Goal: Task Accomplishment & Management: Use online tool/utility

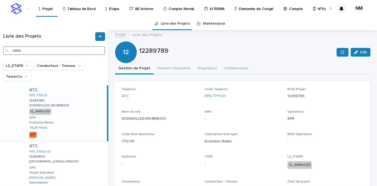
click at [28, 50] on input "Search" at bounding box center [54, 50] width 102 height 9
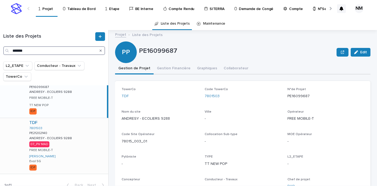
scroll to position [20, 0]
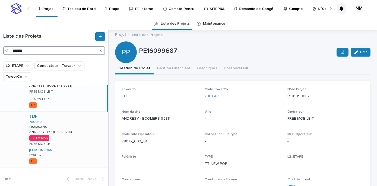
type input "*******"
click at [65, 143] on div "TDF 7801503 PE21202140 PE21202140 ANDRESY - ECOLIERS 9288 ANDRESY - ECOLIERS 92…" at bounding box center [66, 140] width 83 height 56
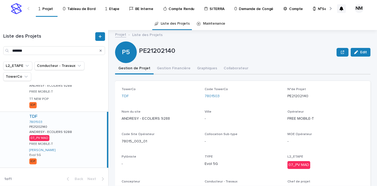
click at [79, 141] on div "TDF 7801503 PE21202140 PE21202140 ANDRESY - ECOLIERS 9288 ANDRESY - ECOLIERS 92…" at bounding box center [66, 140] width 82 height 56
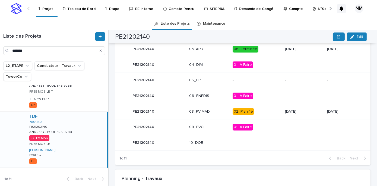
scroll to position [300, 0]
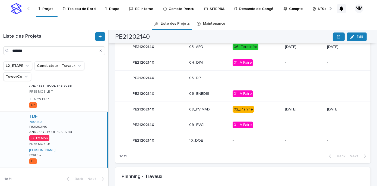
click at [253, 108] on p "02_Planifié" at bounding box center [256, 109] width 48 height 7
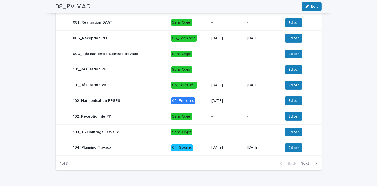
scroll to position [275, 0]
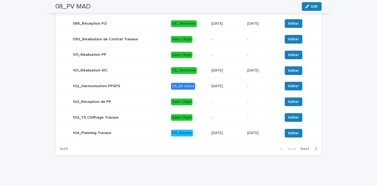
click at [315, 148] on icon "button" at bounding box center [316, 148] width 2 height 3
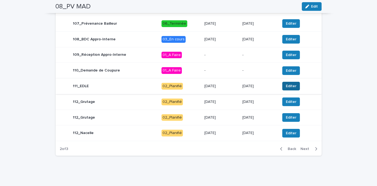
click at [287, 86] on span "Editer" at bounding box center [290, 85] width 11 height 5
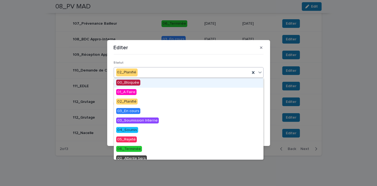
click at [143, 72] on div "02_Planifié" at bounding box center [182, 72] width 136 height 9
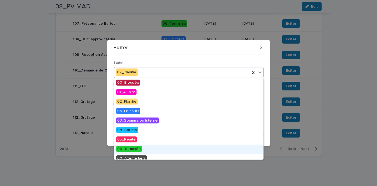
click at [129, 149] on span "06_Terminée" at bounding box center [129, 149] width 26 height 6
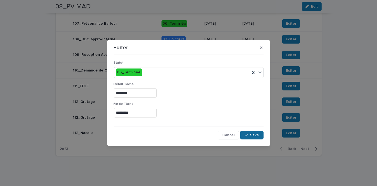
click at [254, 136] on span "Save" at bounding box center [254, 135] width 9 height 4
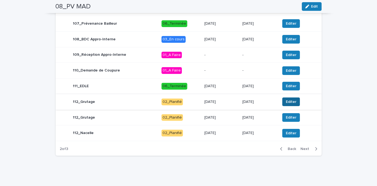
click at [289, 100] on span "Editer" at bounding box center [290, 101] width 11 height 5
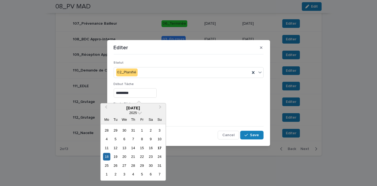
click at [119, 94] on input "*********" at bounding box center [135, 92] width 43 height 9
type input "*********"
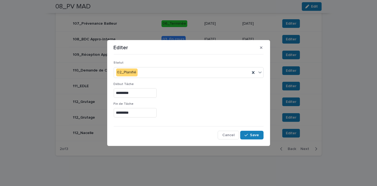
click at [208, 97] on div "*********" at bounding box center [189, 92] width 150 height 9
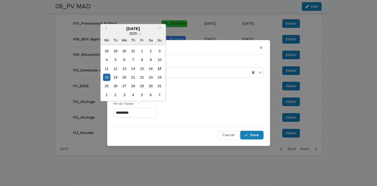
click at [119, 113] on input "*********" at bounding box center [135, 112] width 43 height 9
type input "*********"
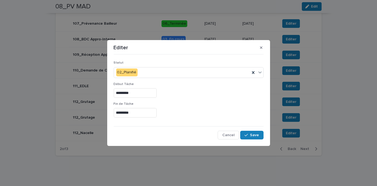
click at [193, 101] on div "Début Tâche *********" at bounding box center [189, 92] width 150 height 20
click at [253, 137] on button "Save" at bounding box center [251, 135] width 23 height 9
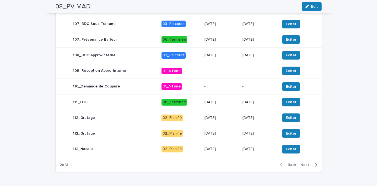
scroll to position [253, 0]
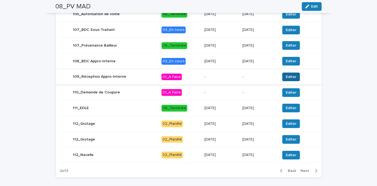
click at [288, 76] on span "Editer" at bounding box center [290, 76] width 11 height 5
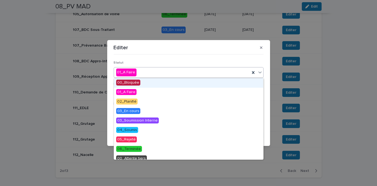
click at [166, 71] on div "01_A Faire" at bounding box center [182, 72] width 136 height 9
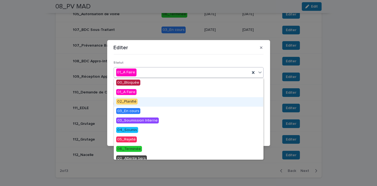
click at [131, 103] on span "02_Planifié" at bounding box center [126, 102] width 21 height 6
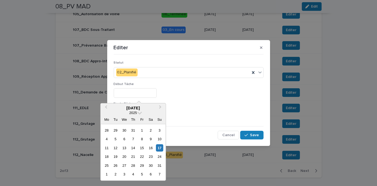
click at [128, 94] on input "text" at bounding box center [135, 92] width 43 height 9
type input "*********"
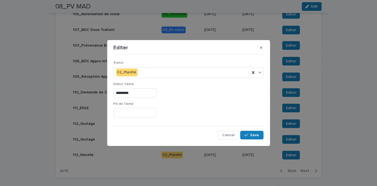
click at [192, 96] on div "*********" at bounding box center [189, 92] width 150 height 9
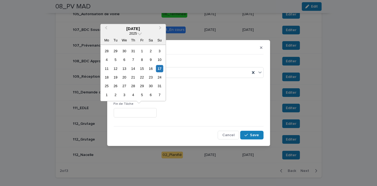
click at [118, 112] on input "text" at bounding box center [135, 112] width 43 height 9
type input "*********"
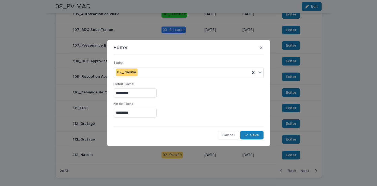
click at [192, 123] on div "Statut 02_Planifié Début Tâche ********* Fin [PERSON_NAME] ********* Cancel Save" at bounding box center [189, 98] width 150 height 83
click at [250, 137] on span "Save" at bounding box center [254, 135] width 9 height 4
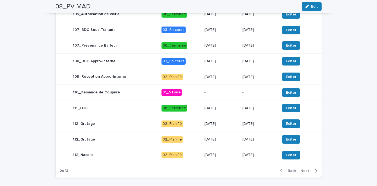
click at [232, 30] on p "[DATE]" at bounding box center [221, 30] width 34 height 5
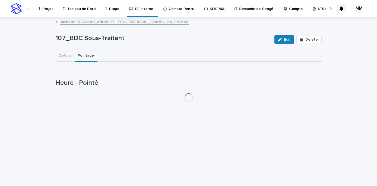
click at [82, 52] on button "Pointage" at bounding box center [86, 55] width 23 height 11
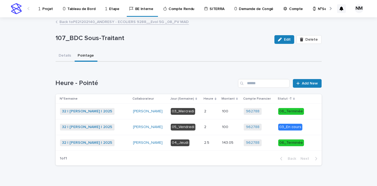
click at [60, 22] on link "Back to PE21202140_ANDRESY - ECOLIERS 9288__Evol 5G _08_PV MAD" at bounding box center [124, 21] width 129 height 6
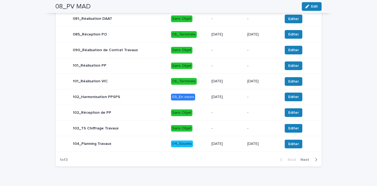
scroll to position [267, 0]
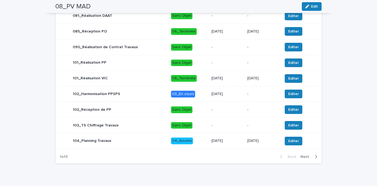
click at [314, 155] on icon "button" at bounding box center [315, 157] width 2 height 5
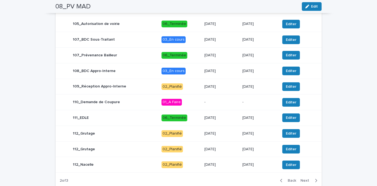
scroll to position [242, 0]
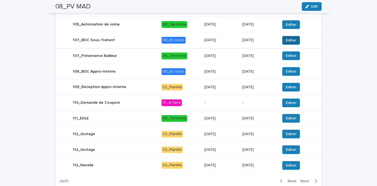
click at [290, 41] on span "Editer" at bounding box center [290, 40] width 11 height 5
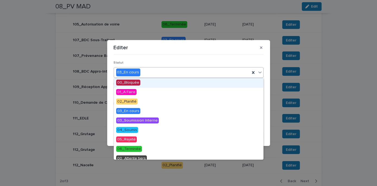
click at [165, 74] on div "03_En cours" at bounding box center [182, 72] width 136 height 9
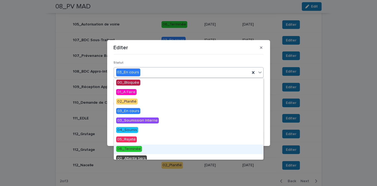
click at [134, 148] on span "06_Terminée" at bounding box center [129, 149] width 26 height 6
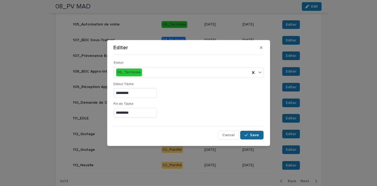
click at [247, 132] on button "Save" at bounding box center [251, 135] width 23 height 9
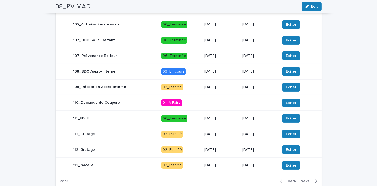
click at [231, 71] on p "[DATE]" at bounding box center [221, 71] width 34 height 5
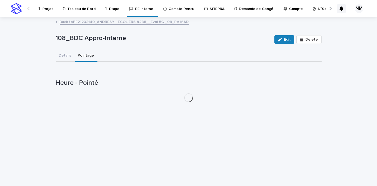
click at [80, 55] on button "Pointage" at bounding box center [86, 55] width 23 height 11
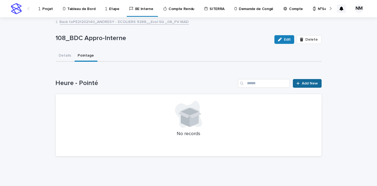
click at [305, 84] on span "Add New" at bounding box center [310, 84] width 16 height 4
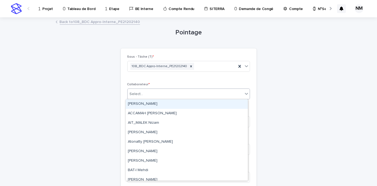
click at [144, 93] on input "text" at bounding box center [144, 94] width 1 height 5
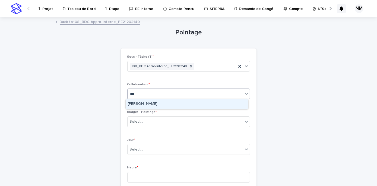
type input "****"
click at [144, 105] on div "[PERSON_NAME]" at bounding box center [187, 103] width 122 height 9
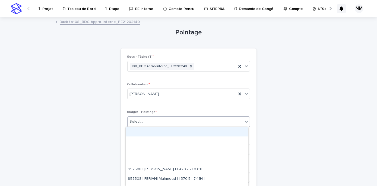
click at [146, 122] on div "Select..." at bounding box center [184, 121] width 115 height 9
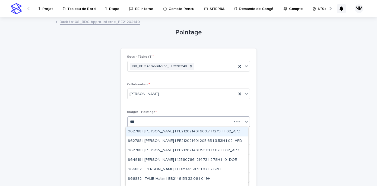
type input "****"
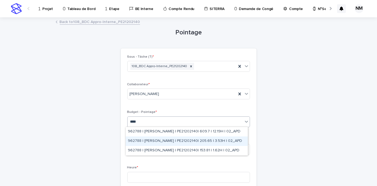
click at [153, 141] on div "962788 | [PERSON_NAME] | PE21202140| 205.65 | 3.53H | 02_APD" at bounding box center [187, 141] width 122 height 9
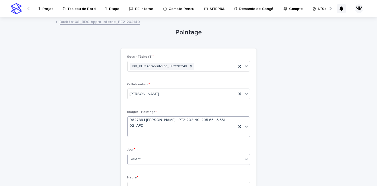
click at [140, 157] on div "Select..." at bounding box center [137, 160] width 14 height 6
type input "*****"
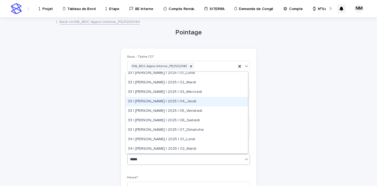
scroll to position [3, 0]
click at [185, 101] on div "33 | [PERSON_NAME] | 2025 | 04_Jeudi" at bounding box center [187, 102] width 122 height 9
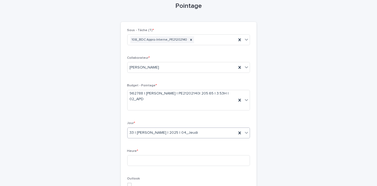
scroll to position [27, 0]
click at [138, 156] on input at bounding box center [188, 160] width 123 height 11
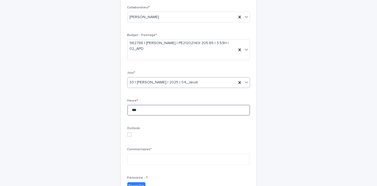
scroll to position [78, 0]
type input "***"
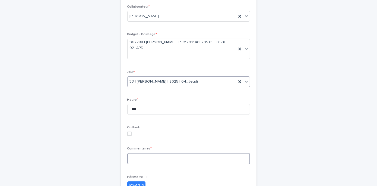
click at [137, 157] on textarea at bounding box center [188, 158] width 123 height 11
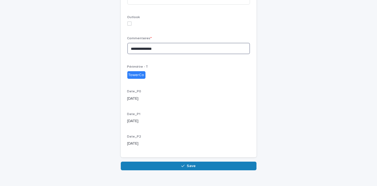
scroll to position [199, 0]
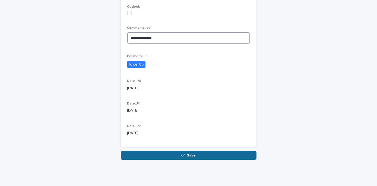
type textarea "**********"
click at [159, 153] on button "Save" at bounding box center [189, 155] width 136 height 9
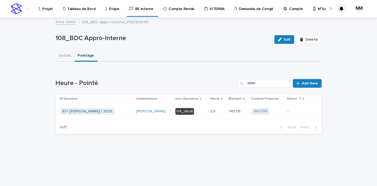
click at [293, 111] on p "-" at bounding box center [296, 111] width 19 height 5
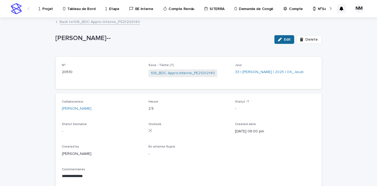
click at [286, 40] on span "Edit" at bounding box center [287, 40] width 7 height 4
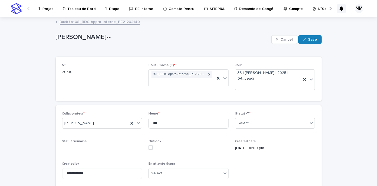
click at [256, 129] on div "Statut -T * Select..." at bounding box center [275, 122] width 80 height 21
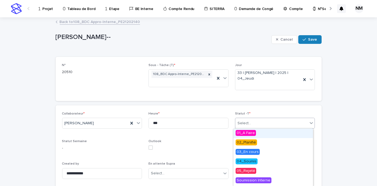
click at [255, 123] on div "Select..." at bounding box center [271, 123] width 73 height 9
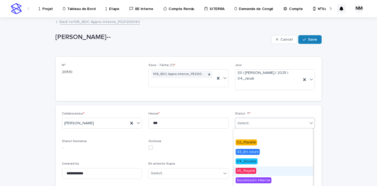
scroll to position [27, 0]
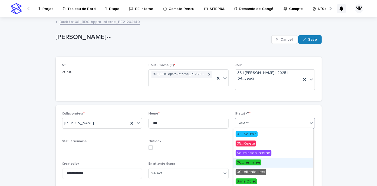
click at [253, 163] on span "06_Terminée" at bounding box center [248, 163] width 26 height 6
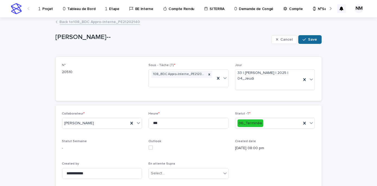
click at [311, 40] on span "Save" at bounding box center [312, 40] width 9 height 4
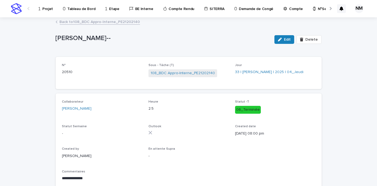
click at [47, 7] on p "Projet" at bounding box center [47, 5] width 11 height 11
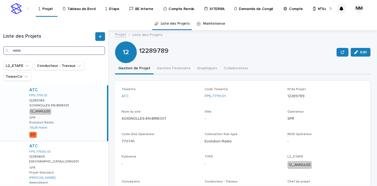
click at [37, 51] on input "Search" at bounding box center [54, 50] width 102 height 9
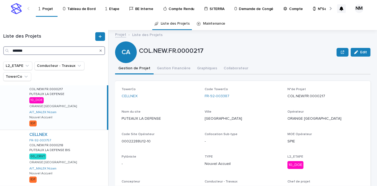
scroll to position [11, 0]
type input "*******"
click at [81, 114] on div "CELLNEX FR-92-003387 COL.NEW.FR.0000217 COL.NEW.FR.0000217 PUTEAUX LA DEFENSE P…" at bounding box center [66, 103] width 82 height 56
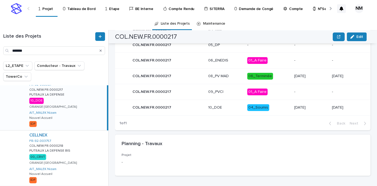
scroll to position [344, 0]
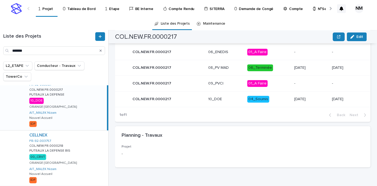
click at [83, 118] on div "CELLNEX FR-92-003387 COL.NEW.FR.0000217 COL.NEW.FR.0000217 PUTEAUX LA DEFENSE P…" at bounding box center [66, 103] width 82 height 56
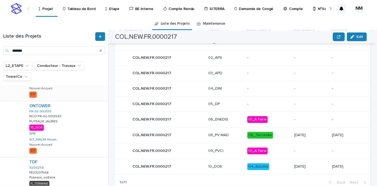
scroll to position [97, 0]
click at [72, 134] on div "ONTOWER FR-92-900139 NCO-FR-02-0012593 NCO-FR-02-0012593 PUTEAUX JAURES PUTEAUX…" at bounding box center [66, 129] width 83 height 56
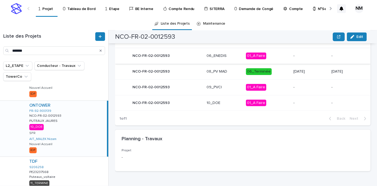
scroll to position [333, 0]
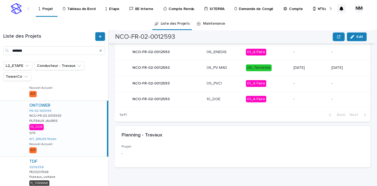
click at [275, 69] on p "06_Terminée" at bounding box center [267, 68] width 43 height 7
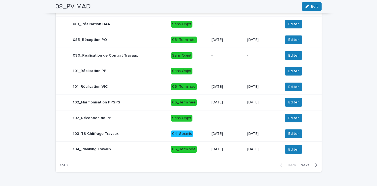
scroll to position [281, 0]
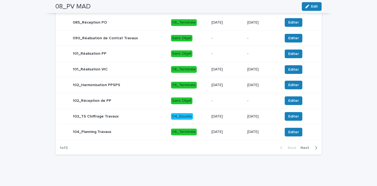
click at [315, 148] on icon "button" at bounding box center [315, 148] width 2 height 5
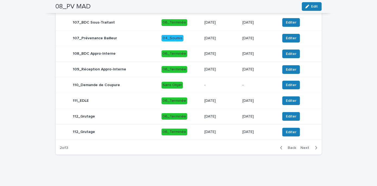
click at [315, 148] on icon "button" at bounding box center [315, 148] width 2 height 5
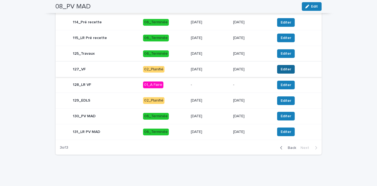
click at [282, 71] on span "Editer" at bounding box center [285, 69] width 11 height 5
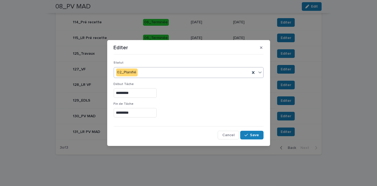
click at [144, 71] on div "02_Planifié" at bounding box center [182, 72] width 136 height 9
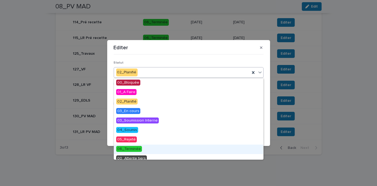
click at [131, 151] on span "06_Terminée" at bounding box center [129, 149] width 26 height 6
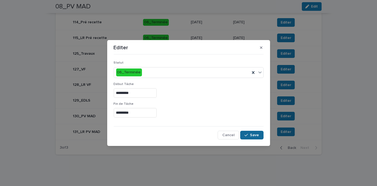
click at [254, 134] on span "Save" at bounding box center [254, 135] width 9 height 4
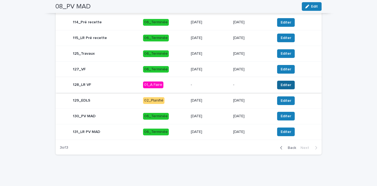
click at [281, 83] on span "Editer" at bounding box center [285, 84] width 11 height 5
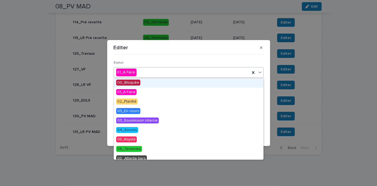
click at [147, 74] on div "01_A Faire" at bounding box center [182, 72] width 136 height 9
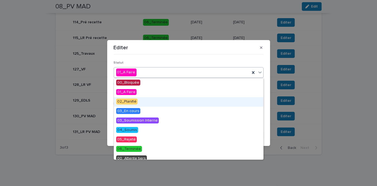
click at [132, 103] on span "02_Planifié" at bounding box center [126, 102] width 21 height 6
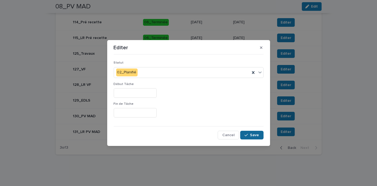
click at [254, 137] on button "Save" at bounding box center [251, 135] width 23 height 9
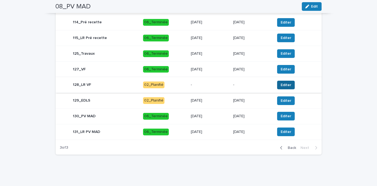
click at [285, 86] on span "Editer" at bounding box center [285, 84] width 11 height 5
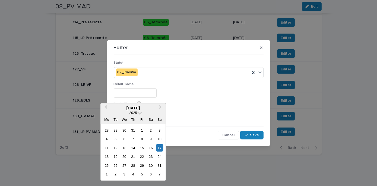
click at [129, 92] on input "text" at bounding box center [135, 92] width 43 height 9
type input "*********"
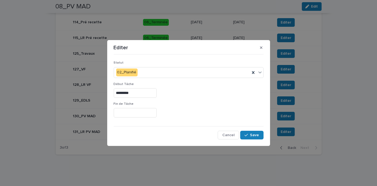
click at [184, 92] on div "*********" at bounding box center [189, 92] width 150 height 9
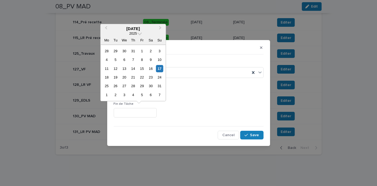
click at [124, 111] on input "text" at bounding box center [135, 112] width 43 height 9
type input "*********"
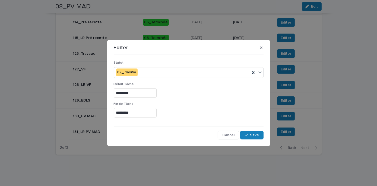
click at [181, 104] on p "Fin de Tâche" at bounding box center [189, 104] width 150 height 4
click at [257, 133] on button "Save" at bounding box center [251, 135] width 23 height 9
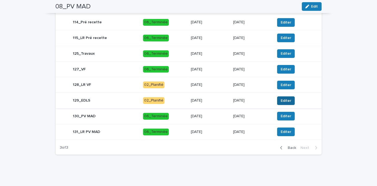
click at [284, 100] on span "Editer" at bounding box center [285, 100] width 11 height 5
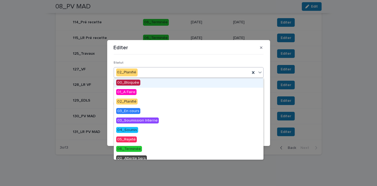
click at [153, 70] on div "02_Planifié" at bounding box center [182, 72] width 136 height 9
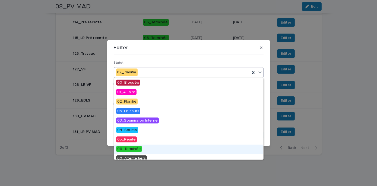
click at [132, 147] on span "06_Terminée" at bounding box center [129, 149] width 26 height 6
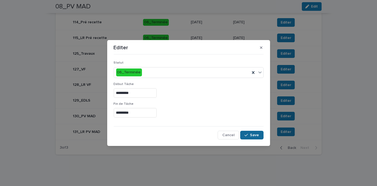
click at [255, 136] on span "Save" at bounding box center [254, 135] width 9 height 4
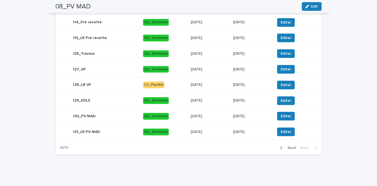
click at [214, 70] on p "[DATE]" at bounding box center [210, 69] width 38 height 5
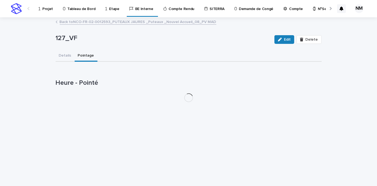
click at [81, 56] on button "Pointage" at bounding box center [86, 55] width 23 height 11
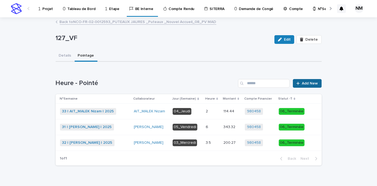
click at [301, 81] on link "Add New" at bounding box center [306, 83] width 28 height 9
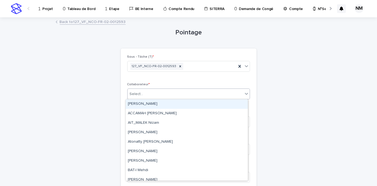
click at [143, 93] on div "Select..." at bounding box center [184, 94] width 115 height 9
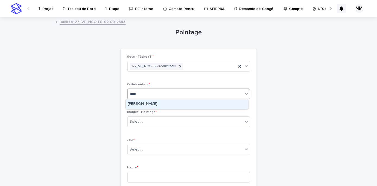
type input "*****"
click at [143, 102] on div "[PERSON_NAME]" at bounding box center [187, 103] width 122 height 9
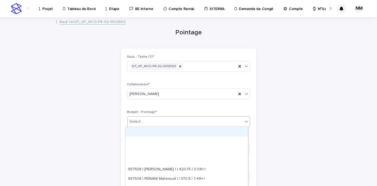
click at [144, 123] on div "Select..." at bounding box center [184, 121] width 115 height 9
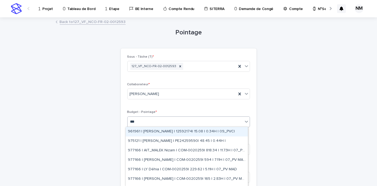
type input "****"
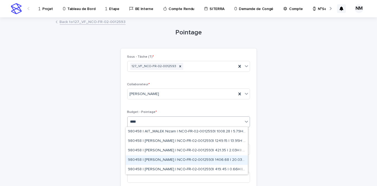
click at [207, 161] on div "980458 | [PERSON_NAME] | NCO-FR-02-0012593| 1406.68 | 20.03H | 10_DOE" at bounding box center [187, 160] width 122 height 9
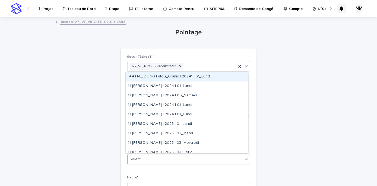
click at [150, 157] on div "Select..." at bounding box center [184, 159] width 115 height 9
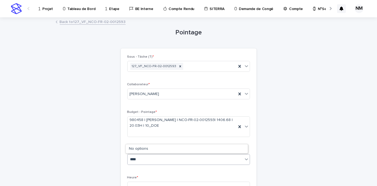
type input "*****"
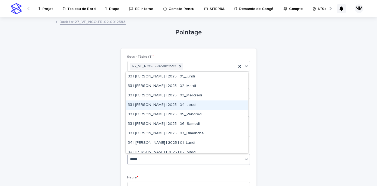
click at [187, 106] on div "33 | [PERSON_NAME] | 2025 | 04_Jeudi" at bounding box center [187, 105] width 122 height 9
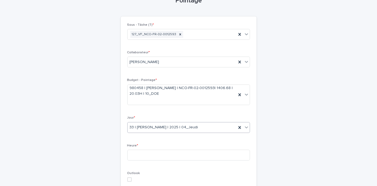
scroll to position [32, 0]
click at [144, 155] on input at bounding box center [188, 155] width 123 height 11
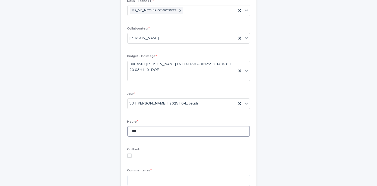
scroll to position [57, 0]
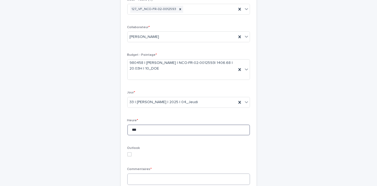
type input "***"
click at [139, 178] on textarea at bounding box center [188, 179] width 123 height 11
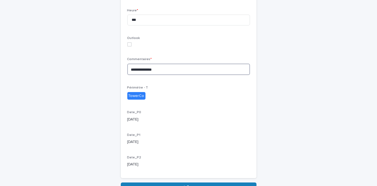
scroll to position [199, 0]
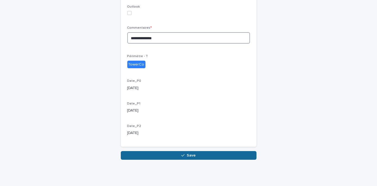
type textarea "**********"
click at [152, 153] on button "Save" at bounding box center [189, 155] width 136 height 9
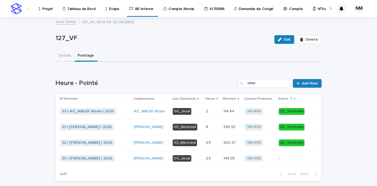
click at [279, 157] on p "-" at bounding box center [292, 158] width 29 height 5
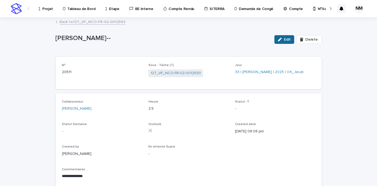
click at [282, 36] on button "Edit" at bounding box center [284, 39] width 20 height 9
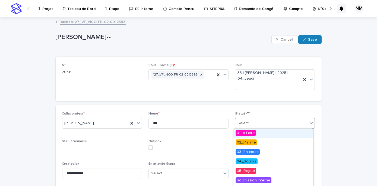
click at [261, 122] on div "Select..." at bounding box center [271, 123] width 73 height 9
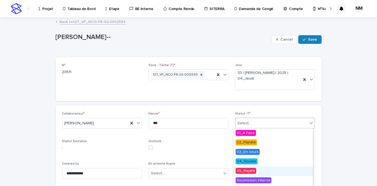
scroll to position [27, 0]
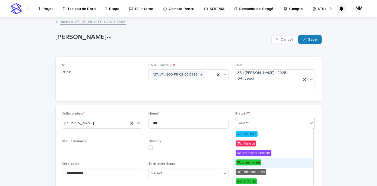
click at [254, 163] on span "06_Terminée" at bounding box center [248, 163] width 26 height 6
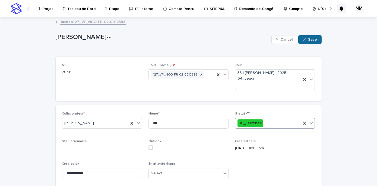
click at [308, 39] on span "Save" at bounding box center [312, 40] width 9 height 4
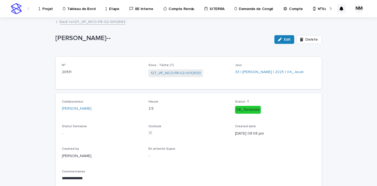
click at [46, 9] on p "Projet" at bounding box center [47, 5] width 11 height 11
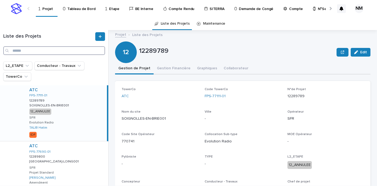
click at [42, 51] on input "Search" at bounding box center [54, 50] width 102 height 9
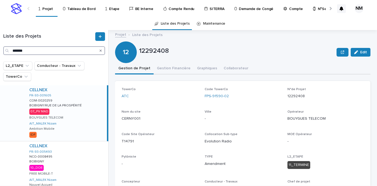
type input "*******"
click at [88, 118] on div "CELLNEX FR-93-001605 COM-0020259 COM-0020259 BOBIGNY/[GEOGRAPHIC_DATA] BOBIGNY/…" at bounding box center [66, 113] width 82 height 56
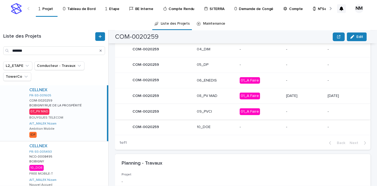
scroll to position [313, 0]
click at [270, 97] on p "01_A Faire" at bounding box center [260, 95] width 42 height 7
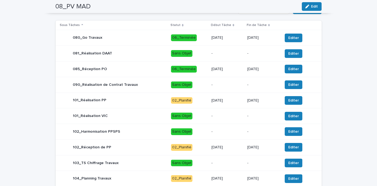
scroll to position [233, 0]
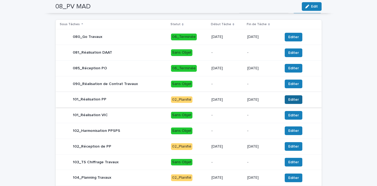
click at [290, 98] on span "Editer" at bounding box center [293, 99] width 11 height 5
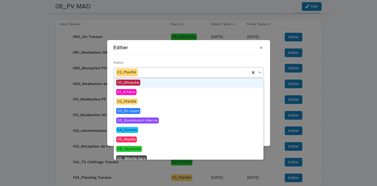
click at [147, 70] on div "02_Planifié" at bounding box center [182, 72] width 136 height 9
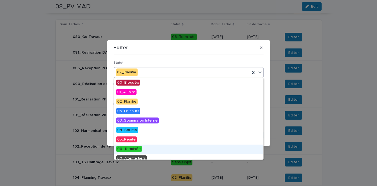
click at [124, 149] on span "06_Terminée" at bounding box center [129, 149] width 26 height 6
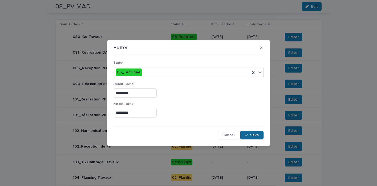
click at [247, 137] on button "Save" at bounding box center [251, 135] width 23 height 9
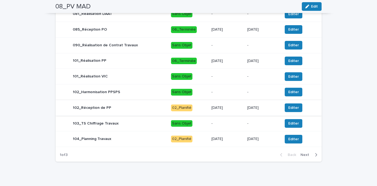
scroll to position [272, 0]
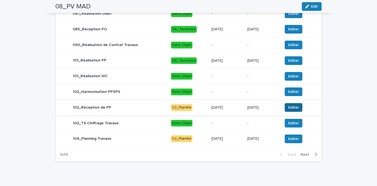
click at [288, 105] on span "Editer" at bounding box center [293, 107] width 11 height 5
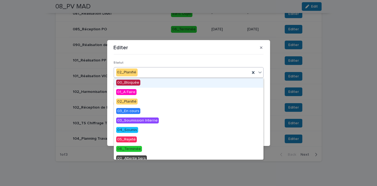
click at [142, 71] on div "02_Planifié" at bounding box center [182, 72] width 136 height 9
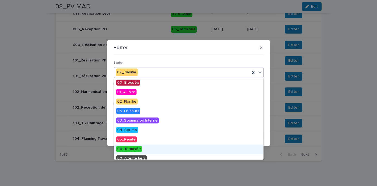
click at [131, 150] on span "06_Terminée" at bounding box center [129, 149] width 26 height 6
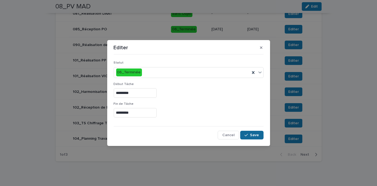
click at [251, 136] on span "Save" at bounding box center [254, 135] width 9 height 4
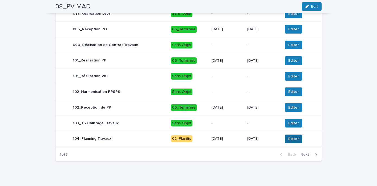
click at [289, 137] on span "Editer" at bounding box center [293, 138] width 11 height 5
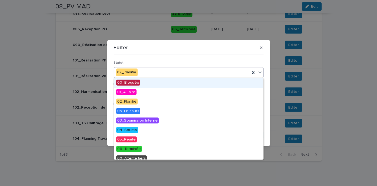
click at [153, 75] on div "02_Planifié" at bounding box center [182, 72] width 136 height 9
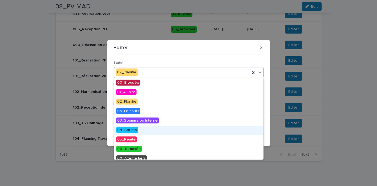
click at [129, 132] on span "04_Soumis" at bounding box center [127, 130] width 22 height 6
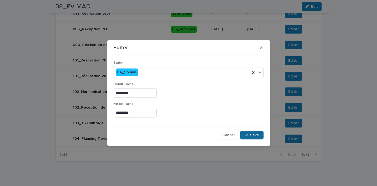
click at [255, 131] on button "Save" at bounding box center [251, 135] width 23 height 9
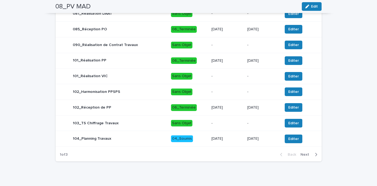
click at [234, 62] on p "[DATE]" at bounding box center [226, 61] width 31 height 5
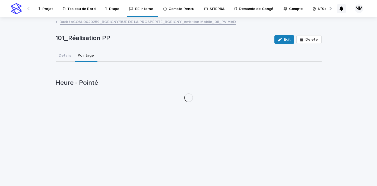
click at [83, 56] on button "Pointage" at bounding box center [86, 55] width 23 height 11
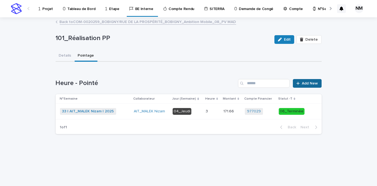
click at [311, 79] on link "Add New" at bounding box center [306, 83] width 28 height 9
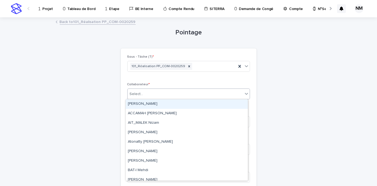
click at [143, 92] on div "Select..." at bounding box center [184, 94] width 115 height 9
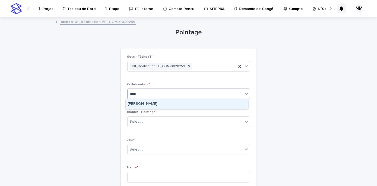
type input "*****"
click at [143, 104] on div "[PERSON_NAME]" at bounding box center [187, 103] width 122 height 9
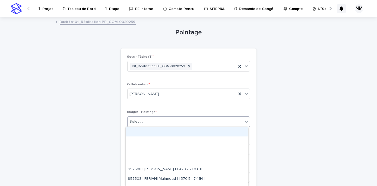
click at [145, 123] on div "Select..." at bounding box center [184, 121] width 115 height 9
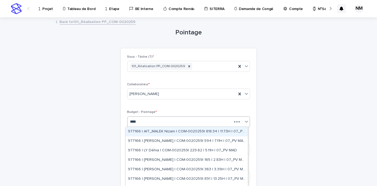
type input "*****"
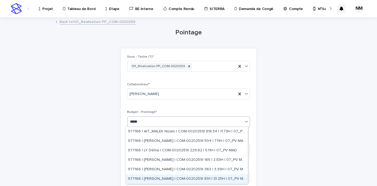
click at [190, 179] on div "977166 | [PERSON_NAME] | COM-0020259| 891 | 13.25H | 07_PV MAD" at bounding box center [187, 179] width 122 height 9
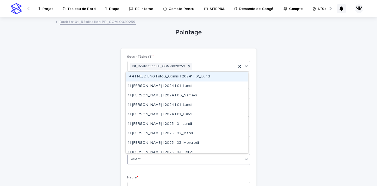
click at [148, 160] on div "Select..." at bounding box center [184, 159] width 115 height 9
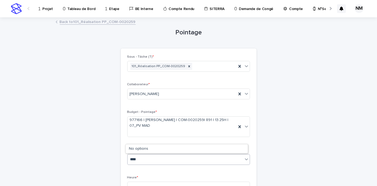
type input "*****"
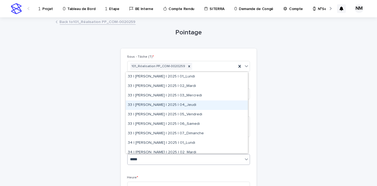
click at [182, 106] on div "33 | [PERSON_NAME] | 2025 | 04_Jeudi" at bounding box center [187, 105] width 122 height 9
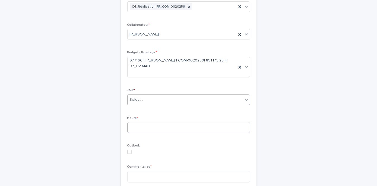
scroll to position [60, 0]
click at [138, 122] on input at bounding box center [188, 127] width 123 height 11
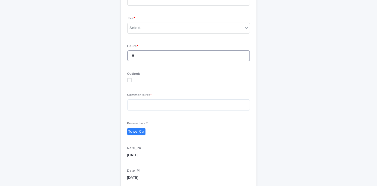
scroll to position [132, 0]
type input "*"
click at [134, 107] on textarea at bounding box center [188, 104] width 123 height 11
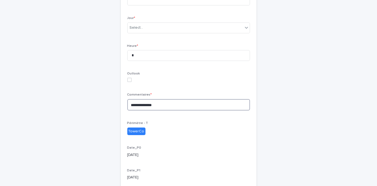
scroll to position [199, 0]
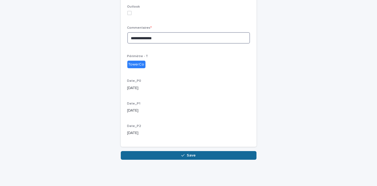
type textarea "**********"
click at [174, 153] on button "Save" at bounding box center [189, 155] width 136 height 9
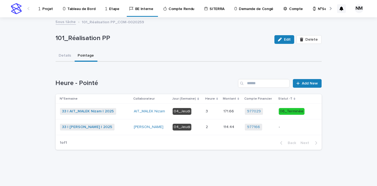
click at [291, 124] on div "-" at bounding box center [292, 127] width 29 height 6
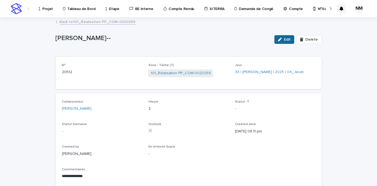
click at [282, 40] on div "button" at bounding box center [281, 40] width 6 height 4
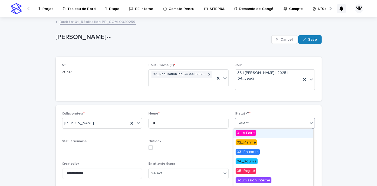
click at [247, 121] on div "Select..." at bounding box center [244, 124] width 14 height 6
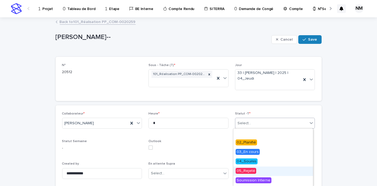
scroll to position [27, 0]
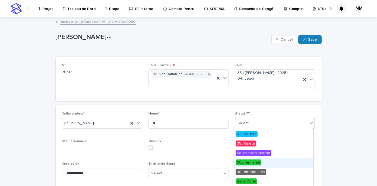
click at [251, 163] on span "06_Terminée" at bounding box center [248, 163] width 26 height 6
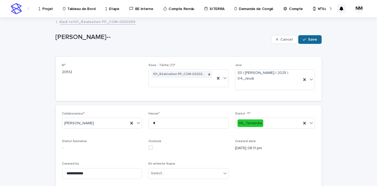
click at [312, 38] on span "Save" at bounding box center [312, 40] width 9 height 4
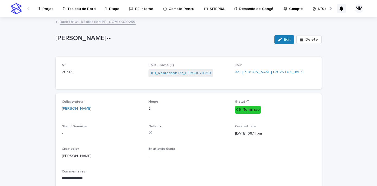
click at [47, 8] on p "Projet" at bounding box center [47, 5] width 11 height 11
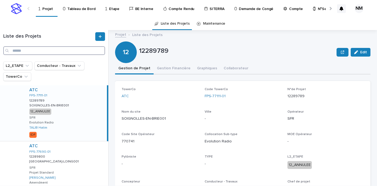
click at [23, 50] on input "Search" at bounding box center [54, 50] width 102 height 9
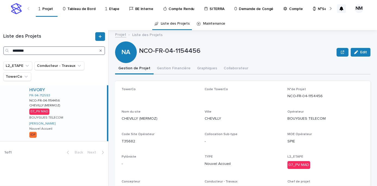
type input "********"
click at [84, 120] on div "HIVORY FR-94-712593 NCO-FR-04-1154456 NCO-FR-04-1154456 CHEVILLY (MERMOZ) CHEVI…" at bounding box center [66, 113] width 82 height 56
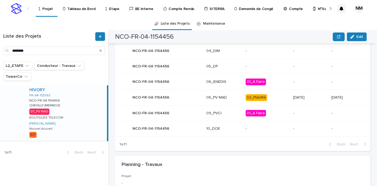
scroll to position [306, 0]
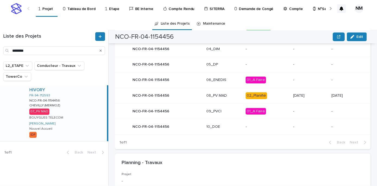
click at [272, 97] on p "02_Planifié" at bounding box center [266, 95] width 43 height 7
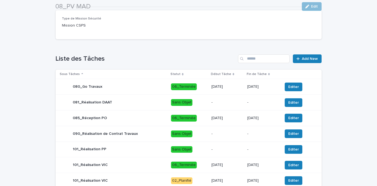
scroll to position [275, 0]
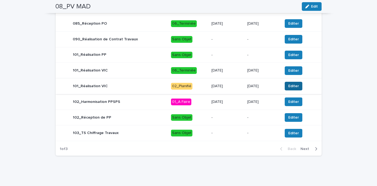
click at [289, 84] on span "Editer" at bounding box center [293, 85] width 11 height 5
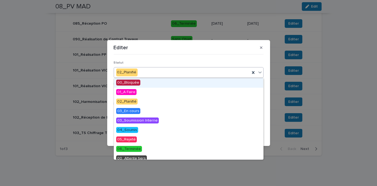
click at [160, 73] on div "02_Planifié" at bounding box center [182, 72] width 136 height 9
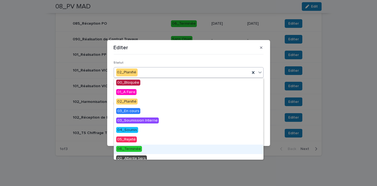
click at [129, 149] on span "06_Terminée" at bounding box center [129, 149] width 26 height 6
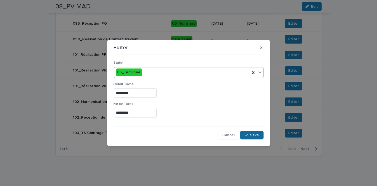
click at [249, 138] on button "Save" at bounding box center [251, 135] width 23 height 9
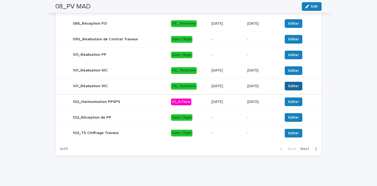
click at [288, 83] on span "Editer" at bounding box center [293, 85] width 11 height 5
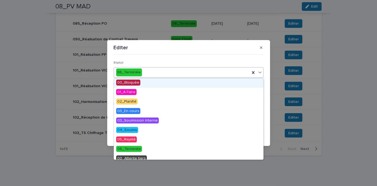
click at [144, 72] on div "06_Terminée" at bounding box center [182, 72] width 136 height 9
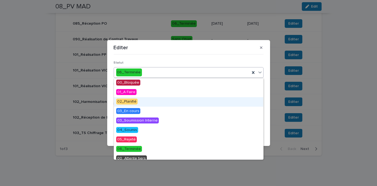
click at [132, 102] on span "02_Planifié" at bounding box center [126, 102] width 21 height 6
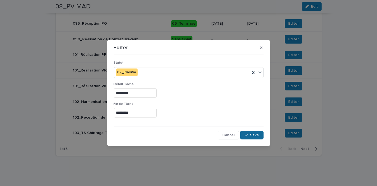
click at [250, 134] on div "button" at bounding box center [246, 135] width 5 height 4
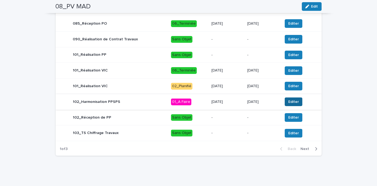
click at [289, 98] on button "Editer" at bounding box center [293, 102] width 18 height 9
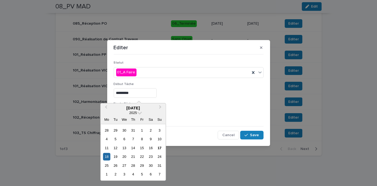
click at [120, 92] on input "*********" at bounding box center [135, 92] width 43 height 9
type input "*********"
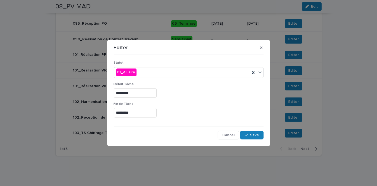
click at [184, 100] on div "Début Tâche *********" at bounding box center [189, 92] width 150 height 20
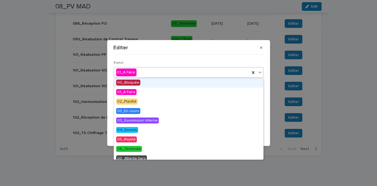
click at [162, 73] on div "01_A Faire" at bounding box center [182, 72] width 136 height 9
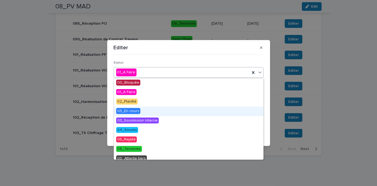
click at [131, 112] on span "03_En cours" at bounding box center [128, 111] width 24 height 6
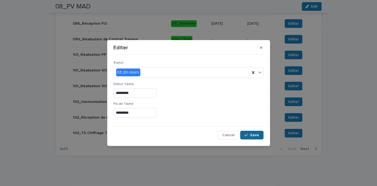
click at [250, 134] on span "Save" at bounding box center [254, 135] width 9 height 4
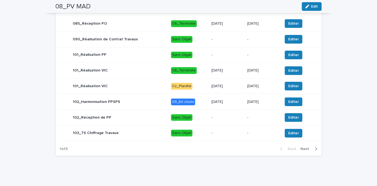
click at [233, 72] on p "[DATE]" at bounding box center [226, 70] width 31 height 5
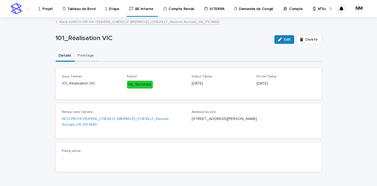
click at [82, 55] on button "Pointage" at bounding box center [86, 55] width 23 height 11
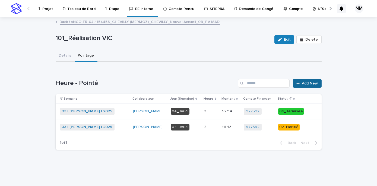
click at [317, 85] on span "Add New" at bounding box center [310, 84] width 16 height 4
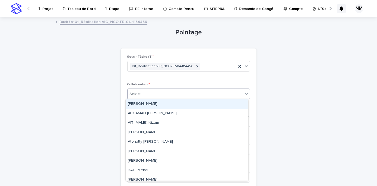
click at [160, 95] on div "Select..." at bounding box center [184, 94] width 115 height 9
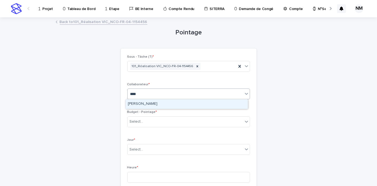
type input "*****"
click at [145, 102] on div "[PERSON_NAME]" at bounding box center [187, 103] width 122 height 9
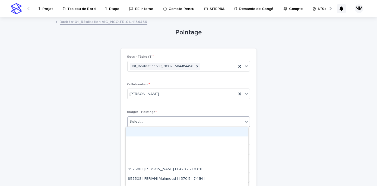
click at [142, 123] on div "Select..." at bounding box center [184, 121] width 115 height 9
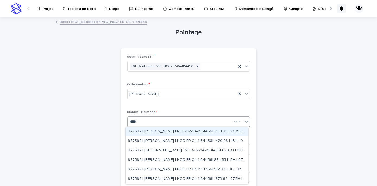
type input "*****"
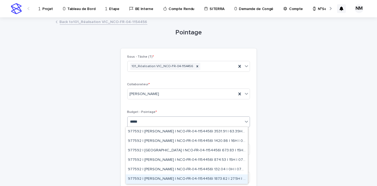
click at [191, 177] on div "977592 | [PERSON_NAME] | NCO-FR-04-1154456| 1873.62 | 27.5H | 07_PV MAD" at bounding box center [187, 179] width 122 height 9
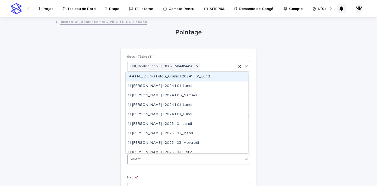
click at [150, 157] on div "Select..." at bounding box center [184, 159] width 115 height 9
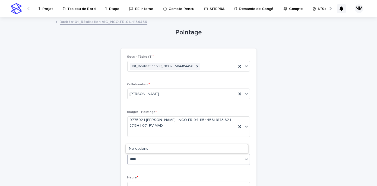
type input "*****"
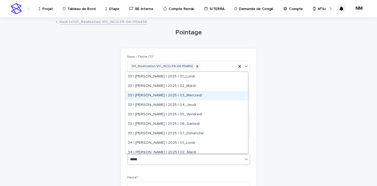
click at [184, 97] on div "33 | [PERSON_NAME] | 2025 | 03_Mercredi" at bounding box center [187, 95] width 122 height 9
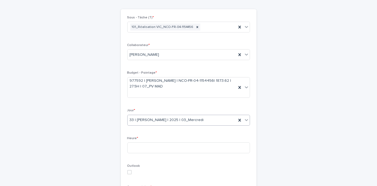
scroll to position [44, 0]
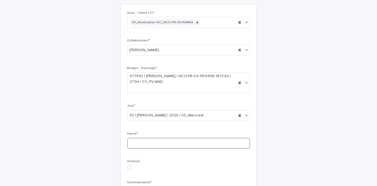
click at [154, 147] on input at bounding box center [188, 143] width 123 height 11
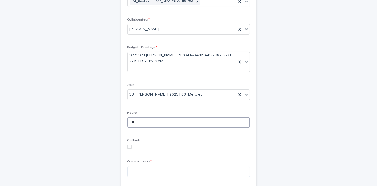
scroll to position [72, 0]
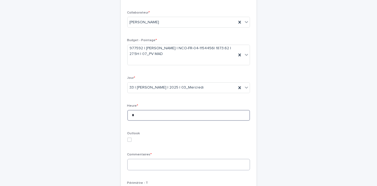
type input "*"
click at [139, 166] on textarea at bounding box center [188, 164] width 123 height 11
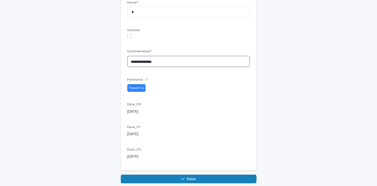
scroll to position [175, 0]
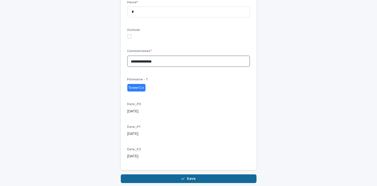
type textarea "**********"
click at [178, 179] on button "Save" at bounding box center [189, 179] width 136 height 9
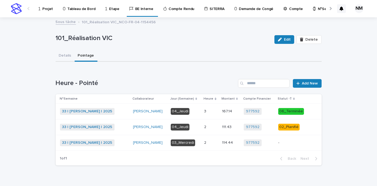
click at [287, 144] on p "-" at bounding box center [292, 143] width 29 height 5
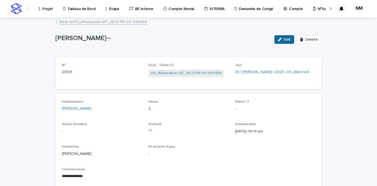
click at [286, 41] on span "Edit" at bounding box center [287, 40] width 7 height 4
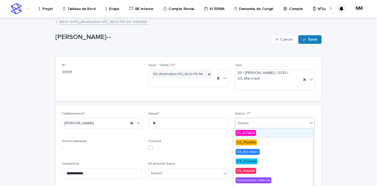
click at [253, 122] on div "Select..." at bounding box center [271, 123] width 73 height 9
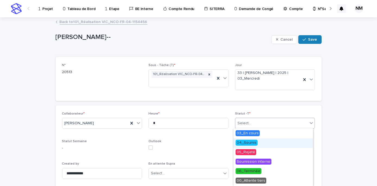
scroll to position [27, 0]
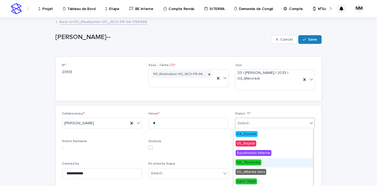
click at [252, 162] on span "06_Terminée" at bounding box center [248, 163] width 26 height 6
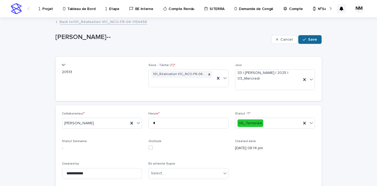
click at [312, 39] on span "Save" at bounding box center [312, 40] width 9 height 4
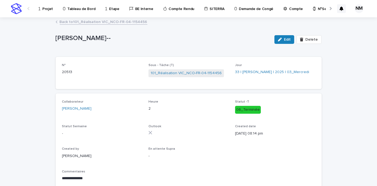
click at [50, 8] on p "Projet" at bounding box center [47, 5] width 11 height 11
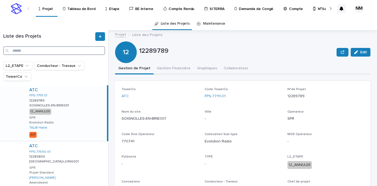
click at [25, 50] on input "Search" at bounding box center [54, 50] width 102 height 9
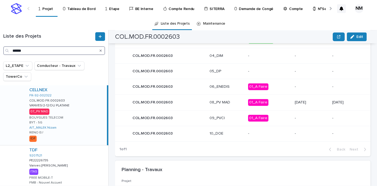
scroll to position [306, 0]
type input "******"
click at [278, 101] on p "01_A Faire" at bounding box center [269, 102] width 42 height 7
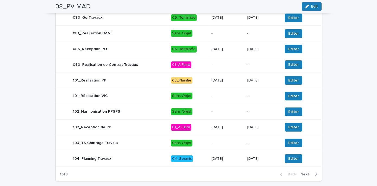
scroll to position [242, 0]
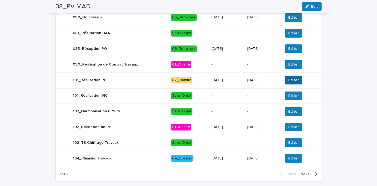
click at [294, 81] on span "Editer" at bounding box center [293, 80] width 11 height 5
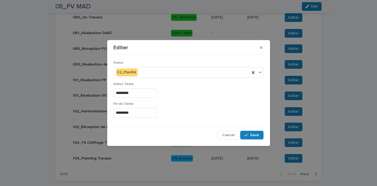
click at [119, 94] on input "*********" at bounding box center [135, 92] width 43 height 9
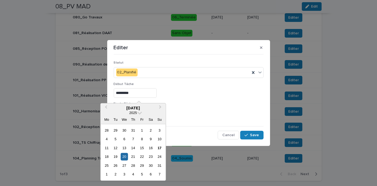
click at [244, 81] on div "Statut 02_Planifié" at bounding box center [189, 71] width 150 height 21
click at [121, 92] on input "*********" at bounding box center [135, 92] width 43 height 9
type input "*********"
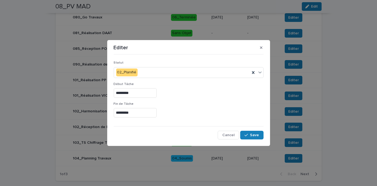
click at [184, 96] on div "*********" at bounding box center [189, 92] width 150 height 9
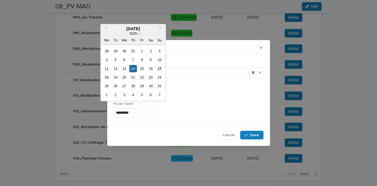
click at [120, 112] on input "*********" at bounding box center [135, 112] width 43 height 9
type input "*********"
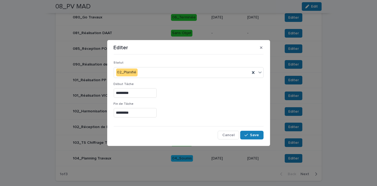
click at [196, 106] on div "Fin [PERSON_NAME] *********" at bounding box center [189, 112] width 150 height 20
click at [256, 135] on span "Save" at bounding box center [254, 135] width 9 height 4
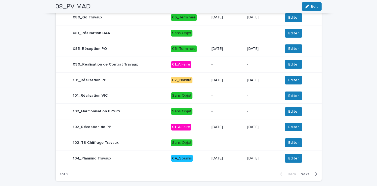
click at [235, 81] on p "[DATE]" at bounding box center [226, 80] width 31 height 5
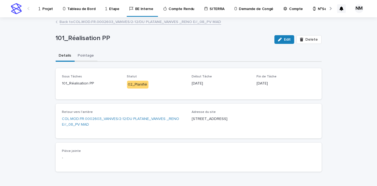
click at [84, 58] on button "Pointage" at bounding box center [86, 55] width 23 height 11
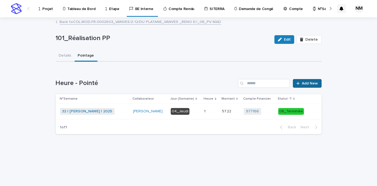
click at [308, 81] on link "Add New" at bounding box center [306, 83] width 28 height 9
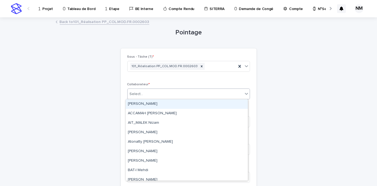
click at [132, 93] on div "Select..." at bounding box center [137, 94] width 14 height 6
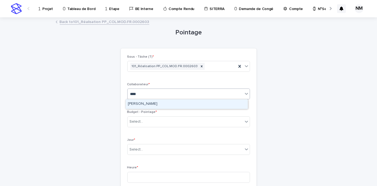
type input "*****"
click at [144, 104] on div "[PERSON_NAME]" at bounding box center [187, 103] width 122 height 9
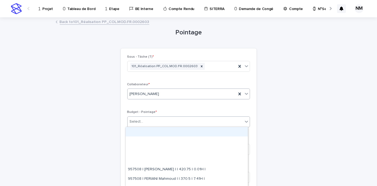
click at [144, 120] on div "Select..." at bounding box center [184, 121] width 115 height 9
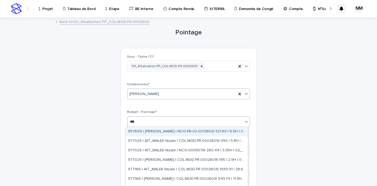
type input "****"
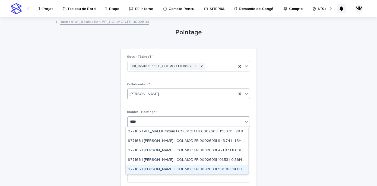
click at [181, 167] on div "977166 | [PERSON_NAME] | COL.MOD.FR.0002603| 991.38 | 14.6H | 07_PV MAD" at bounding box center [187, 169] width 122 height 9
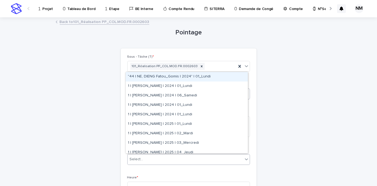
click at [171, 157] on div "Select..." at bounding box center [184, 159] width 115 height 9
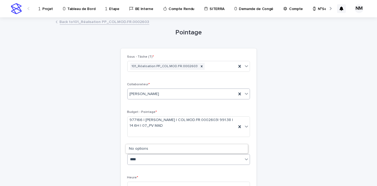
type input "*****"
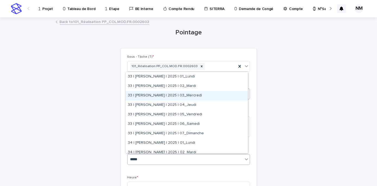
click at [191, 95] on div "33 | [PERSON_NAME] | 2025 | 03_Mercredi" at bounding box center [187, 95] width 122 height 9
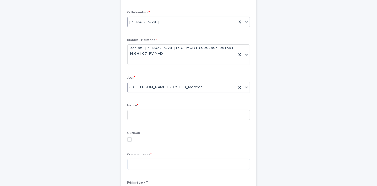
scroll to position [89, 0]
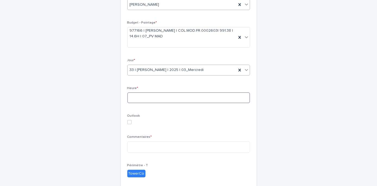
click at [161, 98] on input at bounding box center [188, 97] width 123 height 11
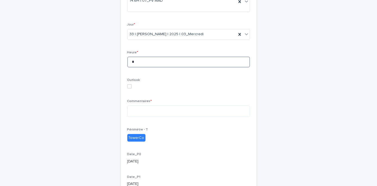
scroll to position [126, 0]
type input "*"
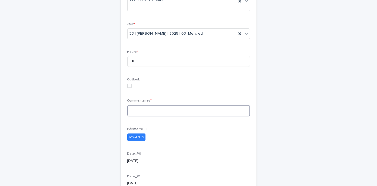
click at [145, 112] on textarea at bounding box center [188, 110] width 123 height 11
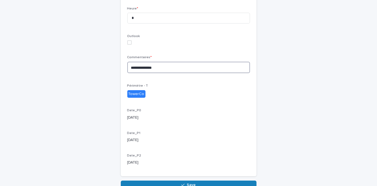
scroll to position [170, 0]
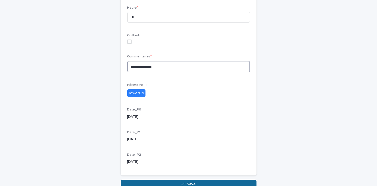
type textarea "**********"
click at [172, 181] on button "Save" at bounding box center [189, 184] width 136 height 9
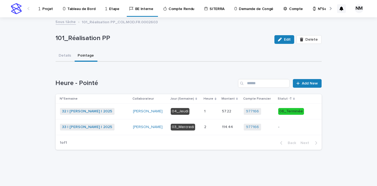
click at [270, 128] on div "977166 + 0" at bounding box center [258, 127] width 30 height 7
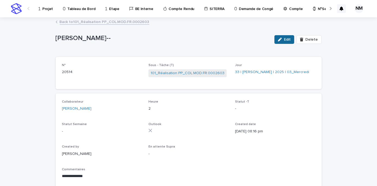
click at [282, 38] on div "button" at bounding box center [281, 40] width 6 height 4
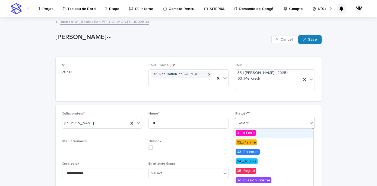
click at [263, 122] on div "Select..." at bounding box center [271, 123] width 73 height 9
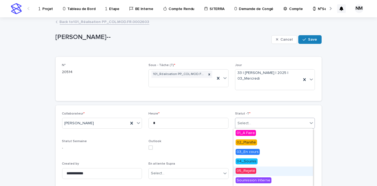
scroll to position [27, 0]
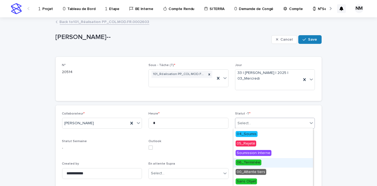
click at [245, 162] on span "06_Terminée" at bounding box center [248, 163] width 26 height 6
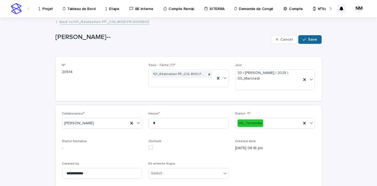
click at [311, 37] on button "Save" at bounding box center [309, 39] width 23 height 9
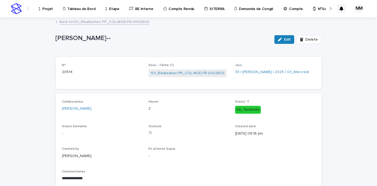
click at [40, 8] on div "Projet" at bounding box center [46, 5] width 17 height 11
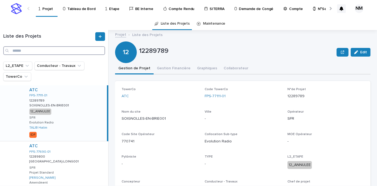
click at [32, 52] on input "Search" at bounding box center [54, 50] width 102 height 9
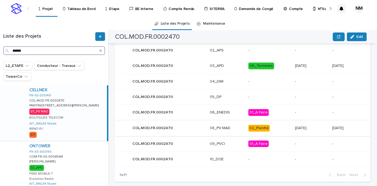
scroll to position [279, 0]
type input "******"
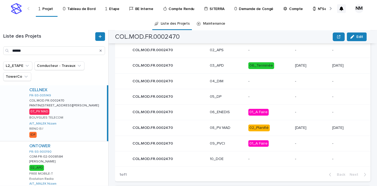
click at [273, 125] on p "02_Planifié" at bounding box center [269, 128] width 42 height 7
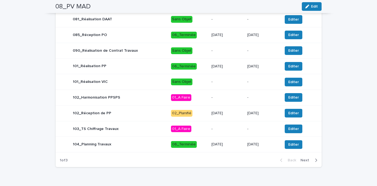
scroll to position [264, 0]
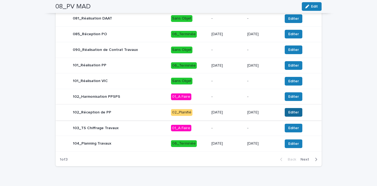
click at [294, 114] on span "Editer" at bounding box center [293, 112] width 11 height 5
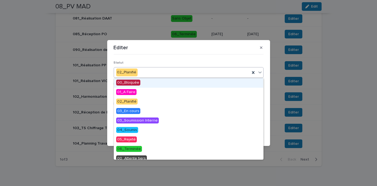
click at [150, 68] on div "02_Planifié" at bounding box center [182, 72] width 136 height 9
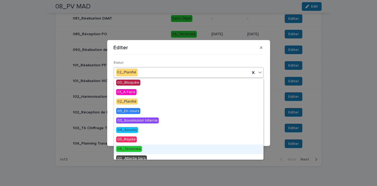
click at [134, 150] on span "06_Terminée" at bounding box center [129, 149] width 26 height 6
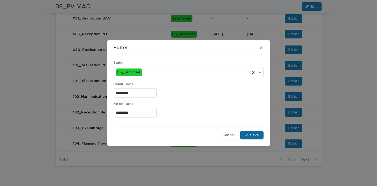
click at [255, 137] on button "Save" at bounding box center [251, 135] width 23 height 9
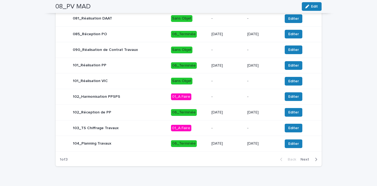
click at [314, 160] on icon "button" at bounding box center [315, 159] width 2 height 5
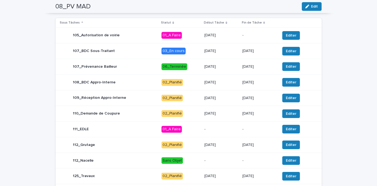
scroll to position [219, 0]
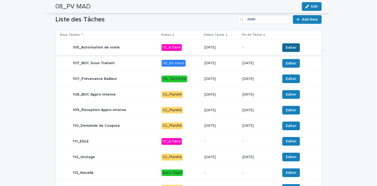
click at [289, 49] on span "Editer" at bounding box center [290, 47] width 11 height 5
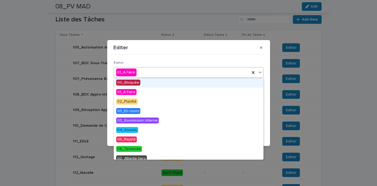
click at [144, 71] on div "01_A Faire" at bounding box center [182, 72] width 136 height 9
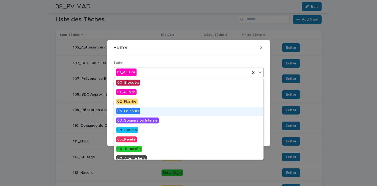
click at [134, 114] on span "03_En cours" at bounding box center [128, 111] width 24 height 6
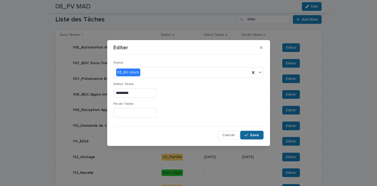
click at [252, 137] on button "Save" at bounding box center [251, 135] width 23 height 9
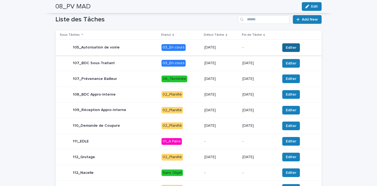
click at [287, 45] on span "Editer" at bounding box center [290, 47] width 11 height 5
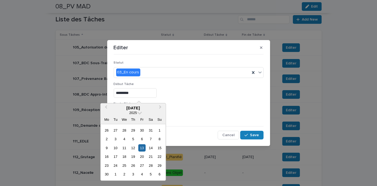
click at [120, 92] on input "*********" at bounding box center [135, 92] width 43 height 9
type input "*********"
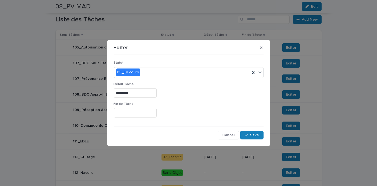
click at [212, 104] on p "Fin de Tâche" at bounding box center [189, 104] width 150 height 4
click at [254, 136] on span "Save" at bounding box center [254, 135] width 9 height 4
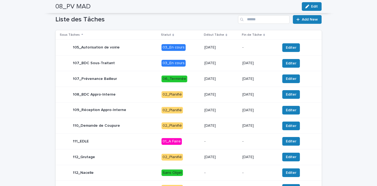
click at [232, 50] on div "[DATE]" at bounding box center [221, 47] width 34 height 9
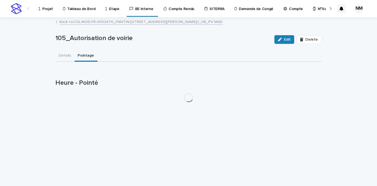
click at [78, 55] on button "Pointage" at bounding box center [86, 55] width 23 height 11
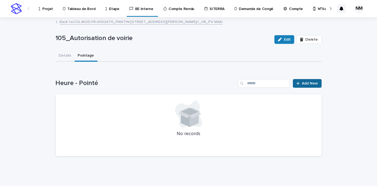
click at [303, 86] on link "Add New" at bounding box center [306, 83] width 28 height 9
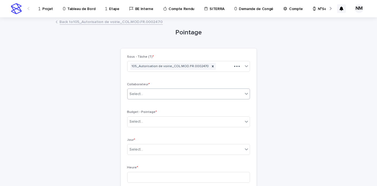
click at [144, 96] on div "Select..." at bounding box center [184, 94] width 115 height 9
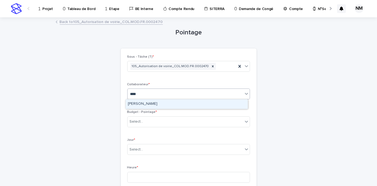
type input "*****"
click at [146, 105] on div "[PERSON_NAME]" at bounding box center [187, 103] width 122 height 9
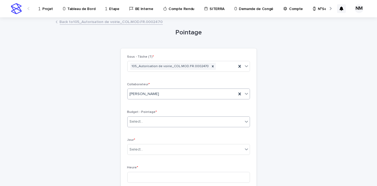
click at [148, 119] on div "Select..." at bounding box center [184, 121] width 115 height 9
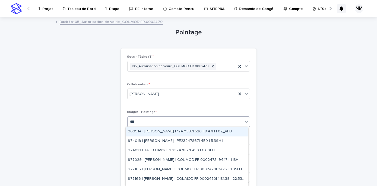
type input "****"
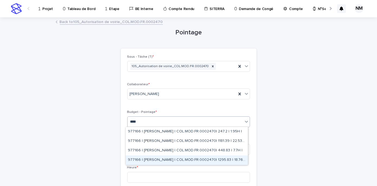
click at [182, 160] on div "977166 | [PERSON_NAME] | COL.MOD.FR.0002470| 1295.83 | 18.76H |" at bounding box center [187, 160] width 122 height 9
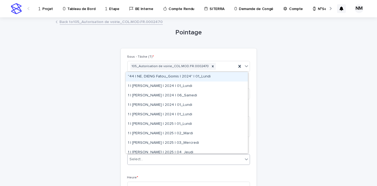
click at [150, 157] on div "Select..." at bounding box center [184, 159] width 115 height 9
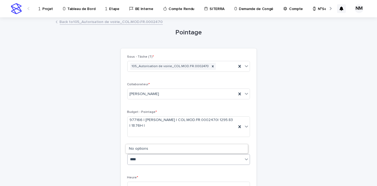
type input "*****"
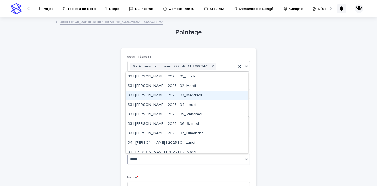
click at [182, 96] on div "33 | [PERSON_NAME] | 2025 | 03_Mercredi" at bounding box center [187, 95] width 122 height 9
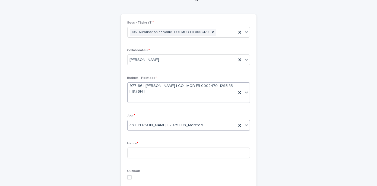
scroll to position [39, 0]
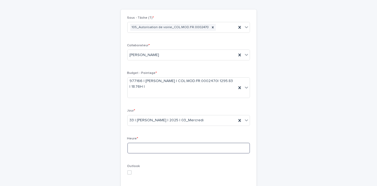
click at [144, 144] on input at bounding box center [188, 148] width 123 height 11
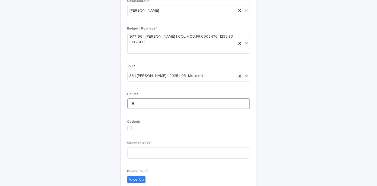
scroll to position [84, 0]
type input "*"
click at [145, 155] on textarea at bounding box center [188, 152] width 123 height 11
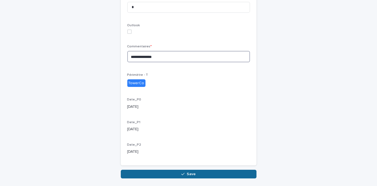
scroll to position [180, 0]
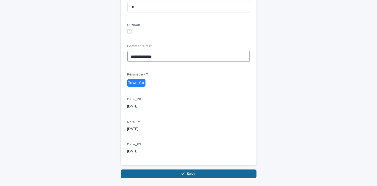
type textarea "**********"
click at [168, 171] on button "Save" at bounding box center [189, 174] width 136 height 9
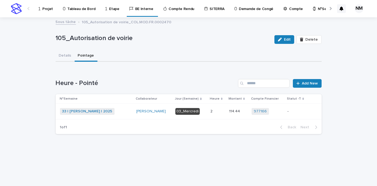
click at [301, 113] on p "-" at bounding box center [296, 111] width 19 height 5
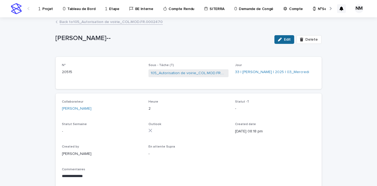
click at [285, 38] on span "Edit" at bounding box center [287, 40] width 7 height 4
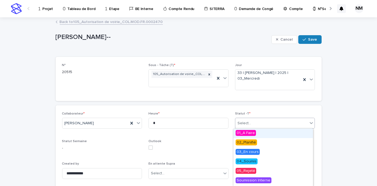
click at [251, 122] on input "text" at bounding box center [251, 123] width 1 height 5
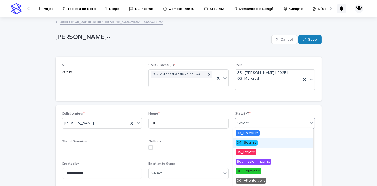
scroll to position [27, 0]
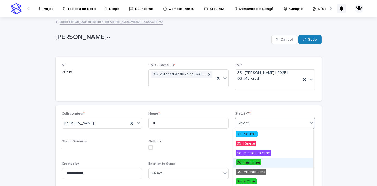
click at [249, 163] on span "06_Terminée" at bounding box center [248, 163] width 26 height 6
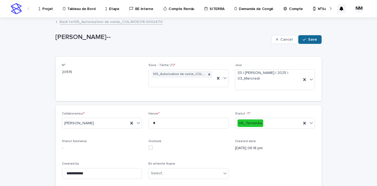
click at [310, 39] on span "Save" at bounding box center [312, 40] width 9 height 4
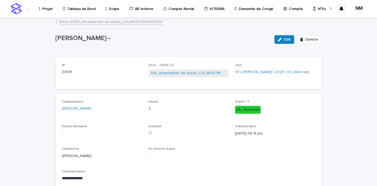
click at [47, 7] on p "Projet" at bounding box center [47, 5] width 11 height 11
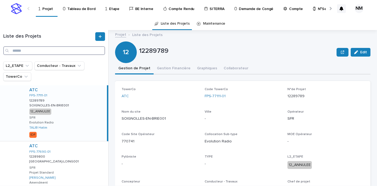
click at [17, 52] on input "Search" at bounding box center [54, 50] width 102 height 9
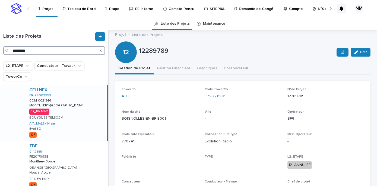
type input "*********"
click at [84, 129] on div "CELLNEX FR-91-002953 COM-0021346 COM-0021346 MONTLHERY/[GEOGRAPHIC_DATA]/[GEOGR…" at bounding box center [66, 113] width 82 height 56
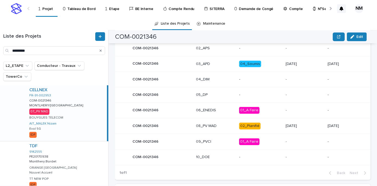
scroll to position [276, 0]
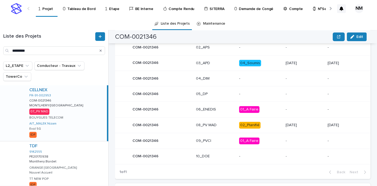
click at [262, 129] on p "02_Planifié" at bounding box center [260, 125] width 42 height 7
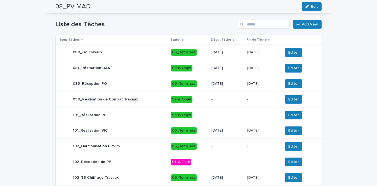
scroll to position [267, 0]
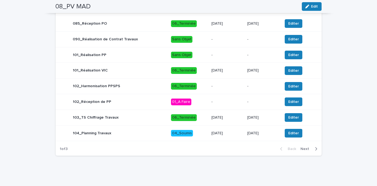
click at [314, 148] on icon "button" at bounding box center [315, 149] width 2 height 5
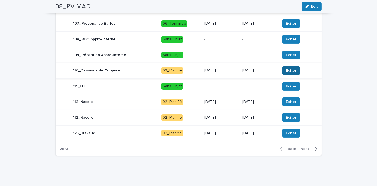
click at [285, 68] on span "Editer" at bounding box center [290, 70] width 11 height 5
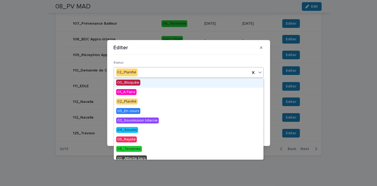
click at [147, 72] on div "02_Planifié" at bounding box center [182, 72] width 136 height 9
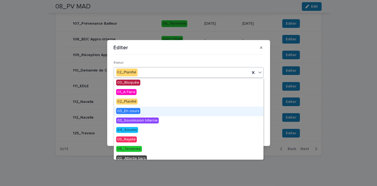
click at [130, 111] on span "03_En cours" at bounding box center [128, 111] width 24 height 6
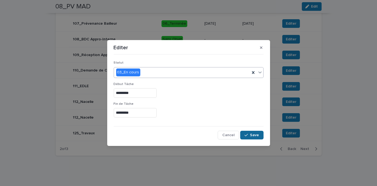
click at [252, 133] on button "Save" at bounding box center [251, 135] width 23 height 9
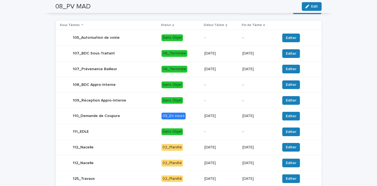
scroll to position [215, 0]
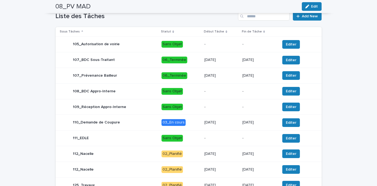
click at [230, 59] on p "[DATE]" at bounding box center [221, 60] width 34 height 5
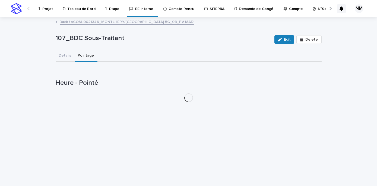
click at [77, 52] on button "Pointage" at bounding box center [86, 55] width 23 height 11
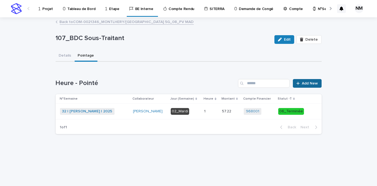
click at [305, 80] on link "Add New" at bounding box center [306, 83] width 28 height 9
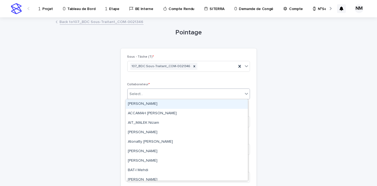
click at [164, 94] on div "Select..." at bounding box center [184, 94] width 115 height 9
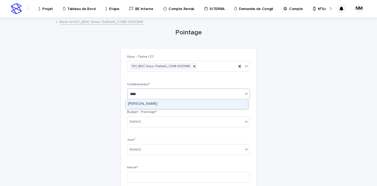
type input "*****"
click at [150, 105] on div "[PERSON_NAME]" at bounding box center [187, 103] width 122 height 9
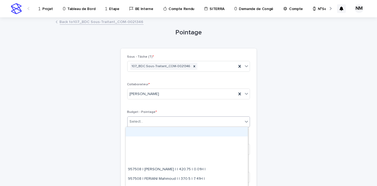
click at [144, 123] on div "Select..." at bounding box center [184, 121] width 115 height 9
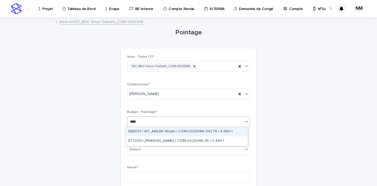
type input "*****"
click at [155, 133] on div "968001 | AIT_MALEK Nizam | COM-0021346| 342.78 | 4.95H |" at bounding box center [187, 131] width 122 height 9
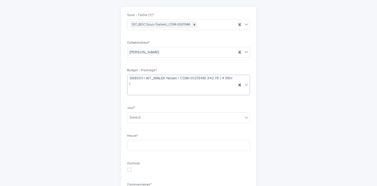
scroll to position [42, 0]
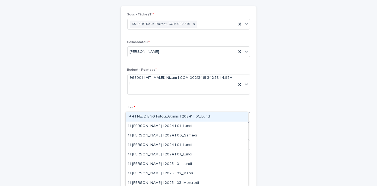
click at [155, 113] on div "Select..." at bounding box center [184, 117] width 115 height 9
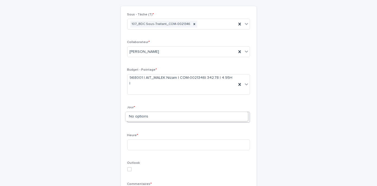
type input "*****"
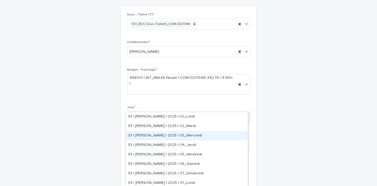
click at [189, 135] on div "33 | [PERSON_NAME] | 2025 | 03_Mercredi" at bounding box center [187, 135] width 122 height 9
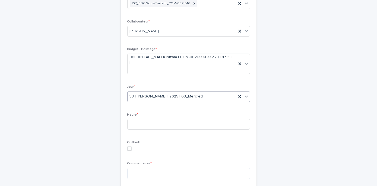
scroll to position [65, 0]
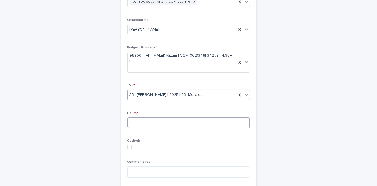
click at [157, 117] on input at bounding box center [188, 122] width 123 height 11
type input "*"
click at [144, 166] on textarea at bounding box center [188, 171] width 123 height 11
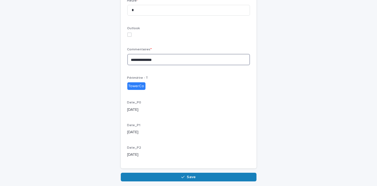
scroll to position [189, 0]
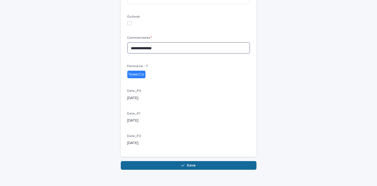
type textarea "**********"
click at [171, 161] on button "Save" at bounding box center [189, 165] width 136 height 9
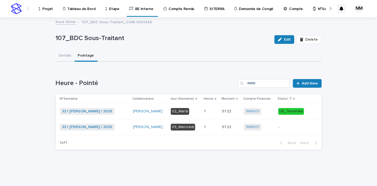
click at [294, 127] on p "-" at bounding box center [292, 127] width 29 height 5
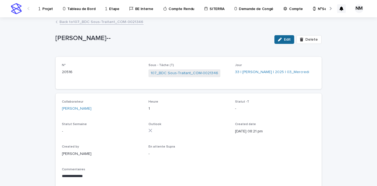
click at [288, 39] on span "Edit" at bounding box center [287, 40] width 7 height 4
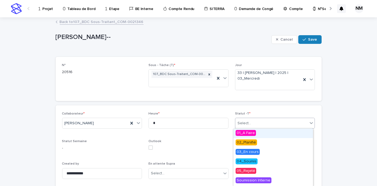
click at [250, 125] on div "Select..." at bounding box center [271, 123] width 73 height 9
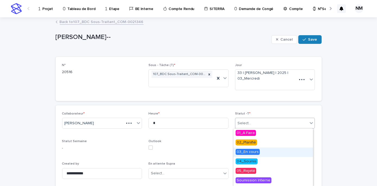
scroll to position [27, 0]
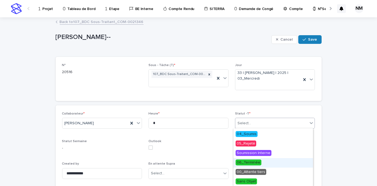
click at [255, 163] on span "06_Terminée" at bounding box center [248, 163] width 26 height 6
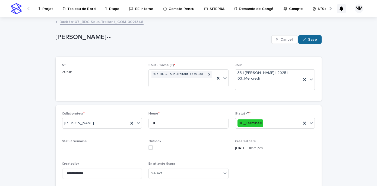
click at [308, 40] on span "Save" at bounding box center [312, 40] width 9 height 4
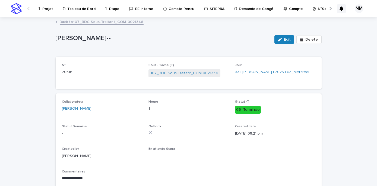
click at [43, 8] on p "Projet" at bounding box center [47, 5] width 11 height 11
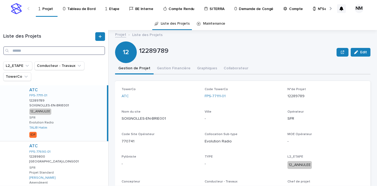
click at [27, 50] on input "Search" at bounding box center [54, 50] width 102 height 9
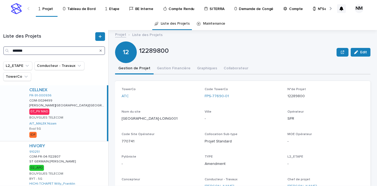
type input "*******"
click at [83, 132] on div "CELLNEX FR-91-000936 COM-0024499 COM-0024499 [PERSON_NAME][GEOGRAPHIC_DATA]/[GE…" at bounding box center [66, 113] width 82 height 56
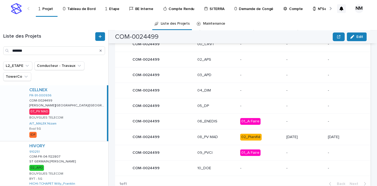
scroll to position [277, 0]
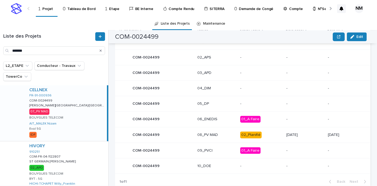
click at [269, 132] on p "02_Planifié" at bounding box center [261, 135] width 42 height 7
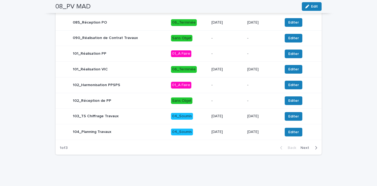
scroll to position [286, 0]
click at [314, 150] on icon "button" at bounding box center [315, 148] width 2 height 5
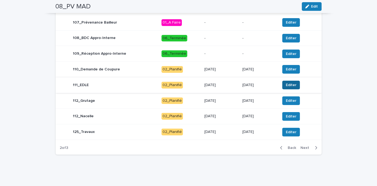
click at [289, 85] on span "Editer" at bounding box center [290, 84] width 11 height 5
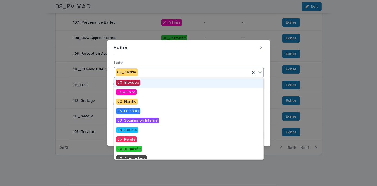
click at [145, 73] on div "02_Planifié" at bounding box center [182, 72] width 136 height 9
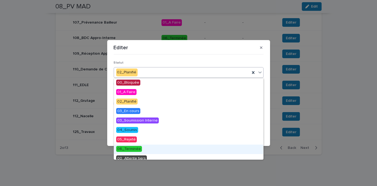
click at [134, 149] on span "06_Terminée" at bounding box center [129, 149] width 26 height 6
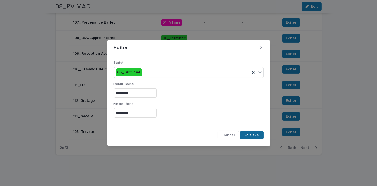
click at [250, 134] on span "Save" at bounding box center [254, 135] width 9 height 4
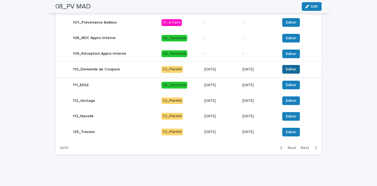
click at [286, 72] on span "Editer" at bounding box center [290, 69] width 11 height 5
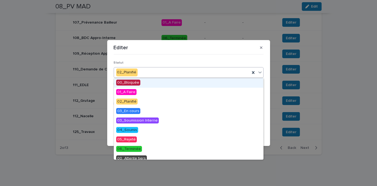
click at [149, 73] on div "02_Planifié" at bounding box center [182, 72] width 136 height 9
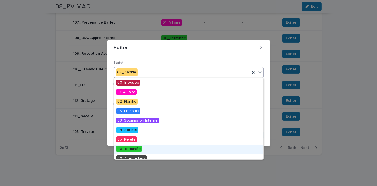
click at [137, 150] on span "06_Terminée" at bounding box center [129, 149] width 26 height 6
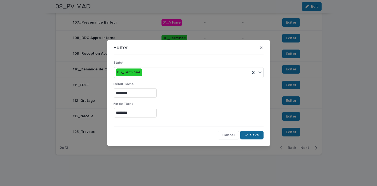
click at [252, 138] on button "Save" at bounding box center [251, 135] width 23 height 9
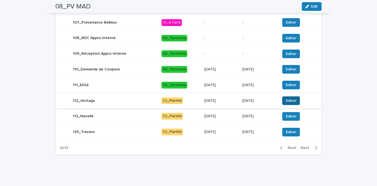
click at [289, 104] on span "Editer" at bounding box center [290, 100] width 11 height 5
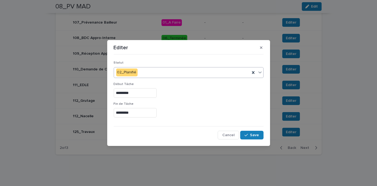
click at [159, 69] on div "02_Planifié" at bounding box center [182, 72] width 136 height 9
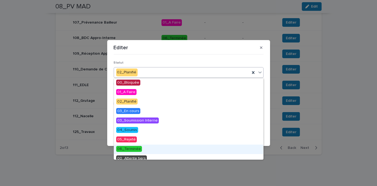
click at [139, 149] on span "06_Terminée" at bounding box center [129, 149] width 26 height 6
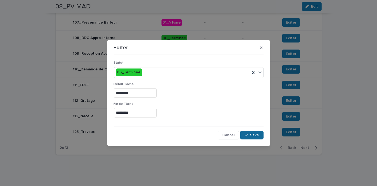
click at [242, 134] on button "Save" at bounding box center [251, 135] width 23 height 9
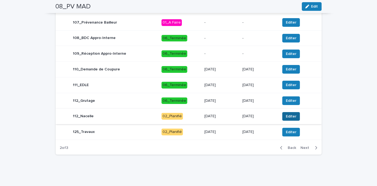
click at [285, 119] on span "Editer" at bounding box center [290, 116] width 11 height 5
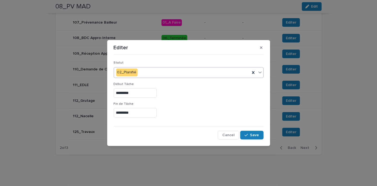
click at [160, 70] on div "02_Planifié" at bounding box center [182, 72] width 136 height 9
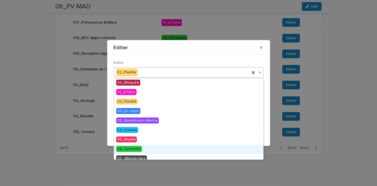
click at [130, 150] on span "06_Terminée" at bounding box center [129, 149] width 26 height 6
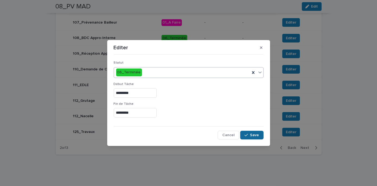
click at [249, 133] on button "Save" at bounding box center [251, 135] width 23 height 9
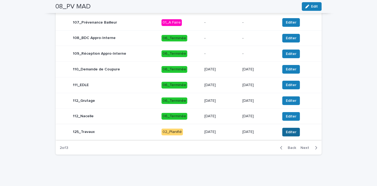
click at [291, 132] on span "Editer" at bounding box center [290, 132] width 11 height 5
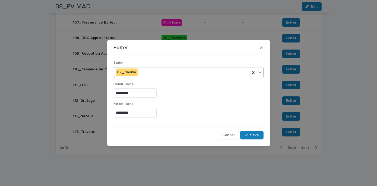
click at [146, 73] on div "02_Planifié" at bounding box center [182, 72] width 136 height 9
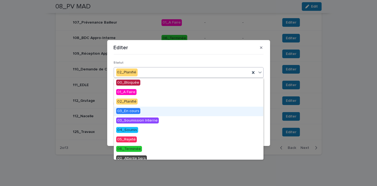
click at [133, 110] on span "03_En cours" at bounding box center [128, 111] width 24 height 6
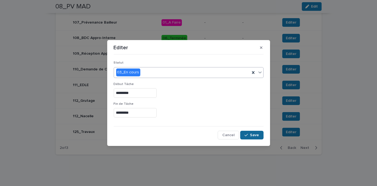
click at [253, 133] on span "Save" at bounding box center [254, 135] width 9 height 4
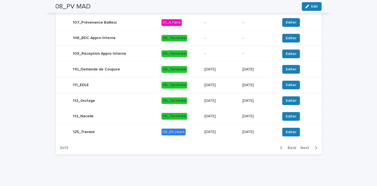
click at [227, 117] on p "[DATE]" at bounding box center [221, 116] width 34 height 5
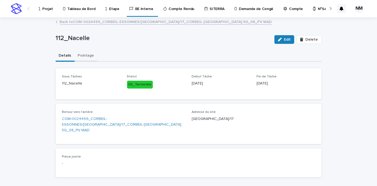
click at [84, 56] on button "Pointage" at bounding box center [86, 55] width 23 height 11
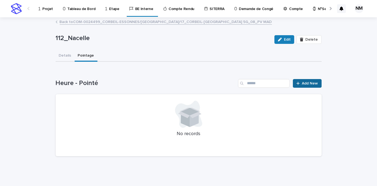
click at [299, 83] on div at bounding box center [298, 84] width 5 height 4
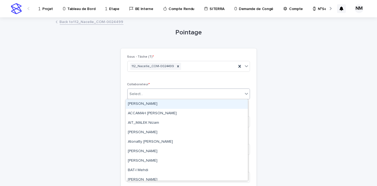
click at [146, 92] on div "Select..." at bounding box center [184, 94] width 115 height 9
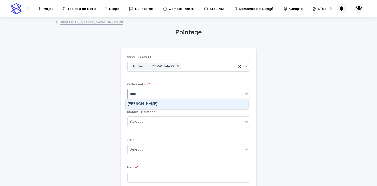
type input "*****"
click at [147, 103] on div "[PERSON_NAME]" at bounding box center [187, 103] width 122 height 9
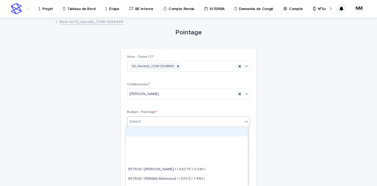
click at [145, 121] on div "Select..." at bounding box center [184, 121] width 115 height 9
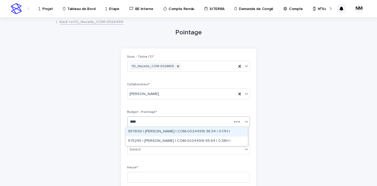
type input "*****"
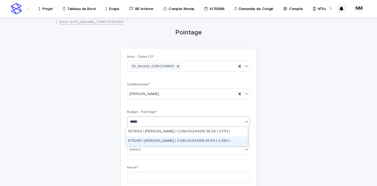
click at [166, 140] on div "975295 | [PERSON_NAME] | COM-0024499| 55.84 | 0.38H |" at bounding box center [187, 141] width 122 height 9
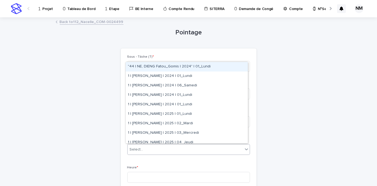
click at [144, 152] on div "Select..." at bounding box center [184, 149] width 115 height 9
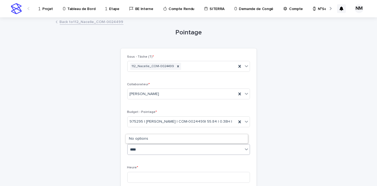
type input "*****"
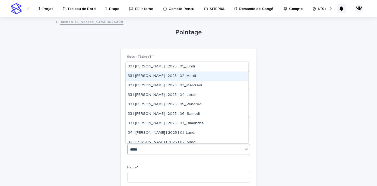
click at [184, 77] on div "33 | [PERSON_NAME] | 2025 | 02_Mardi" at bounding box center [187, 76] width 122 height 9
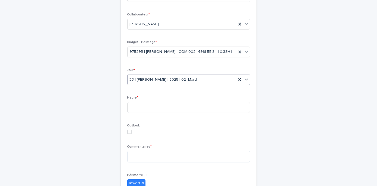
scroll to position [70, 0]
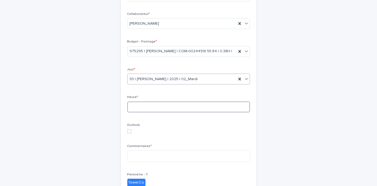
click at [139, 106] on input at bounding box center [188, 107] width 123 height 11
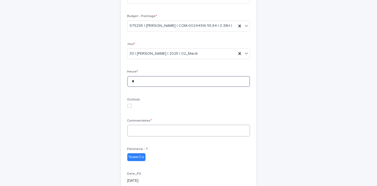
type input "*"
click at [134, 131] on textarea at bounding box center [188, 130] width 123 height 11
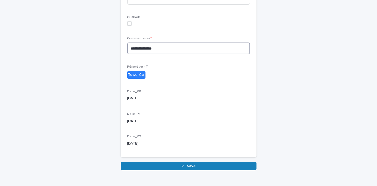
scroll to position [189, 0]
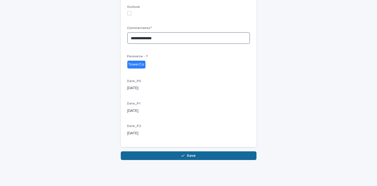
type textarea "**********"
click at [166, 156] on button "Save" at bounding box center [189, 156] width 136 height 9
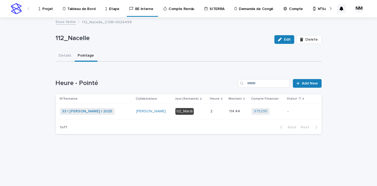
click at [296, 111] on p "-" at bounding box center [296, 111] width 19 height 5
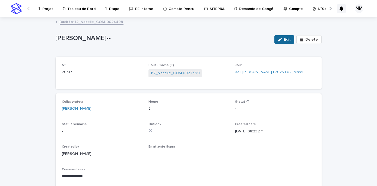
click at [281, 36] on button "Edit" at bounding box center [284, 39] width 20 height 9
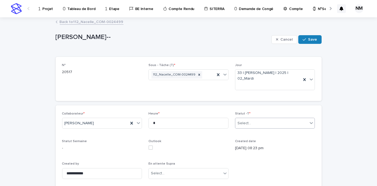
click at [248, 122] on div "Select..." at bounding box center [271, 123] width 73 height 9
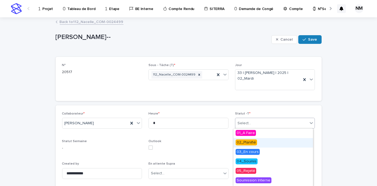
click at [243, 143] on span "02_Planifié" at bounding box center [245, 143] width 21 height 6
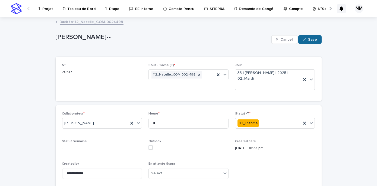
click at [303, 39] on icon "button" at bounding box center [303, 39] width 3 height 2
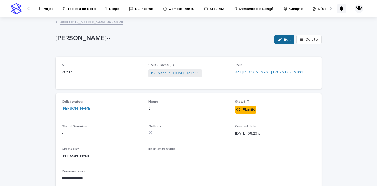
click at [285, 41] on span "Edit" at bounding box center [287, 40] width 7 height 4
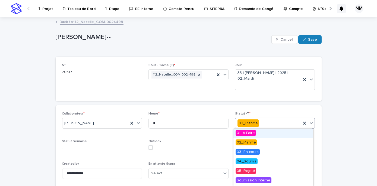
click at [269, 123] on div "02_Planifié" at bounding box center [268, 123] width 66 height 9
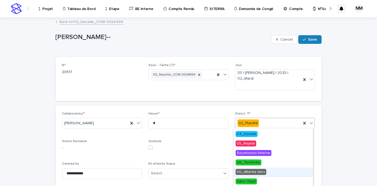
scroll to position [27, 0]
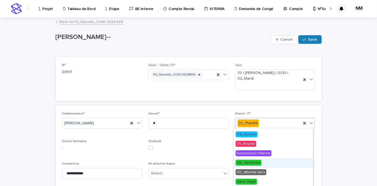
click at [249, 164] on span "06_Terminée" at bounding box center [248, 163] width 26 height 6
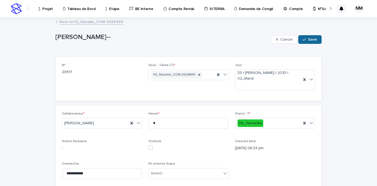
click at [311, 37] on button "Save" at bounding box center [309, 39] width 23 height 9
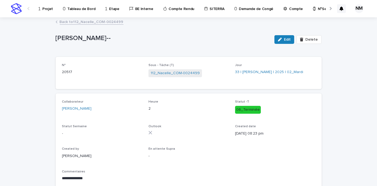
click at [47, 11] on p "Projet" at bounding box center [47, 5] width 11 height 11
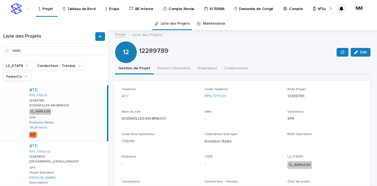
click at [47, 11] on p "Projet" at bounding box center [47, 5] width 11 height 11
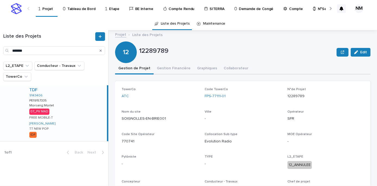
type input "*******"
click at [76, 113] on div "TDF 9143406 PE19157335 PE19157335 Morsang:Morlet Morsang:Morlet 07_PV MAD FREE …" at bounding box center [66, 113] width 82 height 56
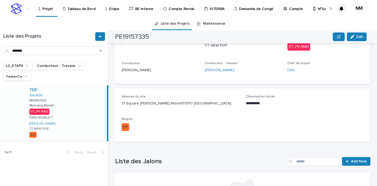
scroll to position [232, 0]
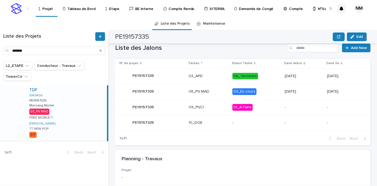
click at [263, 97] on td "03_En cours" at bounding box center [256, 92] width 53 height 16
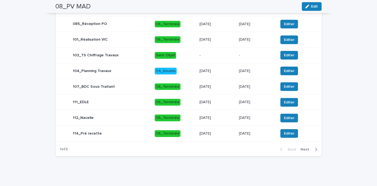
scroll to position [292, 0]
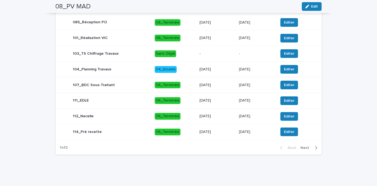
click at [314, 147] on icon "button" at bounding box center [315, 148] width 2 height 5
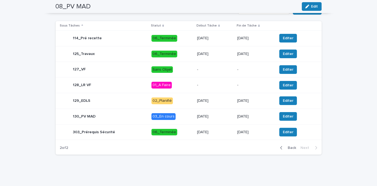
scroll to position [245, 0]
click at [287, 101] on span "Editer" at bounding box center [287, 100] width 11 height 5
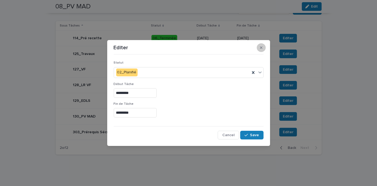
click at [261, 45] on button "button" at bounding box center [260, 47] width 9 height 9
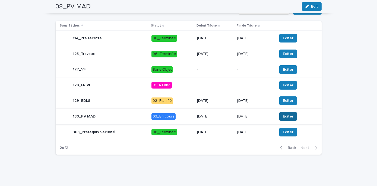
click at [287, 114] on span "Editer" at bounding box center [287, 116] width 11 height 5
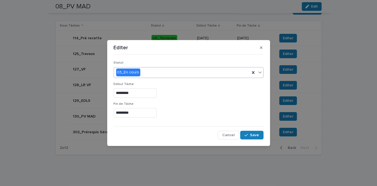
click at [145, 75] on div "03_En cours" at bounding box center [182, 72] width 136 height 9
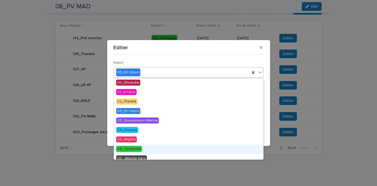
click at [135, 149] on span "06_Terminée" at bounding box center [129, 149] width 26 height 6
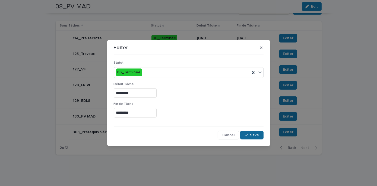
click at [251, 134] on span "Save" at bounding box center [254, 135] width 9 height 4
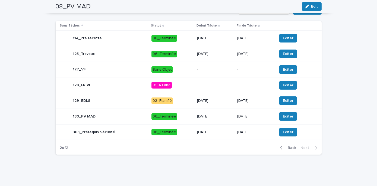
click at [219, 117] on p "[DATE]" at bounding box center [215, 116] width 36 height 5
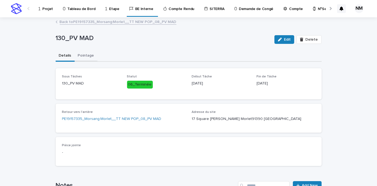
click at [79, 60] on button "Pointage" at bounding box center [86, 55] width 23 height 11
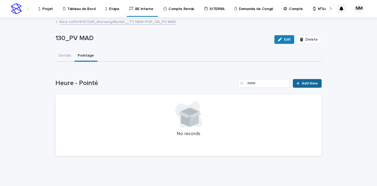
click at [304, 86] on link "Add New" at bounding box center [306, 83] width 28 height 9
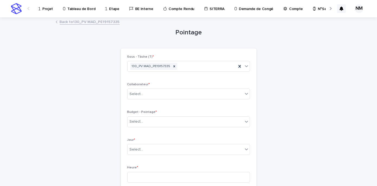
click at [162, 87] on div "Collaborateur * Select..." at bounding box center [188, 93] width 123 height 21
drag, startPoint x: 162, startPoint y: 87, endPoint x: 160, endPoint y: 95, distance: 8.1
click at [160, 95] on div "Collaborateur * Select..." at bounding box center [188, 93] width 123 height 21
click at [160, 95] on div "Select..." at bounding box center [184, 94] width 115 height 9
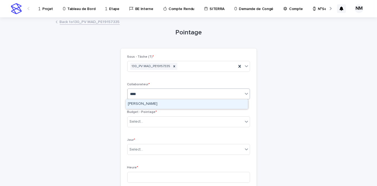
type input "*****"
click at [149, 109] on div "[PERSON_NAME]" at bounding box center [186, 104] width 123 height 10
click at [149, 104] on div "[PERSON_NAME]" at bounding box center [187, 103] width 122 height 9
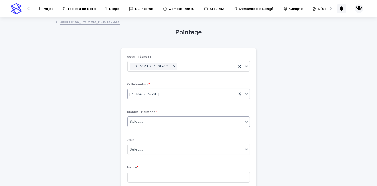
click at [144, 125] on div "Select..." at bounding box center [184, 121] width 115 height 9
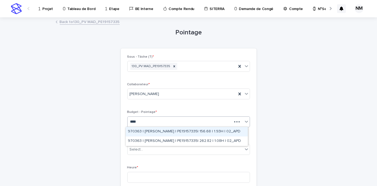
type input "*****"
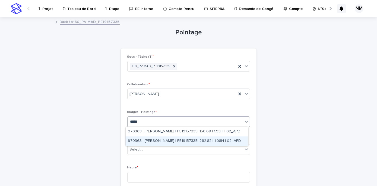
click at [162, 138] on div "970363 | [PERSON_NAME] | PE19157335| 262.82 | 1.08H | 02_APD" at bounding box center [187, 141] width 122 height 9
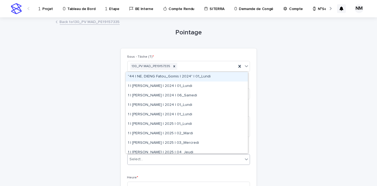
click at [145, 160] on div "Select..." at bounding box center [184, 159] width 115 height 9
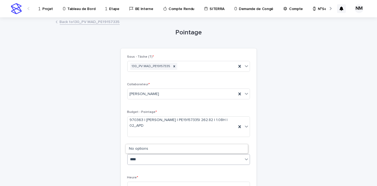
type input "*****"
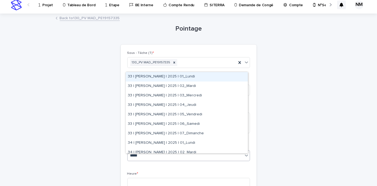
scroll to position [4, 0]
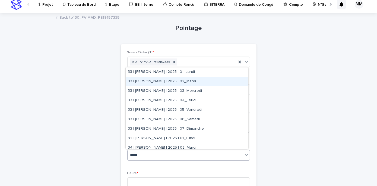
click at [186, 83] on div "33 | [PERSON_NAME] | 2025 | 02_Mardi" at bounding box center [187, 81] width 122 height 9
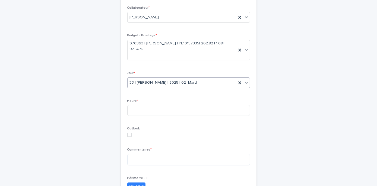
scroll to position [78, 0]
click at [151, 111] on input at bounding box center [188, 109] width 123 height 11
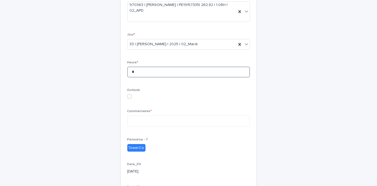
scroll to position [118, 0]
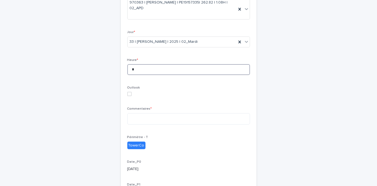
type input "*"
click at [151, 111] on div "Commentaires *" at bounding box center [188, 118] width 123 height 22
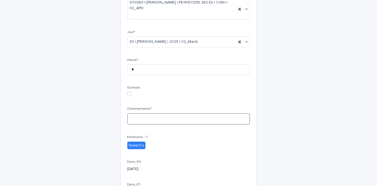
click at [149, 118] on textarea at bounding box center [188, 118] width 123 height 11
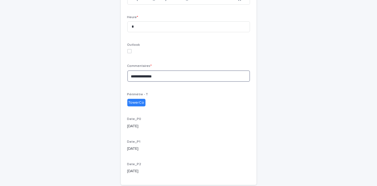
scroll to position [199, 0]
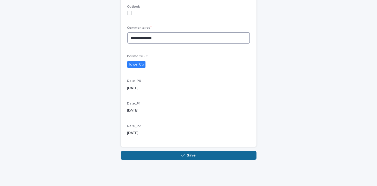
type textarea "**********"
click at [171, 157] on button "Save" at bounding box center [189, 155] width 136 height 9
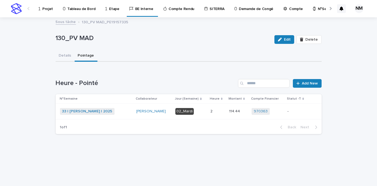
click at [295, 115] on div "-" at bounding box center [296, 111] width 19 height 9
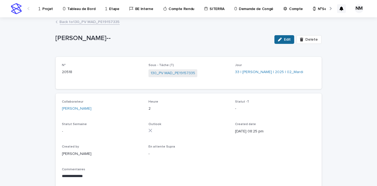
click at [285, 43] on button "Edit" at bounding box center [284, 39] width 20 height 9
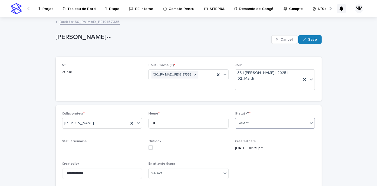
click at [254, 124] on div "Select..." at bounding box center [271, 123] width 73 height 9
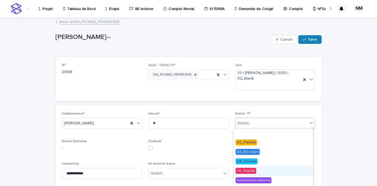
scroll to position [27, 0]
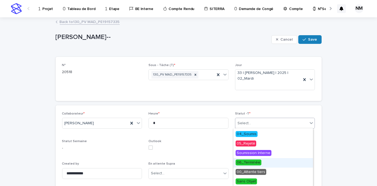
click at [247, 163] on span "06_Terminée" at bounding box center [248, 163] width 26 height 6
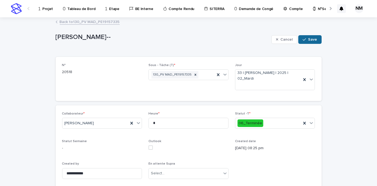
click at [302, 38] on icon "button" at bounding box center [303, 40] width 3 height 4
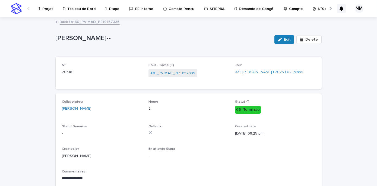
scroll to position [0, 0]
click at [47, 7] on p "Projet" at bounding box center [47, 5] width 11 height 11
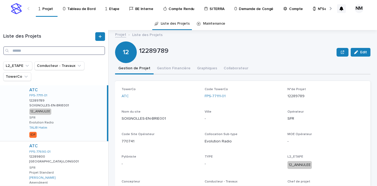
click at [34, 50] on input "Search" at bounding box center [54, 50] width 102 height 9
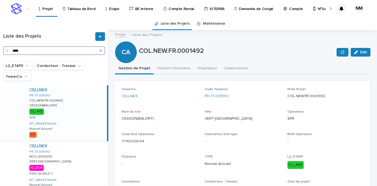
drag, startPoint x: 34, startPoint y: 50, endPoint x: 85, endPoint y: 132, distance: 96.4
click at [85, 132] on div "Liste des Projets **** L2_ETAPE Conducteur - Travaux TowerCo CELLNEX FR-77-0059…" at bounding box center [54, 108] width 108 height 156
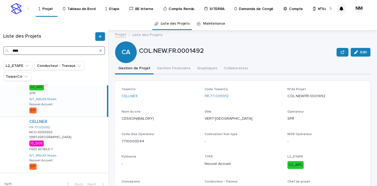
scroll to position [30, 0]
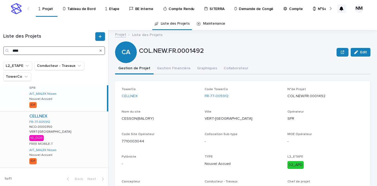
type input "****"
click at [81, 137] on div "CELLNEX FR-77-005912 NCO-0000350 NCO-0000350 VERT-[GEOGRAPHIC_DATA] 10_DOE FREE…" at bounding box center [66, 140] width 83 height 56
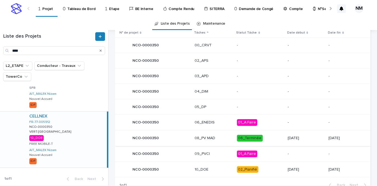
scroll to position [269, 0]
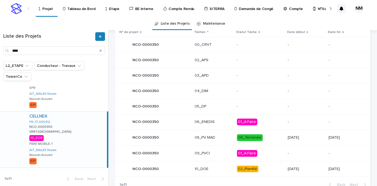
click at [267, 166] on p "02_Planifié" at bounding box center [260, 169] width 46 height 7
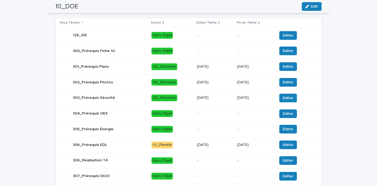
scroll to position [241, 0]
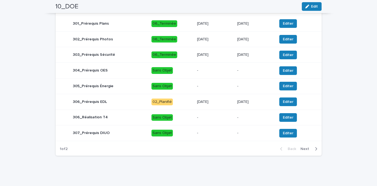
click at [217, 104] on div "[DATE]" at bounding box center [215, 102] width 36 height 9
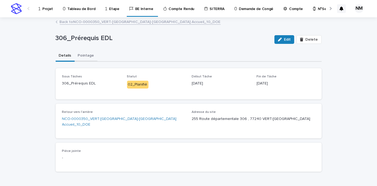
click at [83, 55] on button "Pointage" at bounding box center [86, 55] width 23 height 11
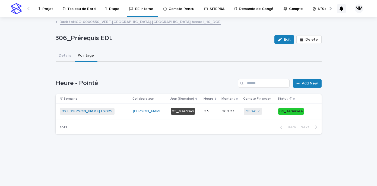
click at [70, 21] on link "Back to NCO-0000350_VERT-[GEOGRAPHIC_DATA]-[GEOGRAPHIC_DATA] Accueil_10_DOE" at bounding box center [140, 21] width 161 height 6
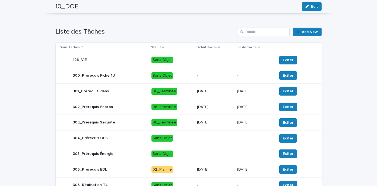
scroll to position [241, 0]
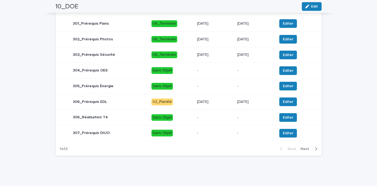
click at [314, 150] on icon "button" at bounding box center [315, 149] width 2 height 5
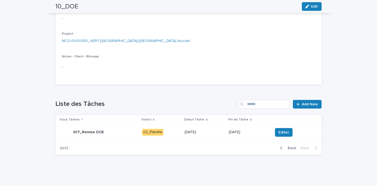
click at [218, 133] on p "[DATE]" at bounding box center [205, 132] width 40 height 5
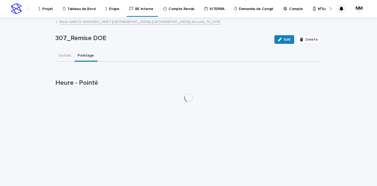
click at [79, 57] on button "Pointage" at bounding box center [86, 55] width 23 height 11
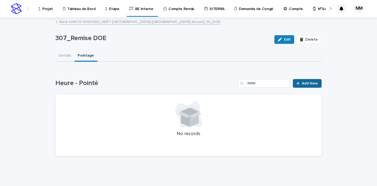
click at [310, 83] on span "Add New" at bounding box center [310, 84] width 16 height 4
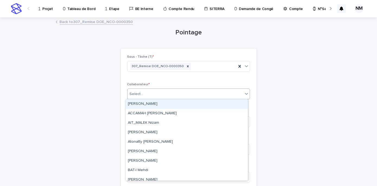
click at [150, 94] on div "Select..." at bounding box center [184, 94] width 115 height 9
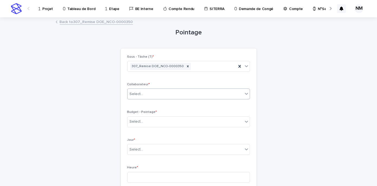
click at [150, 94] on div "Select..." at bounding box center [184, 94] width 115 height 9
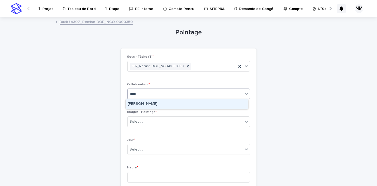
type input "*****"
click at [150, 103] on div "[PERSON_NAME]" at bounding box center [187, 103] width 122 height 9
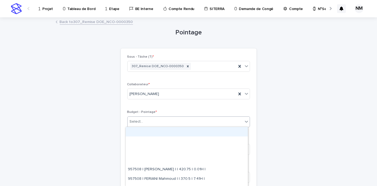
click at [149, 117] on div "Select..." at bounding box center [184, 121] width 115 height 9
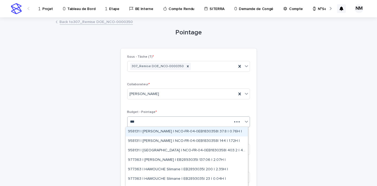
type input "****"
click at [198, 132] on div "980457 | AIT_MALEK Nizam | NCO-0000350| 471.12 | 6.41H | 10_DOE" at bounding box center [187, 131] width 122 height 9
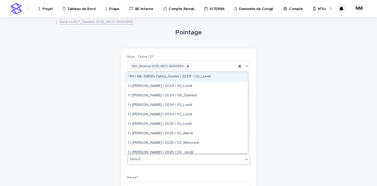
click at [154, 159] on div "Select..." at bounding box center [184, 159] width 115 height 9
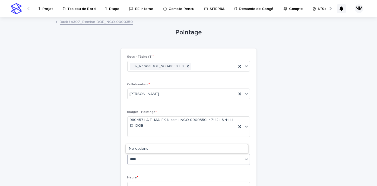
type input "*****"
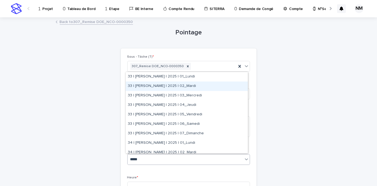
click at [187, 87] on div "33 | [PERSON_NAME] | 2025 | 02_Mardi" at bounding box center [187, 86] width 122 height 9
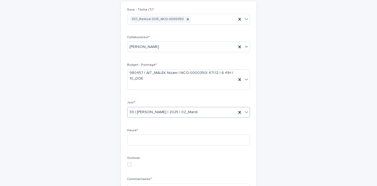
scroll to position [52, 0]
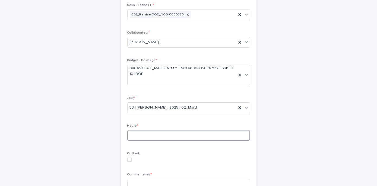
click at [154, 137] on input at bounding box center [188, 135] width 123 height 11
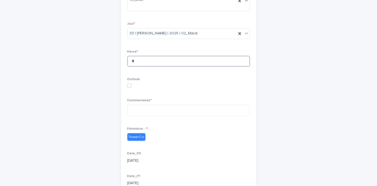
scroll to position [128, 0]
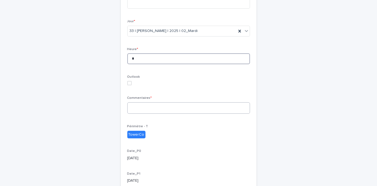
type input "*"
click at [141, 109] on textarea at bounding box center [188, 107] width 123 height 11
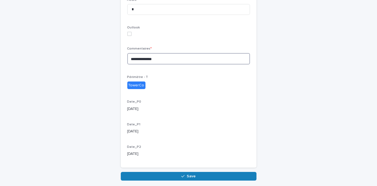
scroll to position [199, 0]
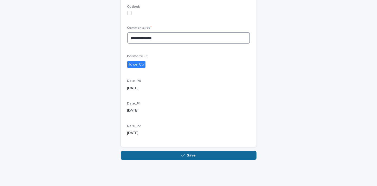
type textarea "**********"
click at [177, 153] on button "Save" at bounding box center [189, 155] width 136 height 9
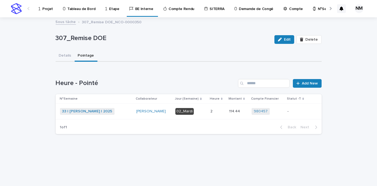
click at [292, 111] on p "-" at bounding box center [296, 111] width 19 height 5
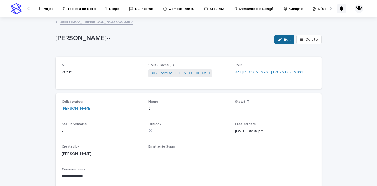
click at [282, 36] on button "Edit" at bounding box center [284, 39] width 20 height 9
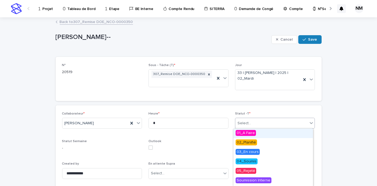
click at [243, 122] on div "Select..." at bounding box center [244, 124] width 14 height 6
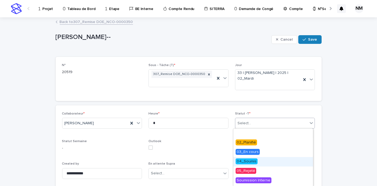
scroll to position [27, 0]
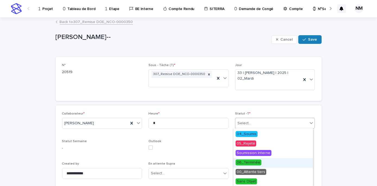
click at [246, 161] on span "06_Terminée" at bounding box center [248, 163] width 26 height 6
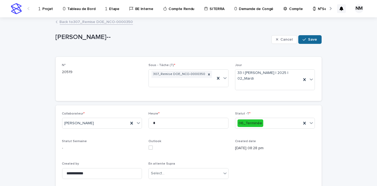
click at [310, 38] on span "Save" at bounding box center [312, 40] width 9 height 4
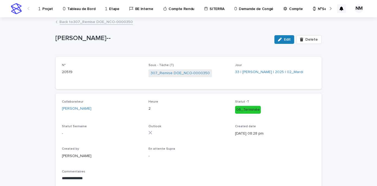
click at [47, 9] on p "Projet" at bounding box center [47, 5] width 11 height 11
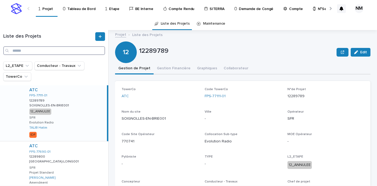
click at [34, 51] on input "Search" at bounding box center [54, 50] width 102 height 9
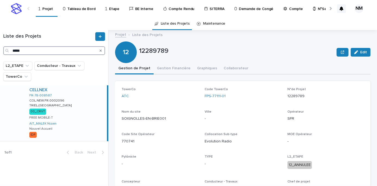
type input "*****"
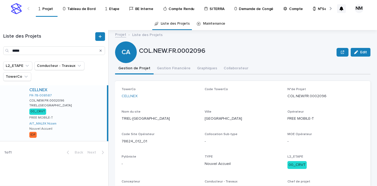
click at [82, 123] on div "CELLNEX FR-78-008587 COL.NEW.FR.0002096 COL.NEW.FR.0002096 TRIEL-[GEOGRAPHIC_DA…" at bounding box center [66, 113] width 82 height 56
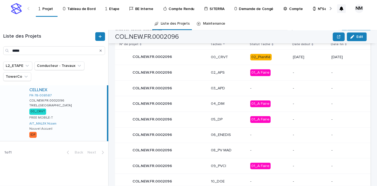
scroll to position [236, 0]
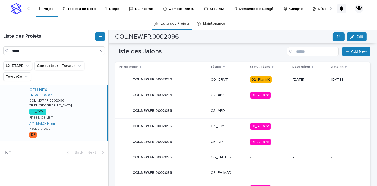
click at [276, 80] on p "02_Planifié" at bounding box center [269, 79] width 38 height 7
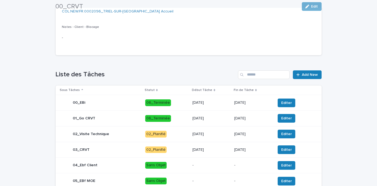
scroll to position [179, 0]
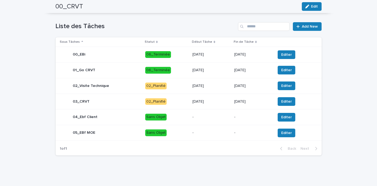
click at [217, 85] on p "[DATE]" at bounding box center [210, 86] width 37 height 5
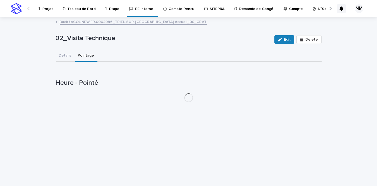
click at [80, 54] on button "Pointage" at bounding box center [86, 55] width 23 height 11
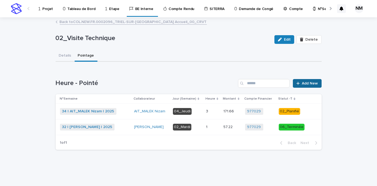
click at [314, 82] on span "Add New" at bounding box center [310, 84] width 16 height 4
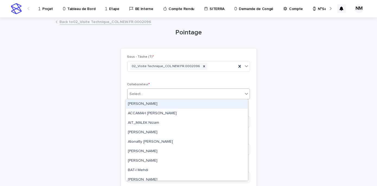
click at [136, 93] on div "Select..." at bounding box center [137, 94] width 14 height 6
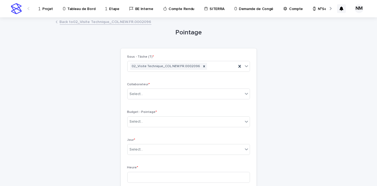
click at [75, 20] on link "Back to 02_Visite Technique_COL.NEW.FR.0002096" at bounding box center [106, 21] width 92 height 6
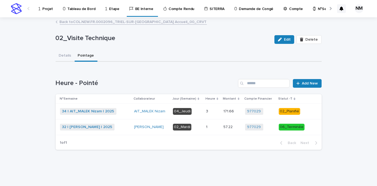
click at [47, 7] on p "Projet" at bounding box center [47, 5] width 11 height 11
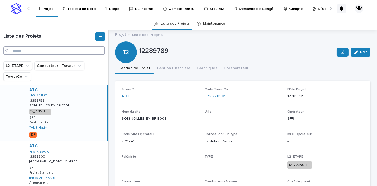
click at [37, 50] on input "Search" at bounding box center [54, 50] width 102 height 9
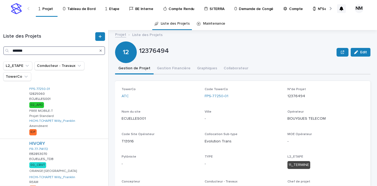
scroll to position [165, 0]
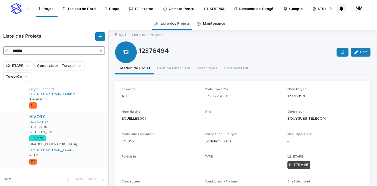
type input "*******"
click at [91, 120] on div "HIVORY FR-77-714172 EB2853070 EB2853070 ECUELLES_TDB ECUELLES_TDB 00_CRVT ORANG…" at bounding box center [66, 140] width 83 height 56
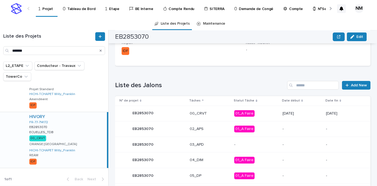
scroll to position [203, 0]
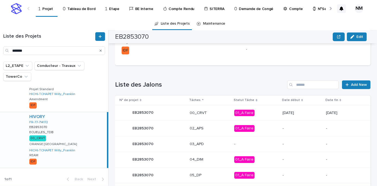
click at [260, 114] on p "01_A Faire" at bounding box center [256, 113] width 44 height 7
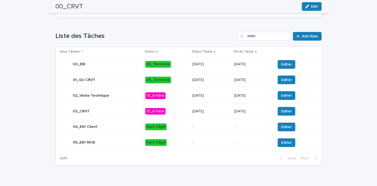
scroll to position [174, 0]
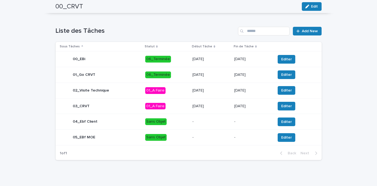
click at [182, 107] on p "01_A Faire" at bounding box center [166, 106] width 43 height 7
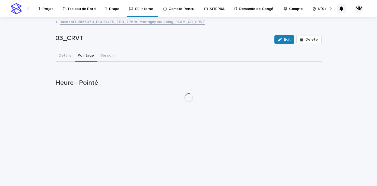
click at [82, 57] on button "Pointage" at bounding box center [86, 55] width 23 height 11
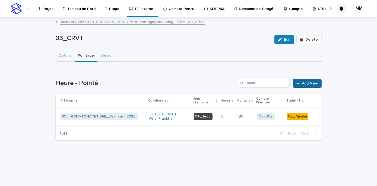
click at [305, 83] on span "Add New" at bounding box center [310, 84] width 16 height 4
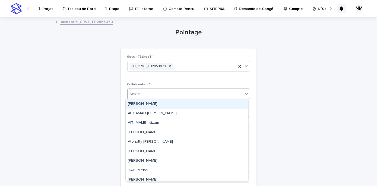
click at [139, 92] on div "Select..." at bounding box center [137, 94] width 14 height 6
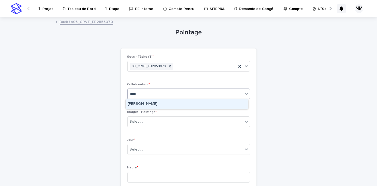
type input "*****"
click at [144, 101] on div "[PERSON_NAME]" at bounding box center [187, 103] width 122 height 9
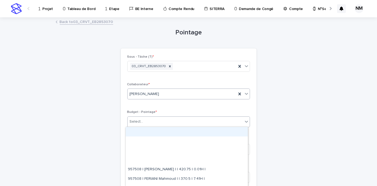
click at [144, 122] on input "text" at bounding box center [144, 122] width 1 height 5
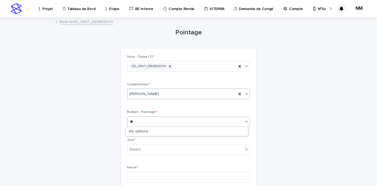
type input "*"
click at [65, 20] on link "Back to 03_CRVT_EB2853070" at bounding box center [86, 21] width 53 height 6
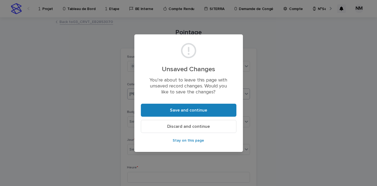
click at [187, 129] on span "Discard and continue" at bounding box center [188, 126] width 43 height 4
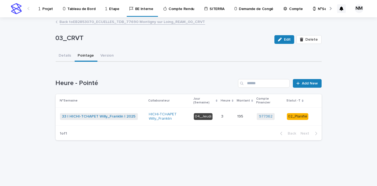
click at [47, 8] on p "Projet" at bounding box center [47, 5] width 11 height 11
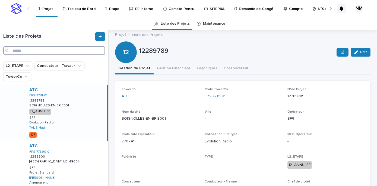
click at [43, 51] on input "Search" at bounding box center [54, 50] width 102 height 9
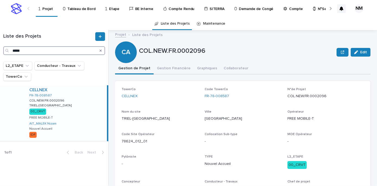
type input "*****"
click at [75, 113] on div "CELLNEX FR-78-008587 COL.NEW.FR.0002096 COL.NEW.FR.0002096 TRIEL-[GEOGRAPHIC_DA…" at bounding box center [66, 113] width 82 height 56
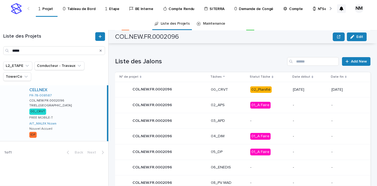
scroll to position [226, 0]
click at [233, 87] on p "00_CRVT" at bounding box center [228, 89] width 35 height 5
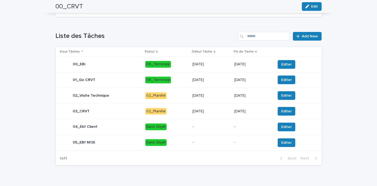
scroll to position [171, 0]
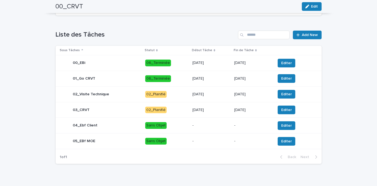
click at [215, 94] on p "[DATE]" at bounding box center [210, 94] width 37 height 5
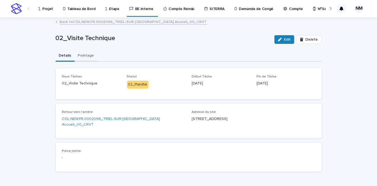
click at [80, 54] on button "Pointage" at bounding box center [86, 55] width 23 height 11
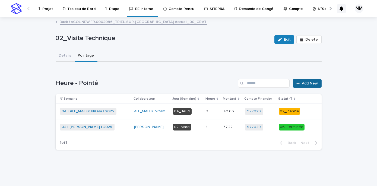
click at [309, 83] on span "Add New" at bounding box center [310, 84] width 16 height 4
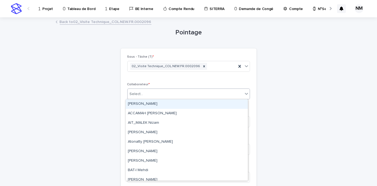
click at [139, 90] on div "Select..." at bounding box center [184, 94] width 115 height 9
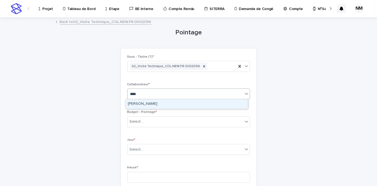
type input "*****"
click at [138, 102] on div "[PERSON_NAME]" at bounding box center [187, 103] width 122 height 9
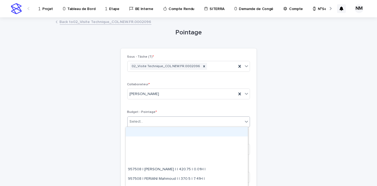
click at [138, 121] on div "Select..." at bounding box center [137, 122] width 14 height 6
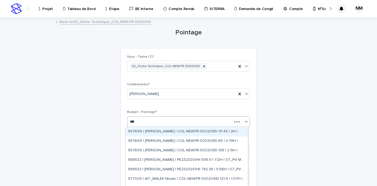
type input "****"
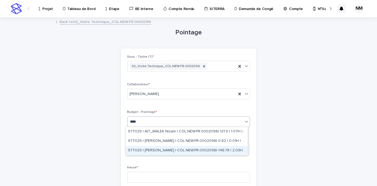
click at [181, 151] on div "977029 | [PERSON_NAME] | COL.NEW.FR.0002096| 146.78 | 2.03H | 00_CRVT" at bounding box center [187, 150] width 122 height 9
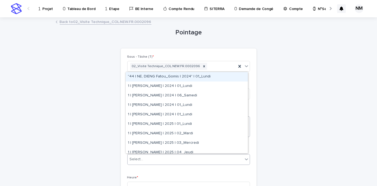
click at [149, 160] on div "Select..." at bounding box center [184, 159] width 115 height 9
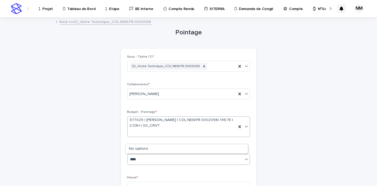
type input "*****"
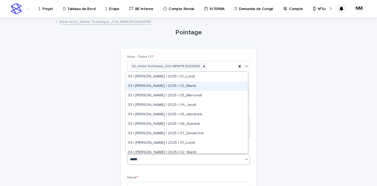
click at [178, 87] on div "33 | [PERSON_NAME] | 2025 | 02_Mardi" at bounding box center [187, 86] width 122 height 9
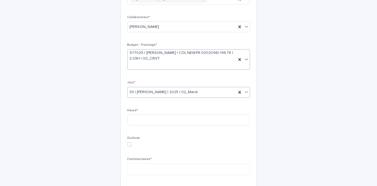
scroll to position [70, 0]
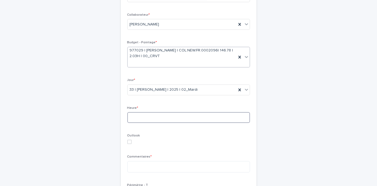
click at [155, 112] on input at bounding box center [188, 117] width 123 height 11
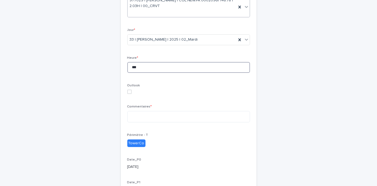
scroll to position [127, 0]
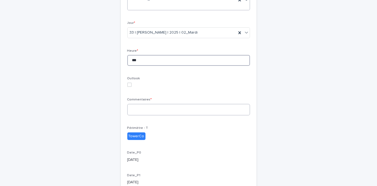
type input "***"
click at [144, 110] on textarea at bounding box center [188, 109] width 123 height 11
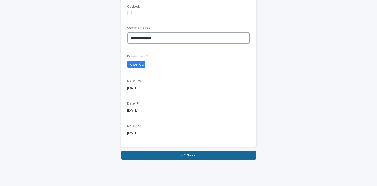
type textarea "**********"
click at [167, 153] on button "Save" at bounding box center [189, 155] width 136 height 9
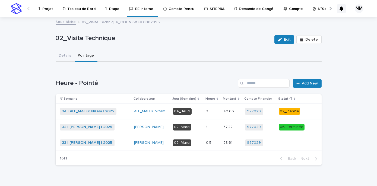
click at [283, 142] on p "-" at bounding box center [292, 143] width 28 height 5
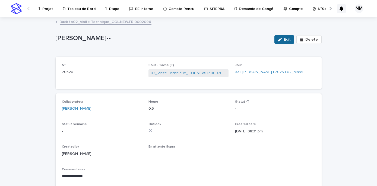
click at [287, 38] on span "Edit" at bounding box center [287, 40] width 7 height 4
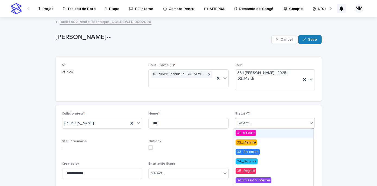
click at [250, 124] on div "Select..." at bounding box center [271, 123] width 73 height 9
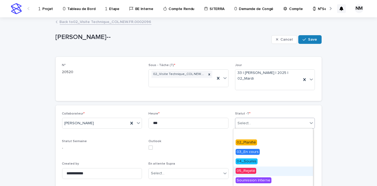
scroll to position [27, 0]
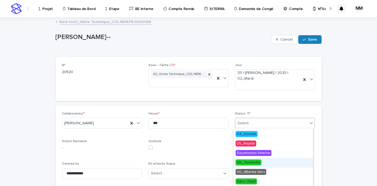
click at [247, 164] on span "06_Terminée" at bounding box center [248, 163] width 26 height 6
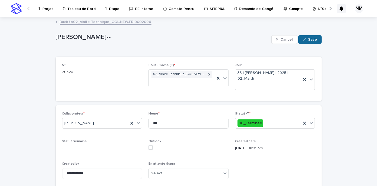
click at [307, 41] on button "Save" at bounding box center [309, 39] width 23 height 9
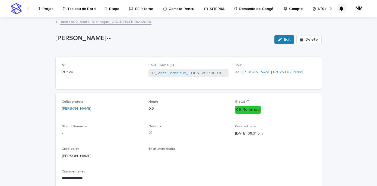
click at [41, 8] on div "Projet" at bounding box center [46, 5] width 17 height 11
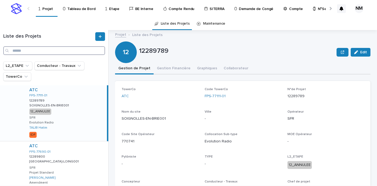
click at [32, 52] on input "Search" at bounding box center [54, 50] width 102 height 9
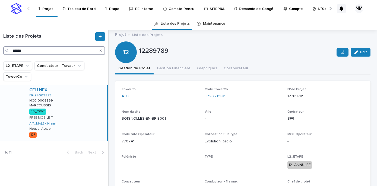
type input "******"
click at [66, 121] on div "CELLNEX FR-91-009823 NCO-0009969 NCO-0009969 MARCOUSSIS MARCOUSSIS 00_CRVT FREE…" at bounding box center [66, 113] width 82 height 56
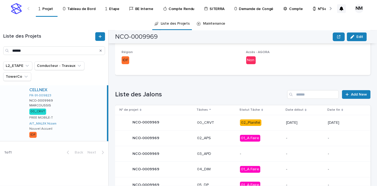
scroll to position [193, 0]
click at [272, 122] on td "02_Planifié" at bounding box center [260, 123] width 46 height 16
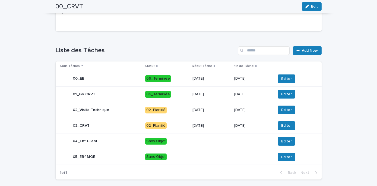
scroll to position [179, 0]
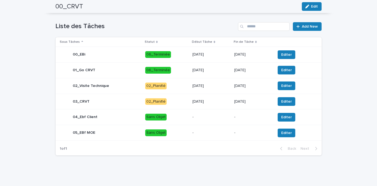
click at [214, 86] on p "[DATE]" at bounding box center [210, 86] width 37 height 5
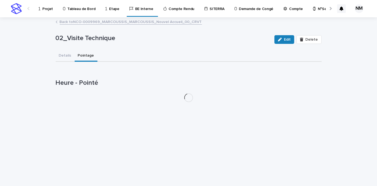
click at [80, 54] on button "Pointage" at bounding box center [86, 55] width 23 height 11
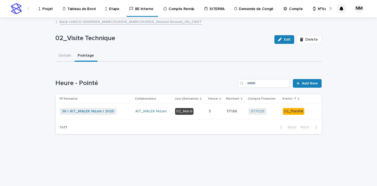
click at [65, 22] on link "Back to NCO-0009969_MARCOUSSIS_MARCOUSSIS_Nouvel Accueil_00_CRVT" at bounding box center [131, 21] width 142 height 6
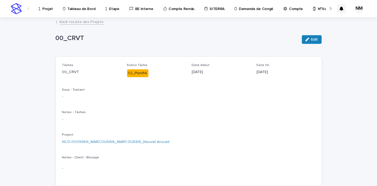
click at [74, 21] on link "Back to Liste des Projets" at bounding box center [82, 21] width 44 height 6
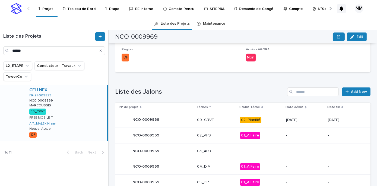
scroll to position [196, 0]
click at [266, 118] on p "02_Planifié" at bounding box center [261, 120] width 42 height 7
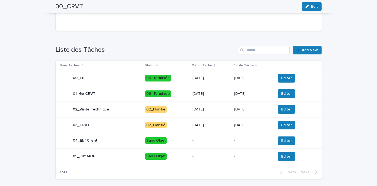
scroll to position [156, 0]
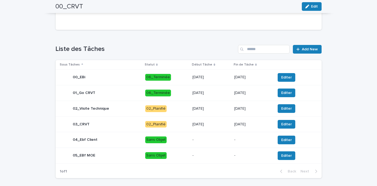
click at [223, 110] on p "[DATE]" at bounding box center [210, 109] width 37 height 5
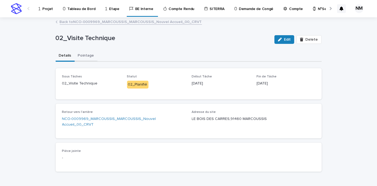
click at [84, 55] on button "Pointage" at bounding box center [86, 55] width 23 height 11
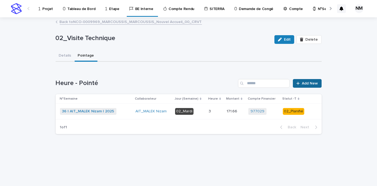
click at [315, 80] on link "Add New" at bounding box center [306, 83] width 28 height 9
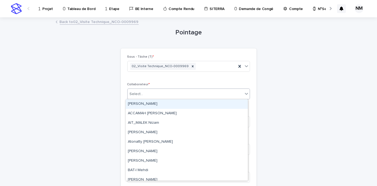
click at [156, 95] on div "Select..." at bounding box center [184, 94] width 115 height 9
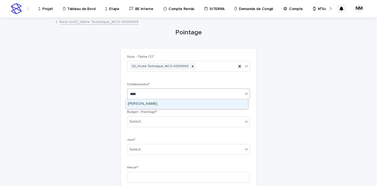
type input "*****"
click at [141, 105] on div "[PERSON_NAME]" at bounding box center [187, 103] width 122 height 9
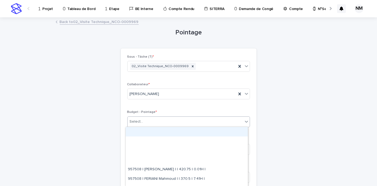
click at [142, 120] on div "Select..." at bounding box center [184, 121] width 115 height 9
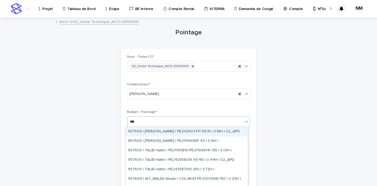
type input "****"
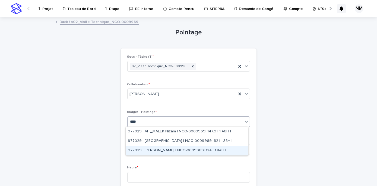
click at [172, 150] on div "977029 | [PERSON_NAME] | NCO-0009969| 124 | 1.84H |" at bounding box center [187, 150] width 122 height 9
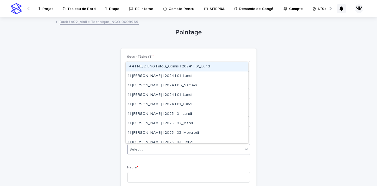
click at [169, 150] on div "Select..." at bounding box center [184, 149] width 115 height 9
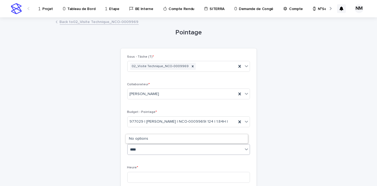
type input "*****"
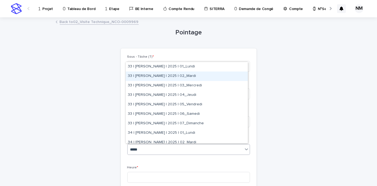
click at [187, 78] on div "33 | [PERSON_NAME] | 2025 | 02_Mardi" at bounding box center [187, 76] width 122 height 9
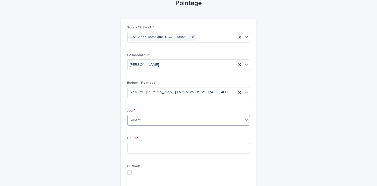
scroll to position [30, 0]
click at [167, 151] on input at bounding box center [188, 148] width 123 height 11
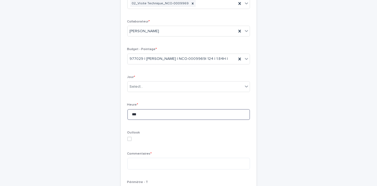
scroll to position [63, 0]
type input "***"
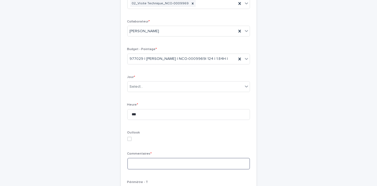
click at [142, 163] on textarea at bounding box center [188, 163] width 123 height 11
type textarea "**********"
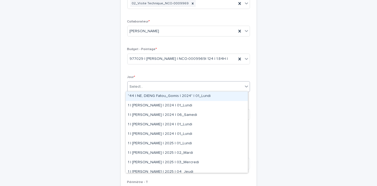
click at [155, 86] on div "Select..." at bounding box center [184, 86] width 115 height 9
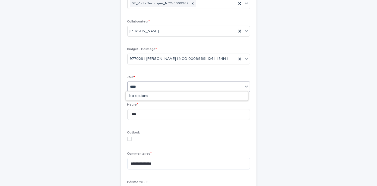
type input "*****"
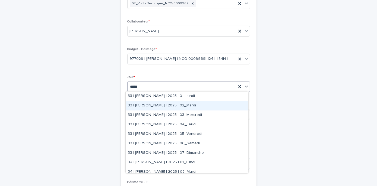
click at [167, 104] on div "33 | [PERSON_NAME] | 2025 | 02_Mardi" at bounding box center [187, 105] width 122 height 9
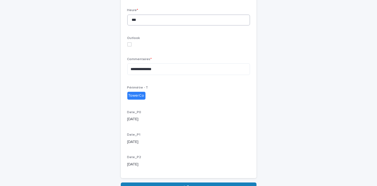
scroll to position [176, 0]
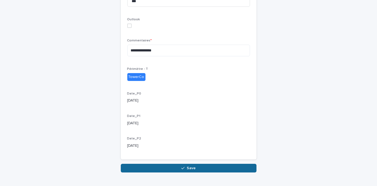
click at [192, 166] on span "Save" at bounding box center [191, 168] width 9 height 4
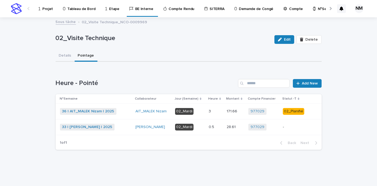
click at [290, 130] on div "-" at bounding box center [294, 127] width 24 height 9
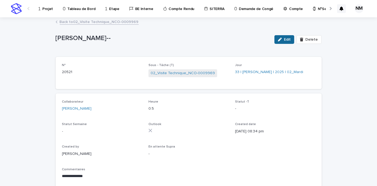
click at [284, 36] on button "Edit" at bounding box center [284, 39] width 20 height 9
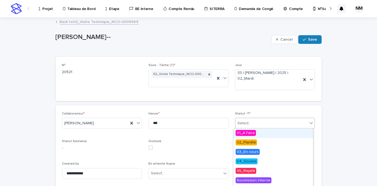
click at [254, 125] on div "Select..." at bounding box center [271, 123] width 73 height 9
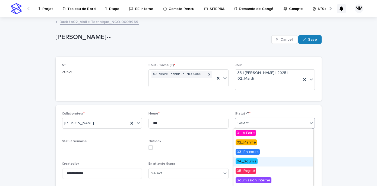
scroll to position [27, 0]
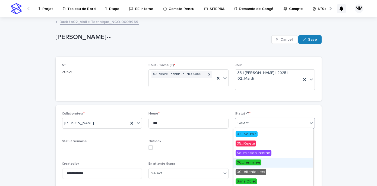
click at [249, 163] on span "06_Terminée" at bounding box center [248, 163] width 26 height 6
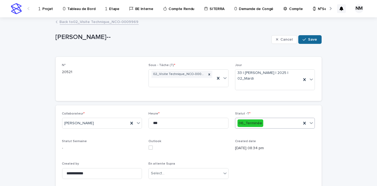
click at [308, 35] on button "Save" at bounding box center [309, 39] width 23 height 9
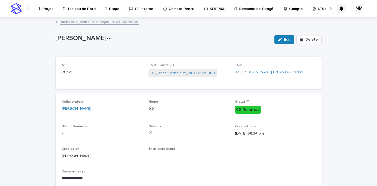
click at [48, 9] on p "Projet" at bounding box center [47, 5] width 11 height 11
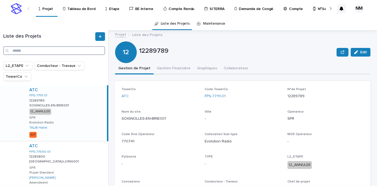
click at [27, 53] on input "Search" at bounding box center [54, 50] width 102 height 9
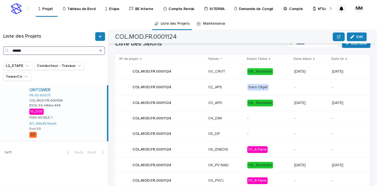
scroll to position [270, 0]
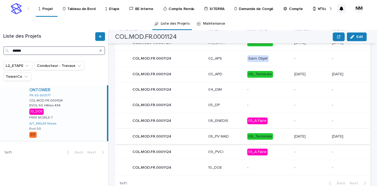
type input "******"
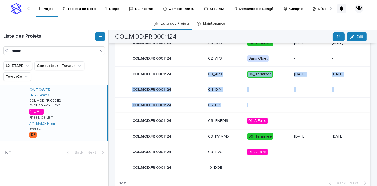
drag, startPoint x: 176, startPoint y: 72, endPoint x: 269, endPoint y: 123, distance: 105.9
click at [269, 123] on tbody "COL.MOD.FR.0001124 COL.MOD.FR.0001124 00_CRVT 06_Terminée [DATE] [DATE] COL.MOD…" at bounding box center [242, 105] width 255 height 140
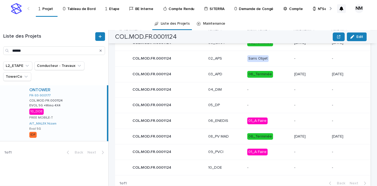
click at [372, 96] on div "**********" at bounding box center [246, 108] width 262 height 156
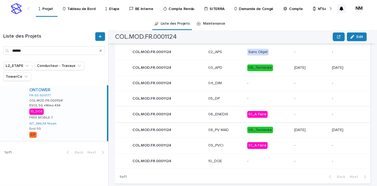
scroll to position [278, 0]
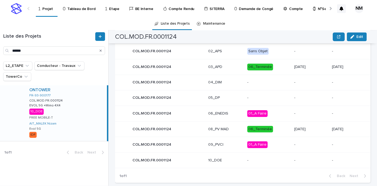
click at [254, 165] on td "-" at bounding box center [268, 160] width 47 height 15
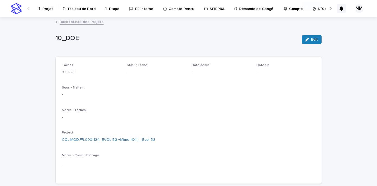
scroll to position [146, 0]
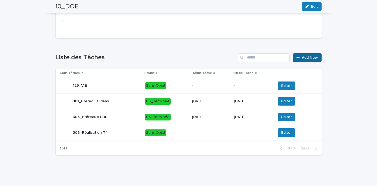
click at [308, 57] on span "Add New" at bounding box center [310, 58] width 16 height 4
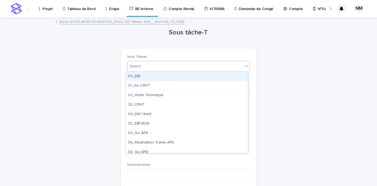
click at [137, 71] on body "Projet Tableau de Bord Etape BE Interne Compte Rendu SITERRA Demande de Congé C…" at bounding box center [188, 93] width 377 height 186
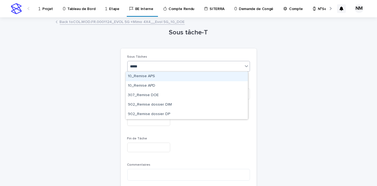
type input "******"
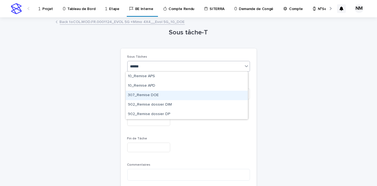
click at [155, 95] on div "307_Remise DOE" at bounding box center [187, 95] width 122 height 9
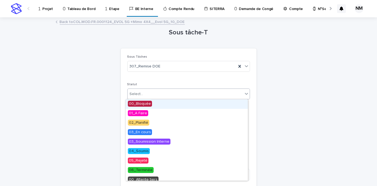
click at [155, 95] on div "Select..." at bounding box center [184, 94] width 115 height 9
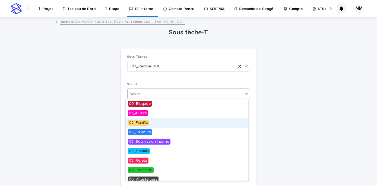
click at [145, 121] on span "02_Planifié" at bounding box center [138, 123] width 21 height 6
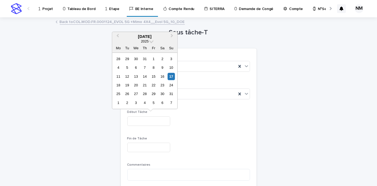
click at [142, 118] on input "text" at bounding box center [148, 121] width 43 height 9
click at [119, 85] on div "18" at bounding box center [117, 85] width 7 height 7
type input "*********"
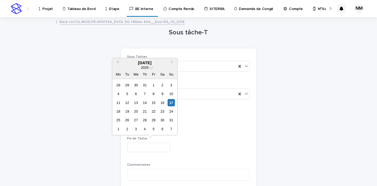
click at [139, 147] on input "text" at bounding box center [148, 147] width 43 height 9
click at [156, 111] on div "22" at bounding box center [153, 111] width 7 height 7
type input "*********"
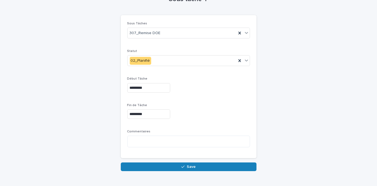
scroll to position [36, 0]
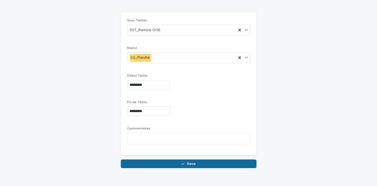
click at [184, 163] on div "button" at bounding box center [183, 164] width 5 height 4
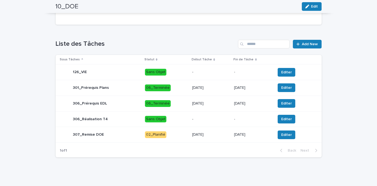
scroll to position [163, 0]
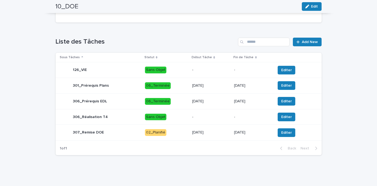
click at [222, 133] on p "[DATE]" at bounding box center [210, 132] width 37 height 5
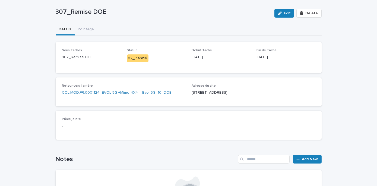
scroll to position [27, 0]
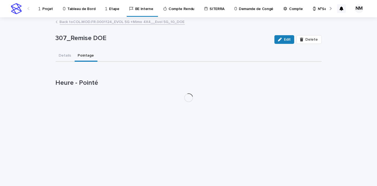
click at [79, 31] on div "307_Remise DOE Edit Delete 307_Remise DOE Edit Delete Sorry, there was an error…" at bounding box center [189, 62] width 266 height 89
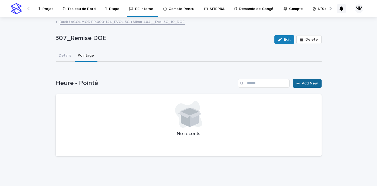
click at [314, 82] on span "Add New" at bounding box center [310, 84] width 16 height 4
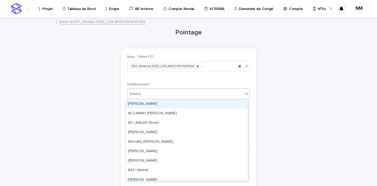
click at [153, 96] on div "Select..." at bounding box center [184, 94] width 115 height 9
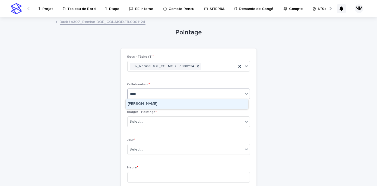
type input "*****"
click at [150, 103] on div "[PERSON_NAME]" at bounding box center [187, 103] width 122 height 9
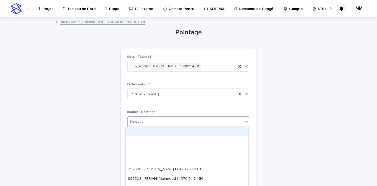
click at [147, 124] on div "Select..." at bounding box center [184, 121] width 115 height 9
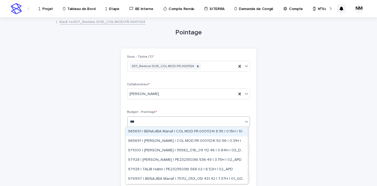
type input "****"
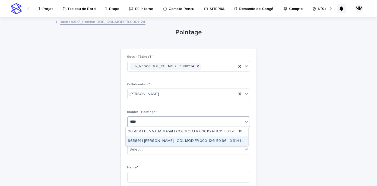
click at [183, 139] on div "965691 | [PERSON_NAME] | COL.MOD.FR.0001124| 50.96 | 0.31H | 10_DOE" at bounding box center [187, 141] width 122 height 9
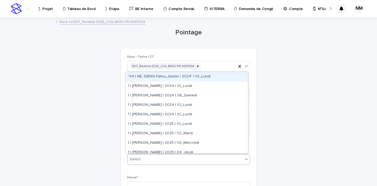
click at [151, 159] on div "Select..." at bounding box center [184, 159] width 115 height 9
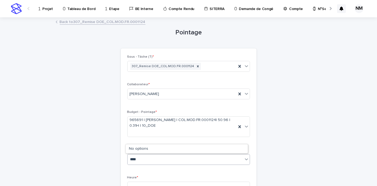
type input "*****"
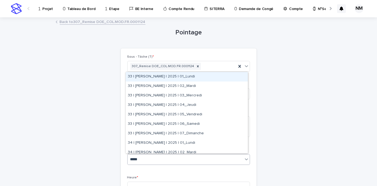
click at [188, 79] on div "33 | [PERSON_NAME] | 2025 | 01_Lundi" at bounding box center [187, 76] width 122 height 9
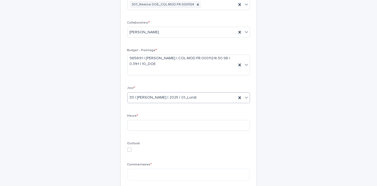
scroll to position [62, 0]
click at [135, 119] on div "Heure *" at bounding box center [188, 124] width 123 height 21
click at [135, 124] on input at bounding box center [188, 125] width 123 height 11
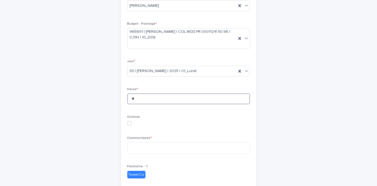
scroll to position [89, 0]
type input "*"
click at [133, 147] on textarea at bounding box center [188, 147] width 123 height 11
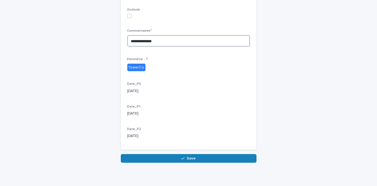
scroll to position [199, 0]
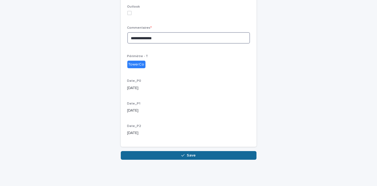
type textarea "**********"
click at [157, 153] on button "Save" at bounding box center [189, 155] width 136 height 9
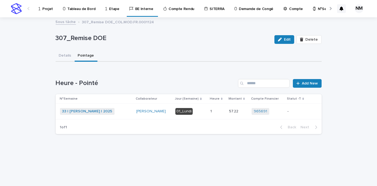
click at [288, 114] on div "-" at bounding box center [296, 111] width 19 height 9
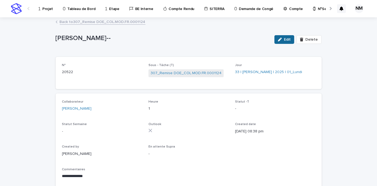
click at [287, 38] on span "Edit" at bounding box center [287, 40] width 7 height 4
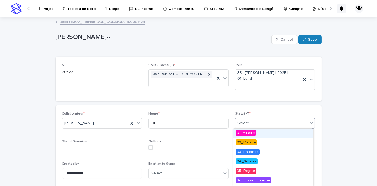
click at [258, 122] on div "Select..." at bounding box center [271, 123] width 73 height 9
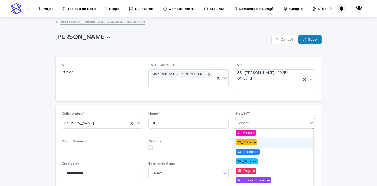
click at [251, 143] on span "02_Planifié" at bounding box center [245, 143] width 21 height 6
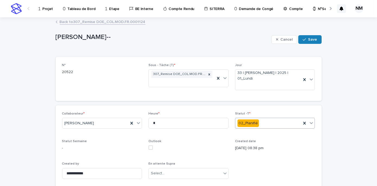
click at [256, 124] on div "02_Planifié" at bounding box center [268, 123] width 66 height 9
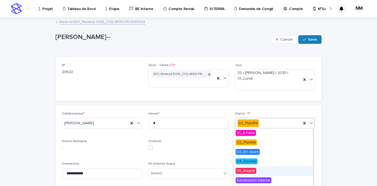
scroll to position [27, 0]
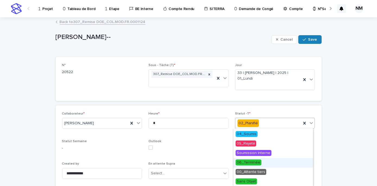
click at [252, 164] on span "06_Terminée" at bounding box center [248, 163] width 26 height 6
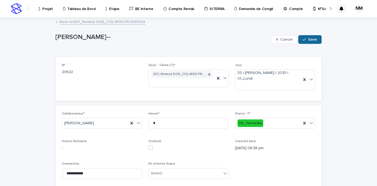
click at [311, 41] on button "Save" at bounding box center [309, 39] width 23 height 9
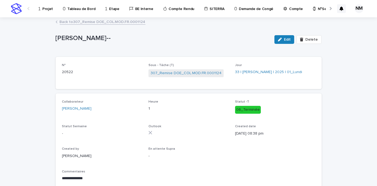
drag, startPoint x: 311, startPoint y: 41, endPoint x: 195, endPoint y: -18, distance: 130.6
click at [195, 0] on html "**********" at bounding box center [188, 93] width 377 height 186
click at [44, 5] on p "Projet" at bounding box center [47, 5] width 11 height 11
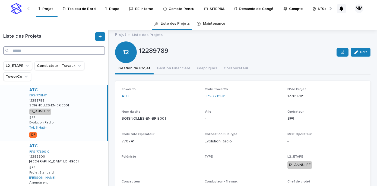
click at [38, 52] on input "Search" at bounding box center [54, 50] width 102 height 9
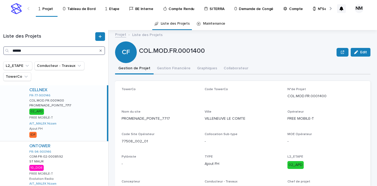
scroll to position [34, 0]
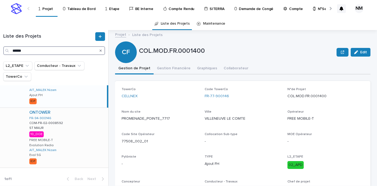
type input "******"
click at [66, 131] on div "ONTOWER FR-94-900146 COM-FR-02-0008592 COM-FR-02-0008592 [GEOGRAPHIC_DATA] 10_D…" at bounding box center [66, 138] width 83 height 60
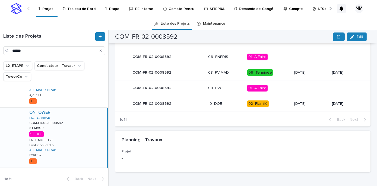
scroll to position [330, 0]
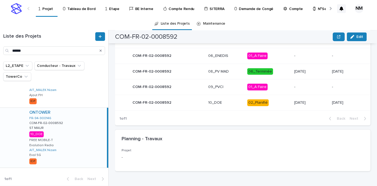
click at [274, 101] on p "02_Planifié" at bounding box center [268, 102] width 43 height 7
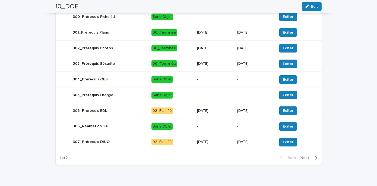
scroll to position [245, 0]
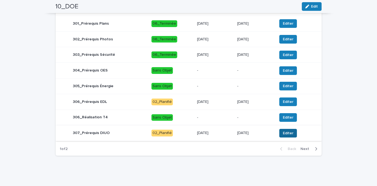
click at [282, 131] on span "Editer" at bounding box center [287, 133] width 11 height 5
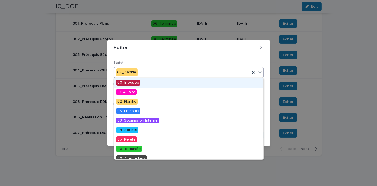
click at [157, 71] on div "02_Planifié" at bounding box center [182, 72] width 136 height 9
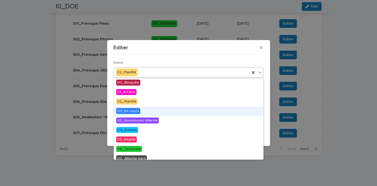
click at [139, 112] on div "03_En cours" at bounding box center [188, 111] width 149 height 9
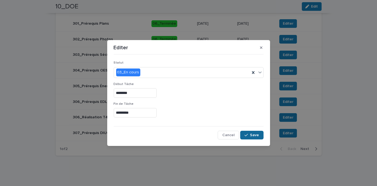
click at [255, 138] on button "Save" at bounding box center [251, 135] width 23 height 9
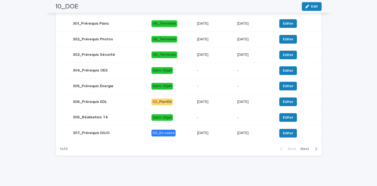
click at [224, 131] on p "[DATE]" at bounding box center [215, 133] width 36 height 5
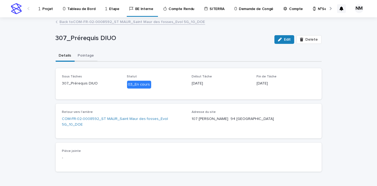
click at [83, 57] on button "Pointage" at bounding box center [86, 55] width 23 height 11
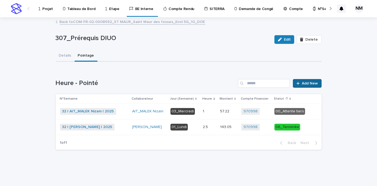
click at [313, 82] on span "Add New" at bounding box center [310, 84] width 16 height 4
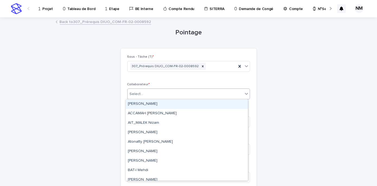
click at [153, 92] on div "Select..." at bounding box center [184, 94] width 115 height 9
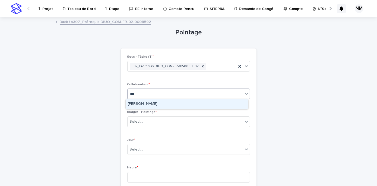
type input "****"
click at [149, 103] on div "[PERSON_NAME]" at bounding box center [187, 103] width 122 height 9
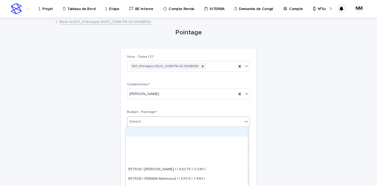
click at [143, 121] on div "Select..." at bounding box center [184, 121] width 115 height 9
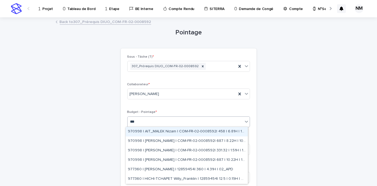
type input "****"
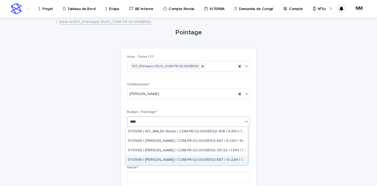
click at [186, 160] on div "970998 | [PERSON_NAME] | COM-FR-02-0008592| 687 | 10.22H | 10_DOE" at bounding box center [187, 160] width 122 height 9
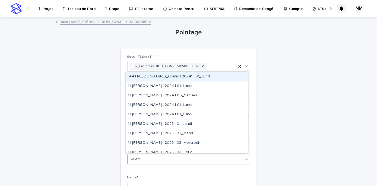
click at [149, 159] on div "Select..." at bounding box center [184, 159] width 115 height 9
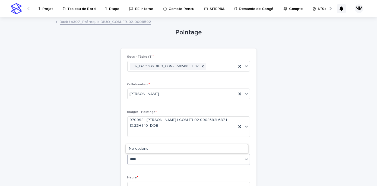
type input "*****"
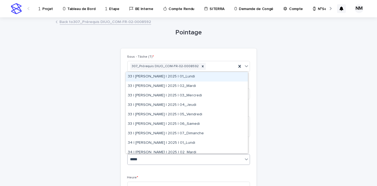
click at [180, 78] on div "33 | [PERSON_NAME] | 2025 | 01_Lundi" at bounding box center [187, 76] width 122 height 9
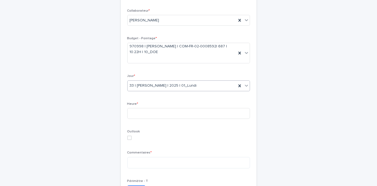
scroll to position [74, 0]
click at [142, 113] on input at bounding box center [188, 113] width 123 height 11
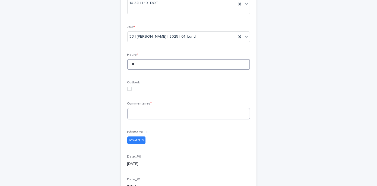
scroll to position [122, 0]
type input "*"
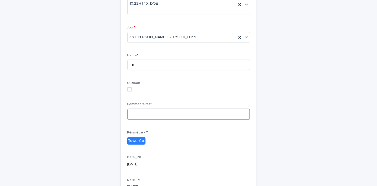
click at [140, 111] on textarea at bounding box center [188, 114] width 123 height 11
type textarea "*"
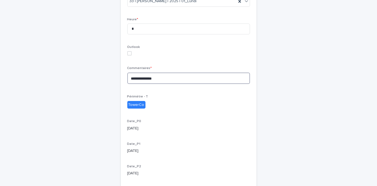
scroll to position [169, 0]
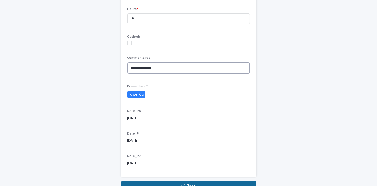
type textarea "**********"
click at [187, 184] on span "Save" at bounding box center [191, 186] width 9 height 4
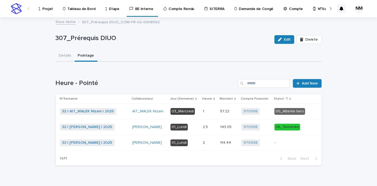
click at [279, 141] on p "-" at bounding box center [290, 143] width 33 height 5
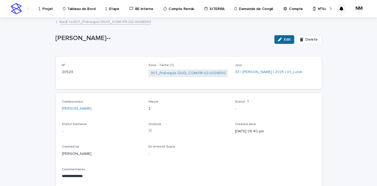
click at [287, 38] on span "Edit" at bounding box center [287, 40] width 7 height 4
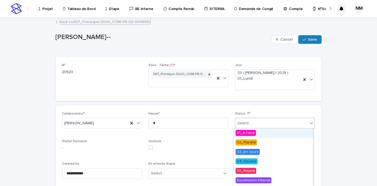
click at [267, 122] on div "Select..." at bounding box center [271, 123] width 73 height 9
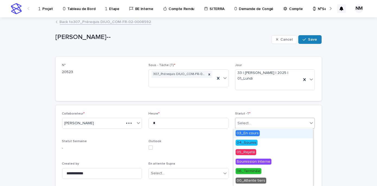
scroll to position [27, 0]
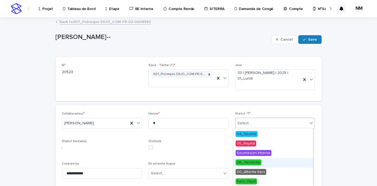
click at [254, 165] on span "06_Terminée" at bounding box center [248, 163] width 26 height 6
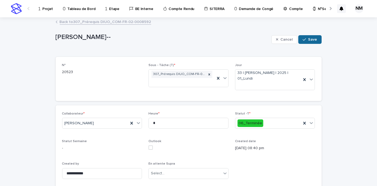
click at [310, 39] on span "Save" at bounding box center [312, 40] width 9 height 4
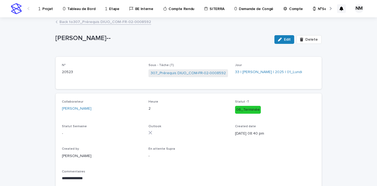
click at [46, 9] on p "Projet" at bounding box center [47, 5] width 11 height 11
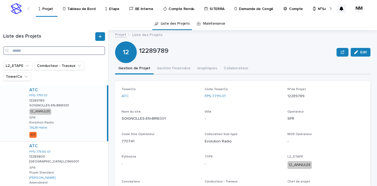
click at [27, 52] on input "Search" at bounding box center [54, 50] width 102 height 9
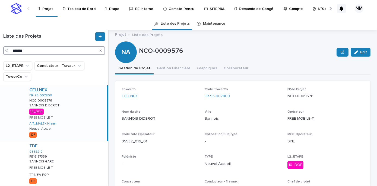
type input "*******"
click at [69, 119] on div "CELLNEX FR-95-007809 NCO-0009576 NCO-0009576 [GEOGRAPHIC_DATA] 10_DOE FREE MOBI…" at bounding box center [66, 113] width 82 height 56
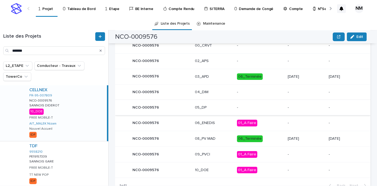
scroll to position [263, 0]
click at [287, 170] on p "-" at bounding box center [305, 170] width 36 height 5
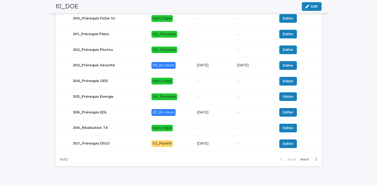
scroll to position [232, 0]
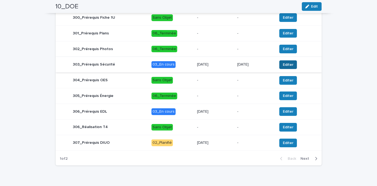
click at [283, 65] on span "Editer" at bounding box center [287, 64] width 11 height 5
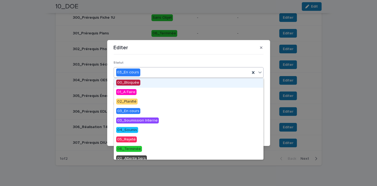
click at [162, 73] on div "03_En cours" at bounding box center [182, 72] width 136 height 9
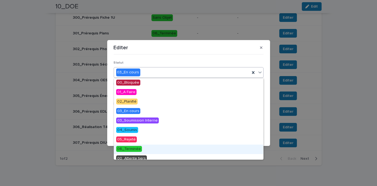
click at [131, 150] on span "06_Terminée" at bounding box center [129, 149] width 26 height 6
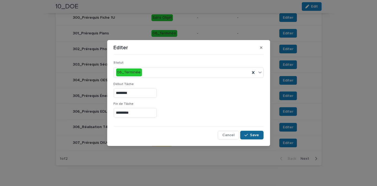
click at [261, 137] on button "Save" at bounding box center [251, 135] width 23 height 9
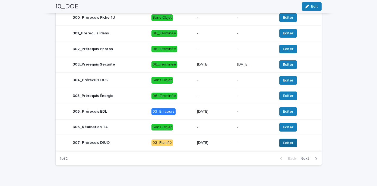
click at [288, 142] on span "Editer" at bounding box center [287, 142] width 11 height 5
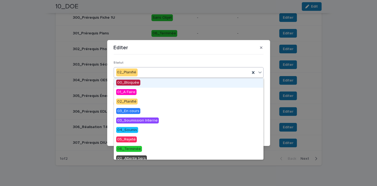
click at [144, 72] on div "02_Planifié" at bounding box center [182, 72] width 136 height 9
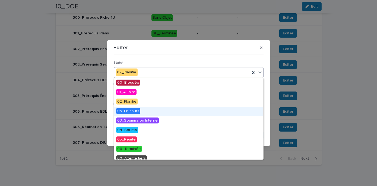
click at [131, 112] on span "03_En cours" at bounding box center [128, 111] width 24 height 6
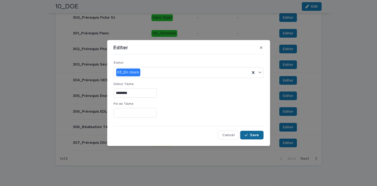
click at [252, 135] on span "Save" at bounding box center [254, 135] width 9 height 4
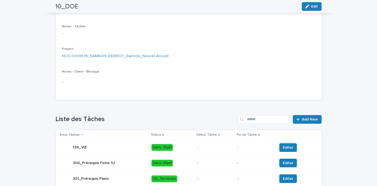
scroll to position [0, 0]
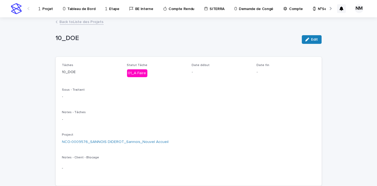
click at [74, 23] on link "Back to Liste des Projets" at bounding box center [82, 21] width 44 height 6
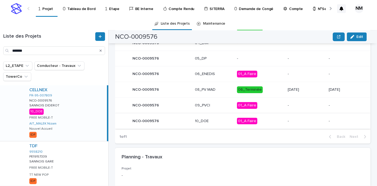
scroll to position [313, 0]
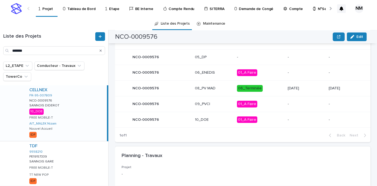
click at [266, 89] on p "06_Terminée" at bounding box center [260, 88] width 46 height 7
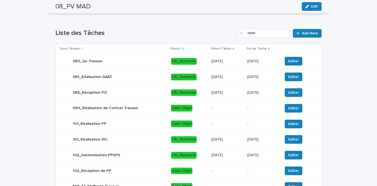
scroll to position [299, 0]
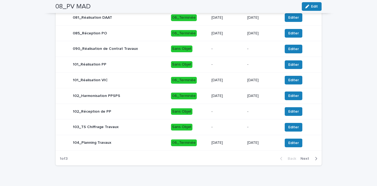
click at [315, 160] on icon "button" at bounding box center [316, 158] width 2 height 3
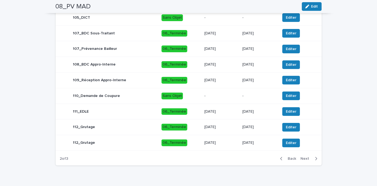
click at [315, 160] on icon "button" at bounding box center [316, 158] width 2 height 3
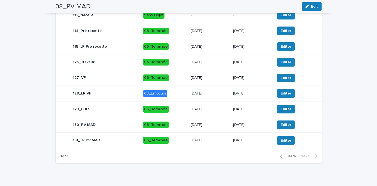
scroll to position [281, 0]
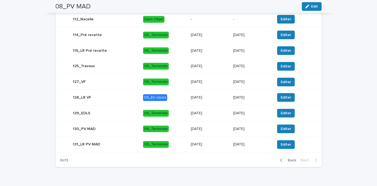
click at [280, 98] on td "Editer" at bounding box center [296, 98] width 49 height 16
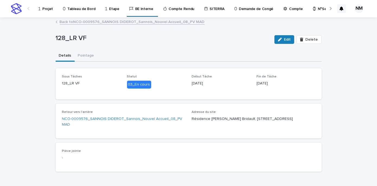
click at [95, 20] on link "Back to NCO-0009576_SANNOIS DIDEROT_Sannois_Nouvel Accueil_08_PV MAD" at bounding box center [132, 21] width 145 height 6
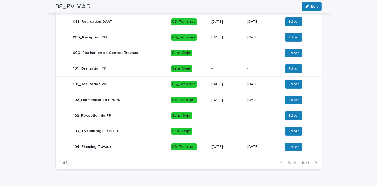
scroll to position [314, 0]
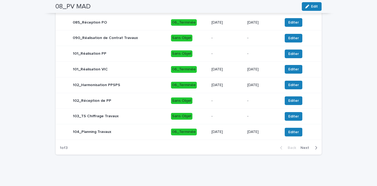
click at [314, 149] on icon "button" at bounding box center [315, 148] width 2 height 5
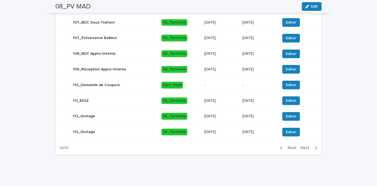
click at [314, 149] on icon "button" at bounding box center [315, 148] width 2 height 5
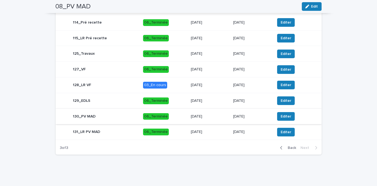
scroll to position [298, 0]
click at [285, 83] on span "Editer" at bounding box center [285, 84] width 11 height 5
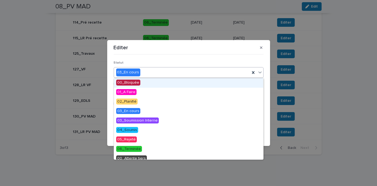
click at [180, 76] on div "03_En cours" at bounding box center [182, 72] width 136 height 9
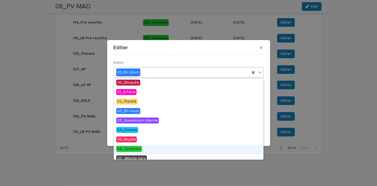
click at [134, 149] on span "06_Terminée" at bounding box center [129, 149] width 26 height 6
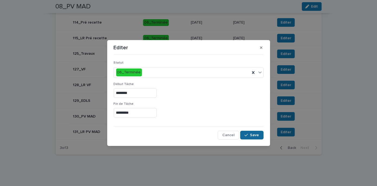
click at [244, 137] on button "Save" at bounding box center [251, 135] width 23 height 9
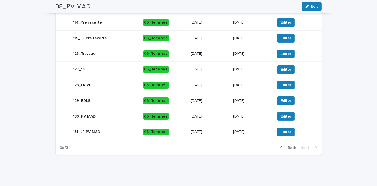
click at [208, 87] on p "[DATE]" at bounding box center [210, 85] width 38 height 5
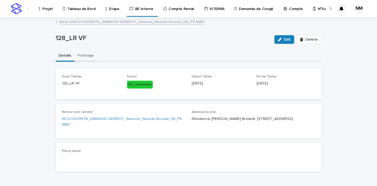
click at [86, 55] on button "Pointage" at bounding box center [86, 55] width 23 height 11
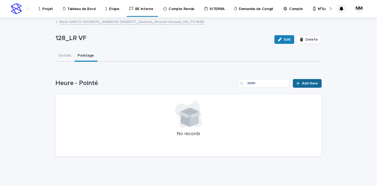
click at [311, 82] on span "Add New" at bounding box center [310, 84] width 16 height 4
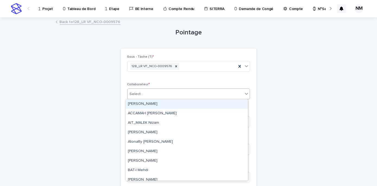
click at [163, 94] on div "Select..." at bounding box center [184, 94] width 115 height 9
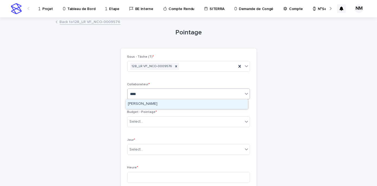
type input "*****"
click at [139, 102] on div "[PERSON_NAME]" at bounding box center [187, 103] width 122 height 9
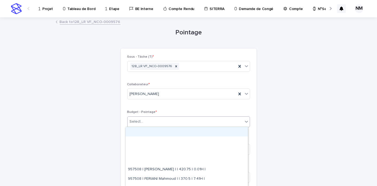
click at [143, 125] on div "Select..." at bounding box center [184, 121] width 115 height 9
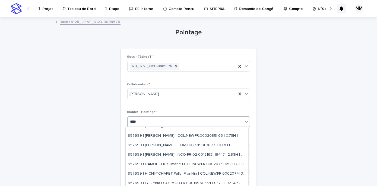
scroll to position [53, 0]
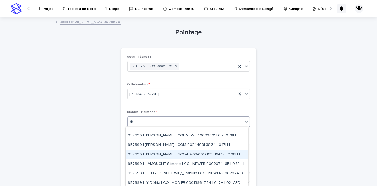
type input "*"
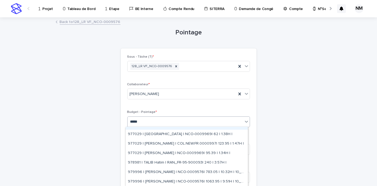
scroll to position [0, 0]
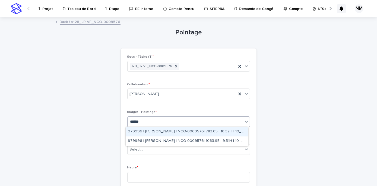
type input "*******"
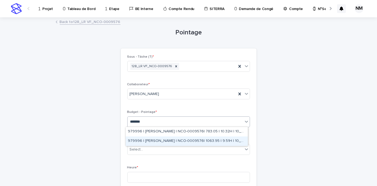
click at [195, 137] on div "979996 | [PERSON_NAME] | NCO-0009576| 1063.95 | 9.51H | 10_DOE" at bounding box center [187, 141] width 122 height 9
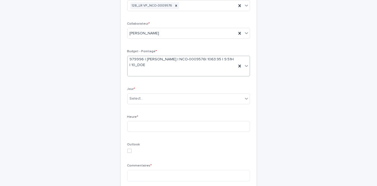
scroll to position [61, 0]
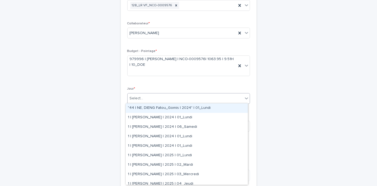
click at [157, 98] on div "Select..." at bounding box center [184, 98] width 115 height 9
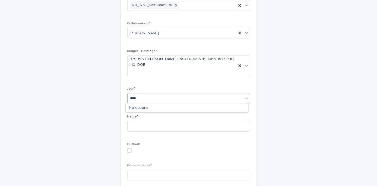
type input "*****"
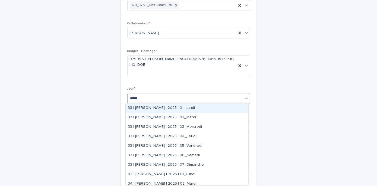
click at [168, 107] on div "33 | [PERSON_NAME] | 2025 | 01_Lundi" at bounding box center [187, 108] width 122 height 9
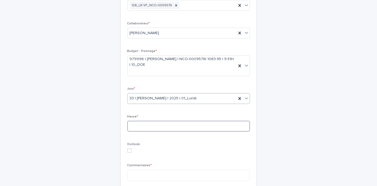
click at [158, 124] on input at bounding box center [188, 126] width 123 height 11
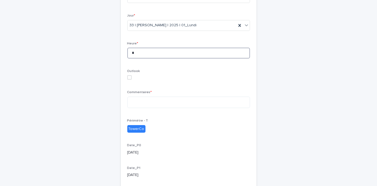
scroll to position [135, 0]
type input "*"
click at [143, 99] on textarea at bounding box center [188, 101] width 123 height 11
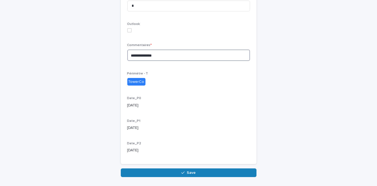
scroll to position [181, 0]
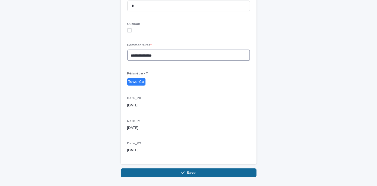
type textarea "**********"
click at [193, 173] on button "Save" at bounding box center [189, 173] width 136 height 9
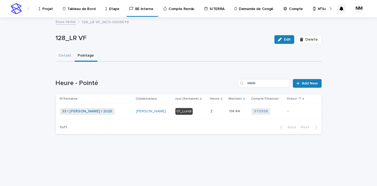
click at [284, 114] on td "979996 + 0" at bounding box center [267, 112] width 36 height 16
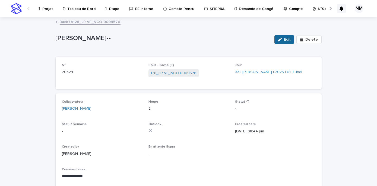
click at [284, 40] on span "Edit" at bounding box center [287, 40] width 7 height 4
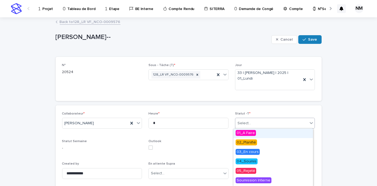
click at [256, 122] on div "Select..." at bounding box center [271, 123] width 73 height 9
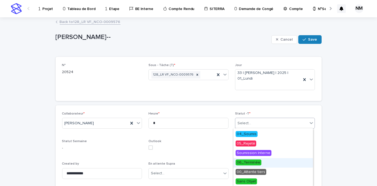
click at [246, 163] on span "06_Terminée" at bounding box center [248, 163] width 26 height 6
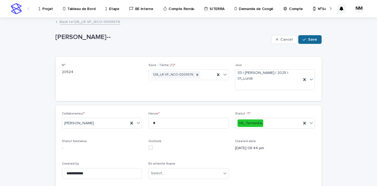
click at [302, 38] on icon "button" at bounding box center [303, 40] width 3 height 4
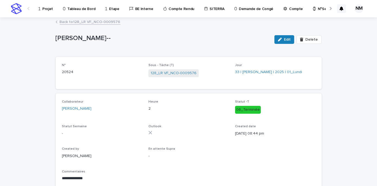
click at [46, 7] on p "Projet" at bounding box center [47, 5] width 11 height 11
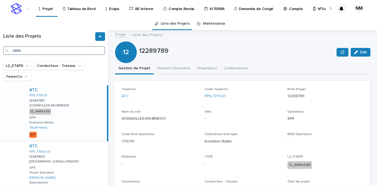
click at [39, 52] on input "Search" at bounding box center [54, 50] width 102 height 9
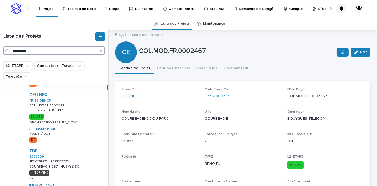
scroll to position [49, 0]
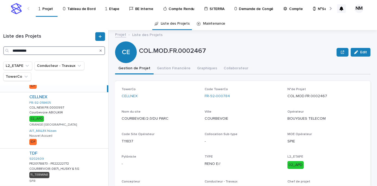
type input "**********"
click at [81, 129] on div "CELLNEX FR-92-018405 COL.NEW.FR.0000997 COL.NEW.FR.0000997 [GEOGRAPHIC_DATA] AB…" at bounding box center [66, 120] width 83 height 56
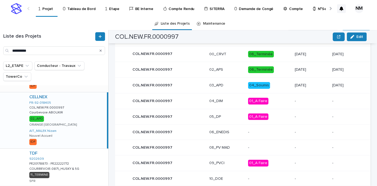
scroll to position [262, 0]
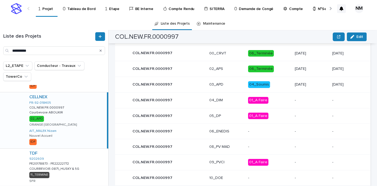
click at [272, 82] on p "04_Soumis" at bounding box center [269, 84] width 42 height 7
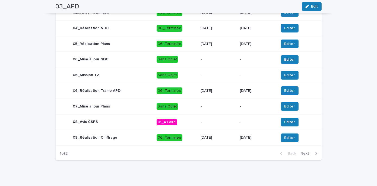
scroll to position [237, 0]
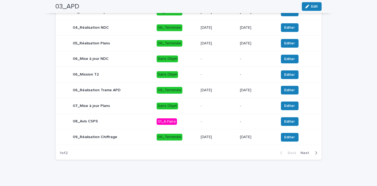
click at [315, 152] on icon "button" at bounding box center [316, 153] width 2 height 3
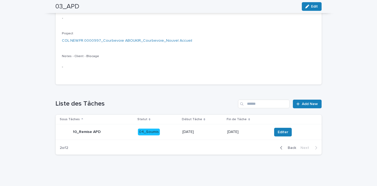
scroll to position [101, 0]
click at [246, 131] on p "[DATE]" at bounding box center [247, 132] width 40 height 5
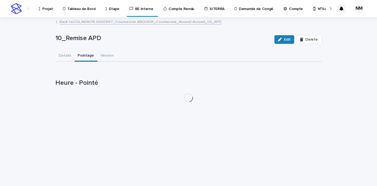
click at [84, 58] on button "Pointage" at bounding box center [86, 55] width 23 height 11
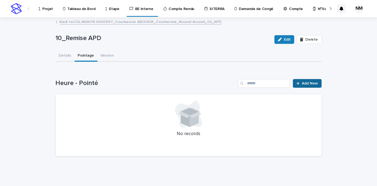
click at [306, 83] on span "Add New" at bounding box center [310, 84] width 16 height 4
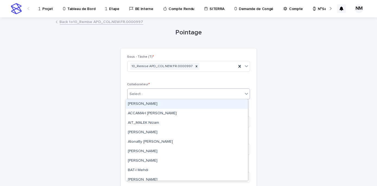
click at [150, 95] on div "Select..." at bounding box center [184, 94] width 115 height 9
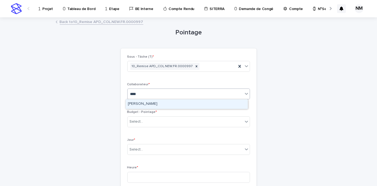
type input "*****"
click at [143, 103] on div "[PERSON_NAME]" at bounding box center [187, 103] width 122 height 9
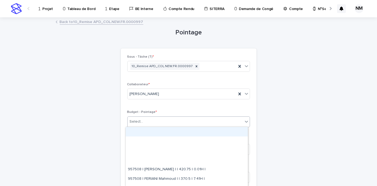
click at [145, 119] on div "Select..." at bounding box center [184, 121] width 115 height 9
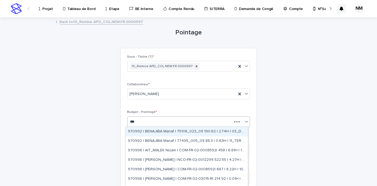
type input "****"
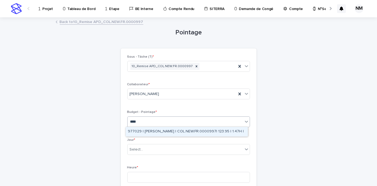
click at [166, 130] on div "977029 | [PERSON_NAME] | COL.NEW.FR.0000997| 123.95 | 1.47H |" at bounding box center [187, 131] width 122 height 9
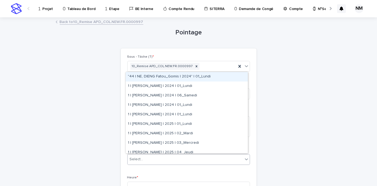
click at [157, 160] on div "Select..." at bounding box center [184, 159] width 115 height 9
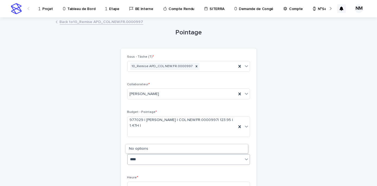
type input "*****"
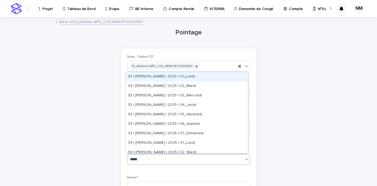
click at [178, 76] on div "33 | [PERSON_NAME] | 2025 | 01_Lundi" at bounding box center [187, 76] width 122 height 9
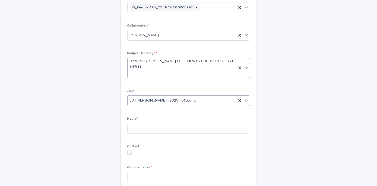
scroll to position [63, 0]
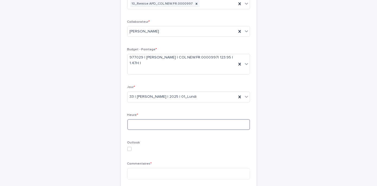
click at [156, 126] on input at bounding box center [188, 124] width 123 height 11
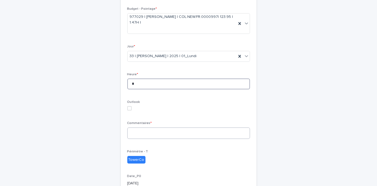
scroll to position [103, 0]
type input "*"
click at [137, 132] on textarea at bounding box center [188, 133] width 123 height 11
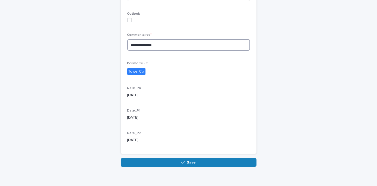
scroll to position [195, 0]
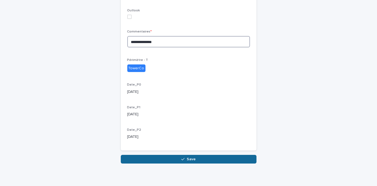
type textarea "**********"
click at [169, 158] on button "Save" at bounding box center [189, 159] width 136 height 9
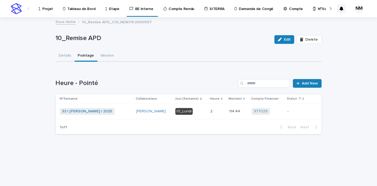
click at [296, 111] on p "-" at bounding box center [296, 111] width 19 height 5
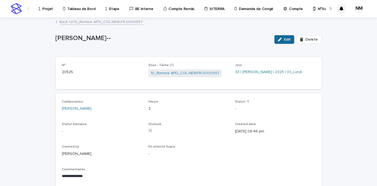
click at [285, 39] on span "Edit" at bounding box center [287, 40] width 7 height 4
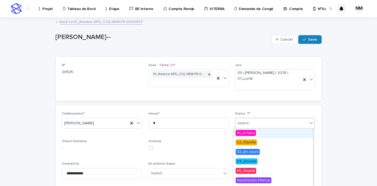
click at [265, 121] on div "Select..." at bounding box center [271, 123] width 73 height 9
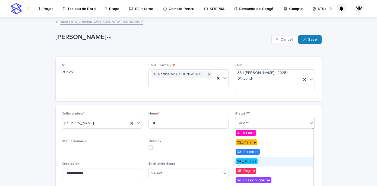
scroll to position [27, 0]
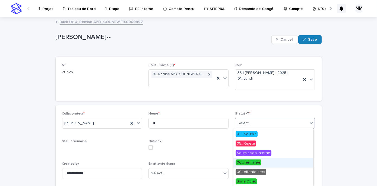
click at [252, 162] on span "06_Terminée" at bounding box center [248, 163] width 26 height 6
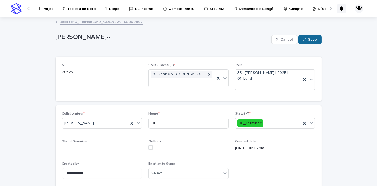
click at [309, 43] on button "Save" at bounding box center [309, 39] width 23 height 9
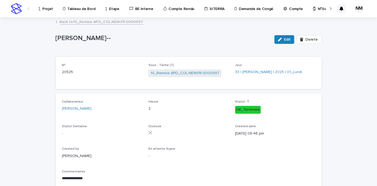
click at [317, 10] on p "N°Semaine" at bounding box center [326, 5] width 19 height 11
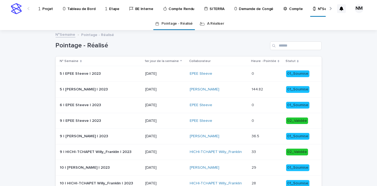
click at [214, 21] on link "A Réaliser" at bounding box center [215, 23] width 17 height 13
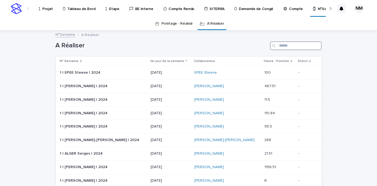
click at [284, 46] on input "Search" at bounding box center [296, 45] width 52 height 9
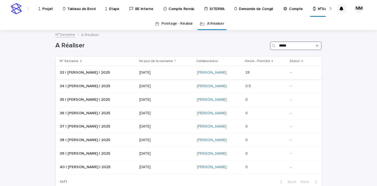
type input "*****"
click at [252, 75] on div "28 28" at bounding box center [265, 72] width 41 height 9
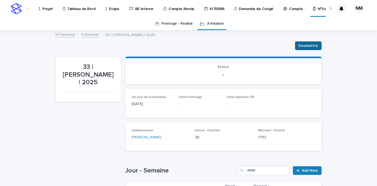
click at [311, 44] on span "Soumettre" at bounding box center [308, 45] width 20 height 5
